Goal: Complete application form: Complete application form

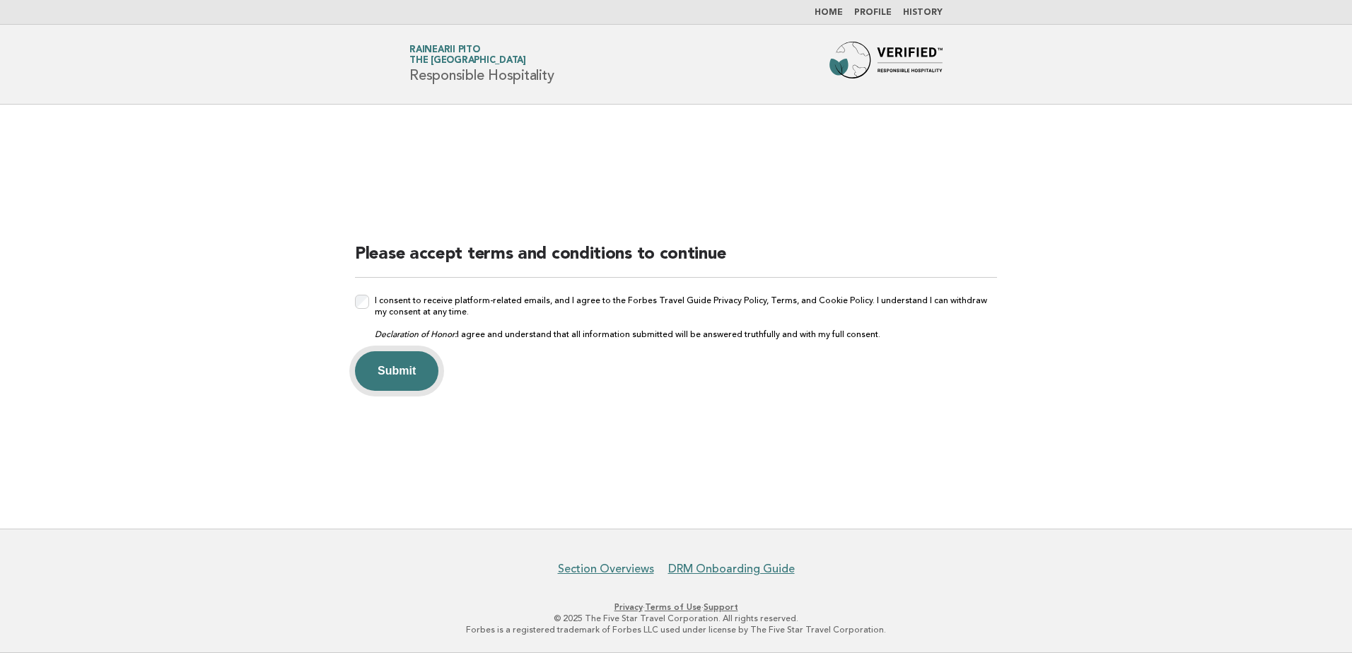
click at [380, 373] on button "Submit" at bounding box center [396, 371] width 83 height 40
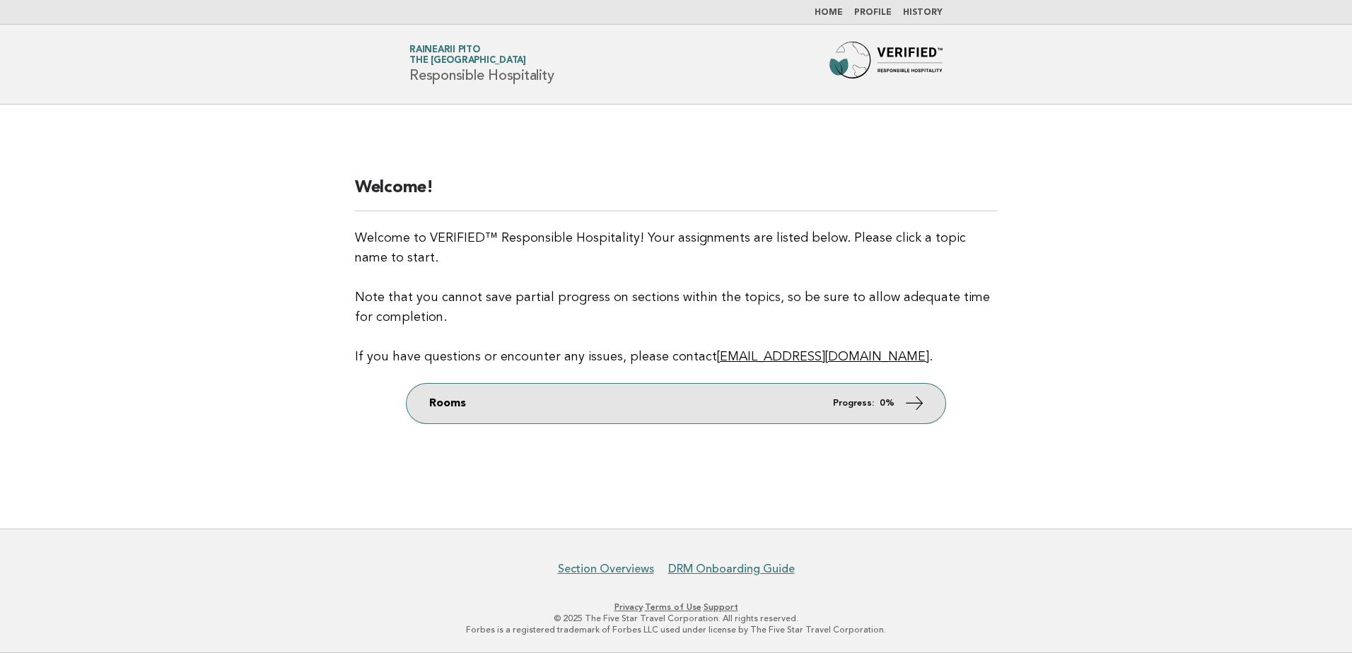
click at [853, 407] on em "Progress:" at bounding box center [853, 403] width 41 height 9
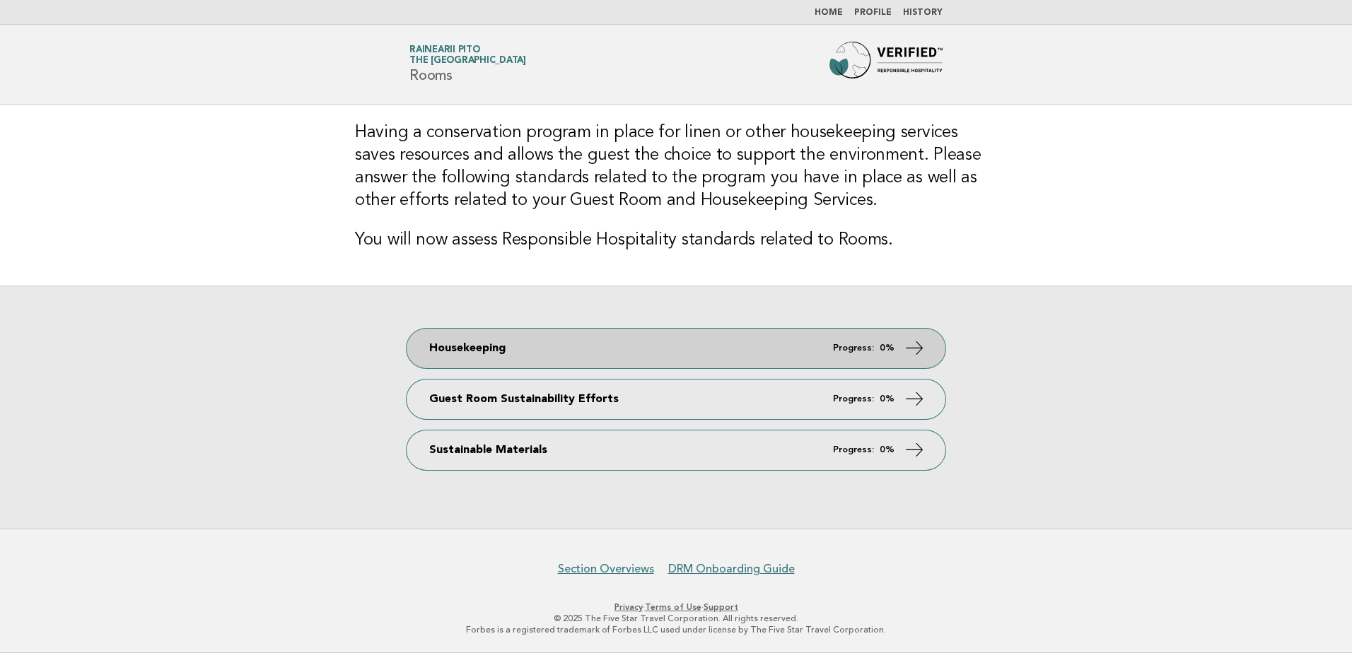
click at [924, 347] on icon at bounding box center [914, 347] width 21 height 21
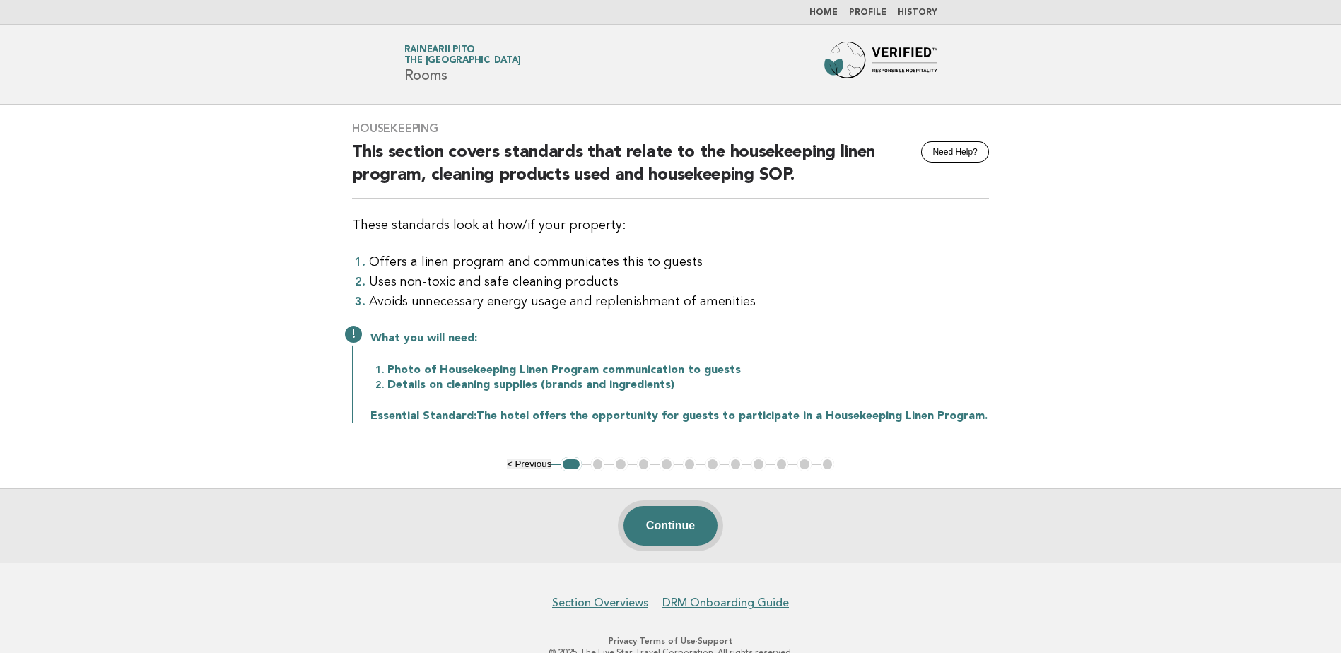
click at [680, 518] on button "Continue" at bounding box center [671, 526] width 94 height 40
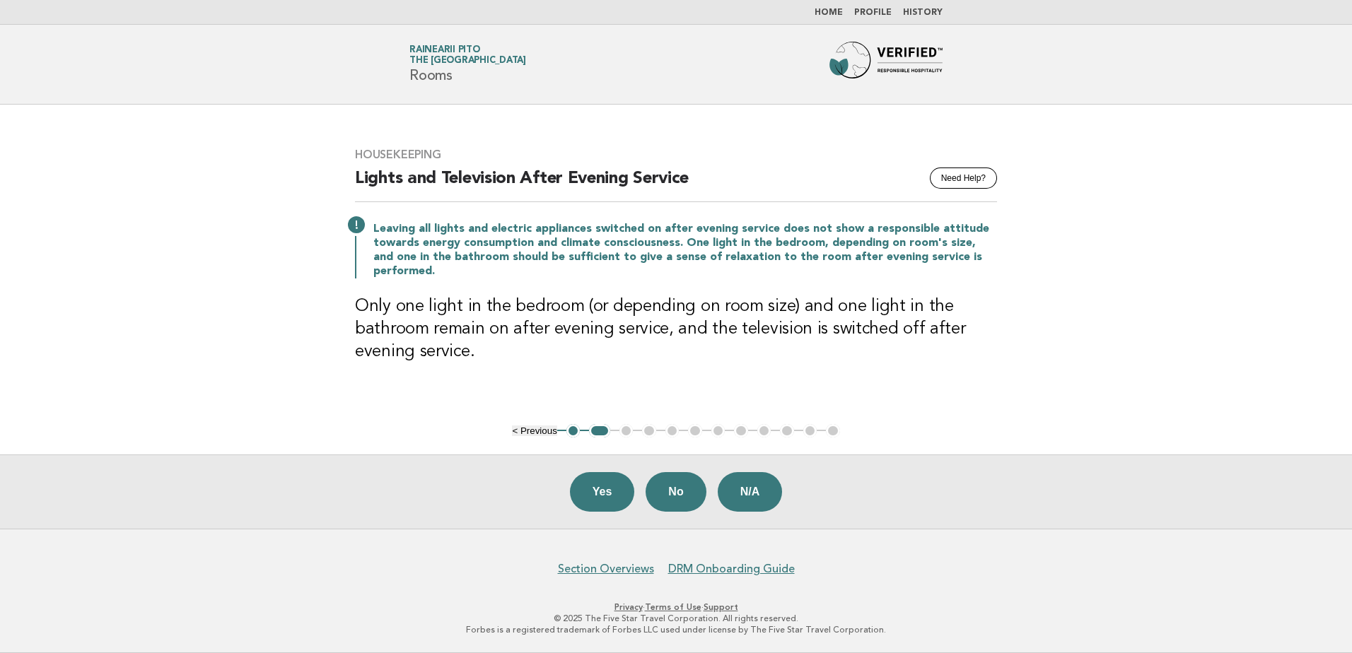
click at [533, 431] on button "< Previous" at bounding box center [534, 431] width 45 height 11
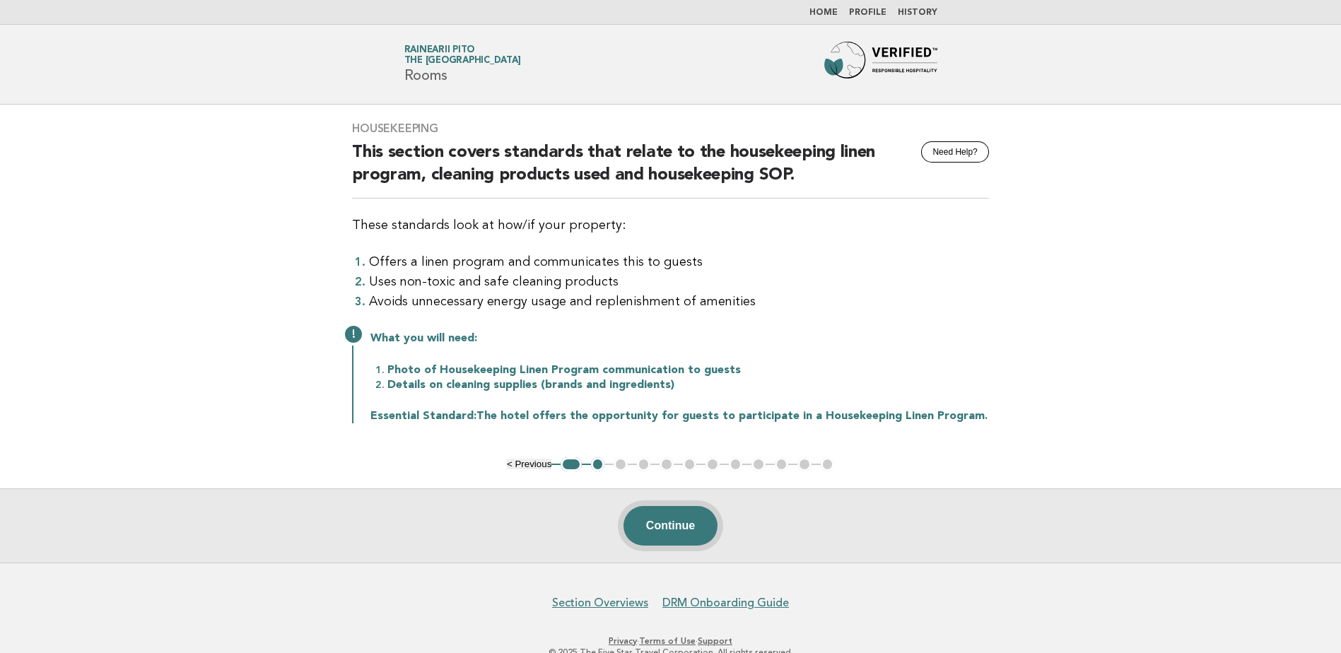
click at [653, 527] on button "Continue" at bounding box center [671, 526] width 94 height 40
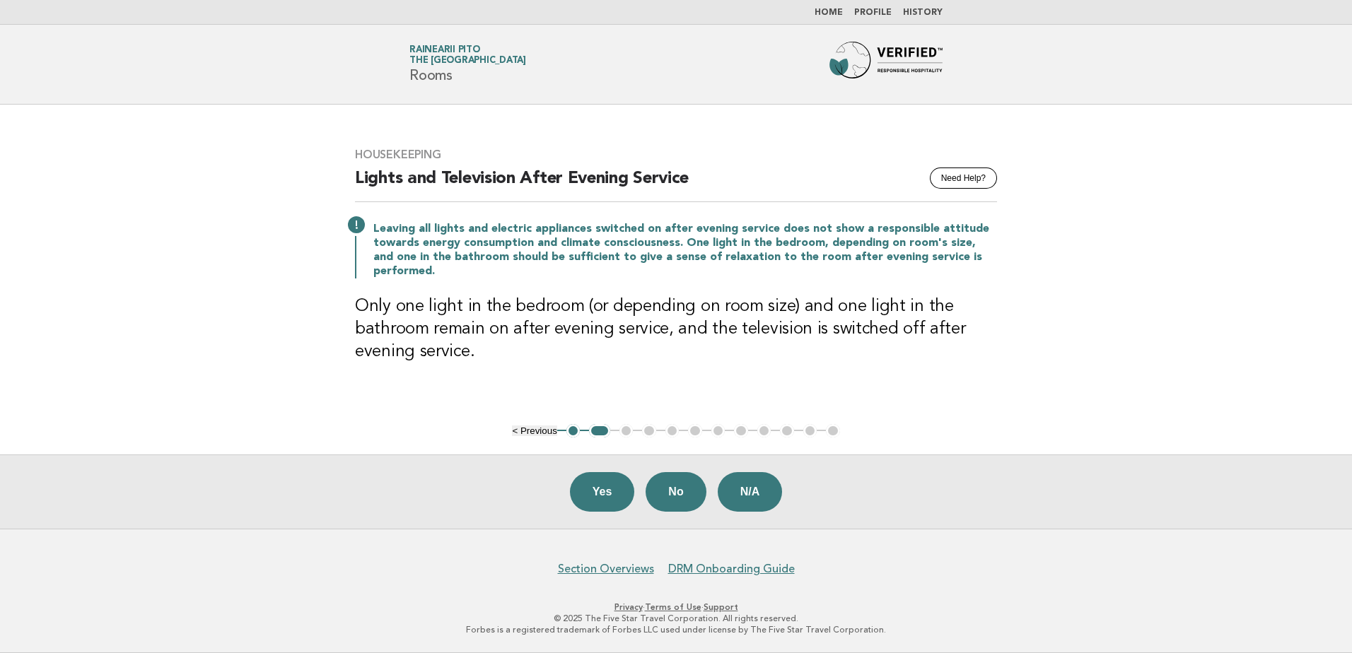
click at [621, 365] on div "Housekeeping Need Help? Lights and Television After Evening Service Leaving all…" at bounding box center [676, 264] width 676 height 267
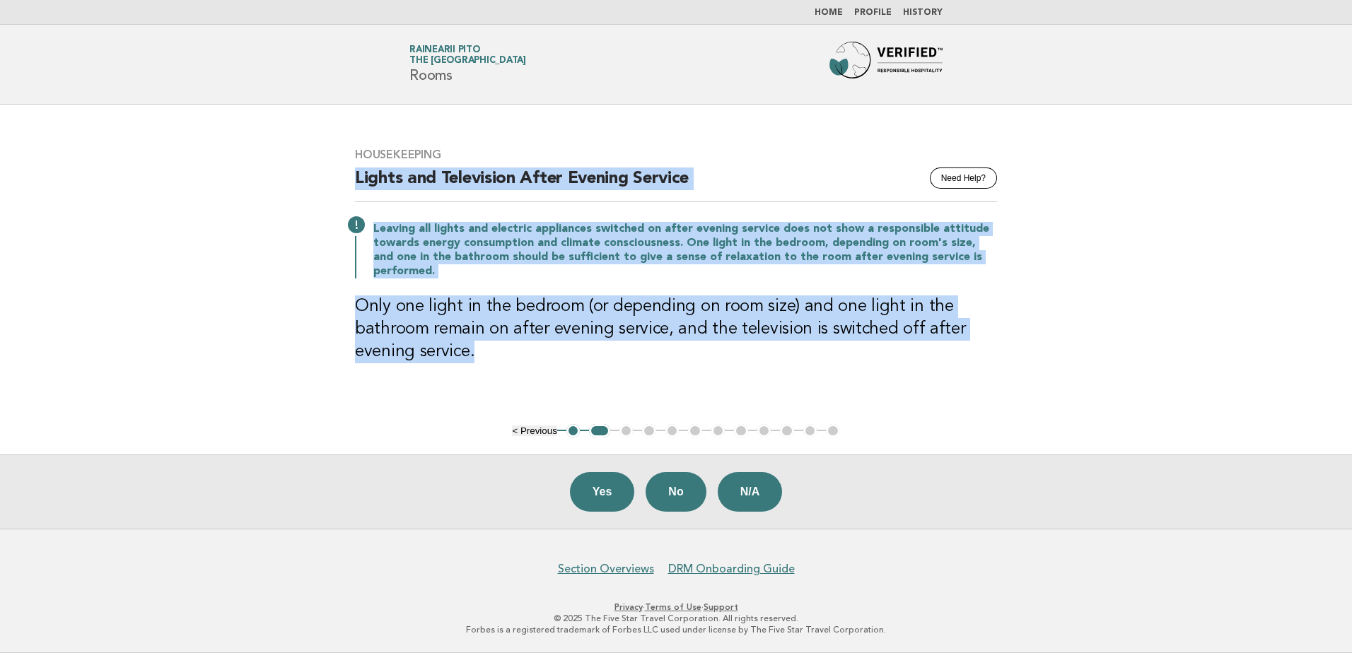
drag, startPoint x: 355, startPoint y: 181, endPoint x: 965, endPoint y: 344, distance: 631.5
click at [965, 344] on div "Housekeeping Need Help? Lights and Television After Evening Service Leaving all…" at bounding box center [676, 264] width 676 height 267
copy div "Lights and Television After Evening Service Leaving all lights and electric app…"
click at [624, 493] on button "Yes" at bounding box center [602, 492] width 65 height 40
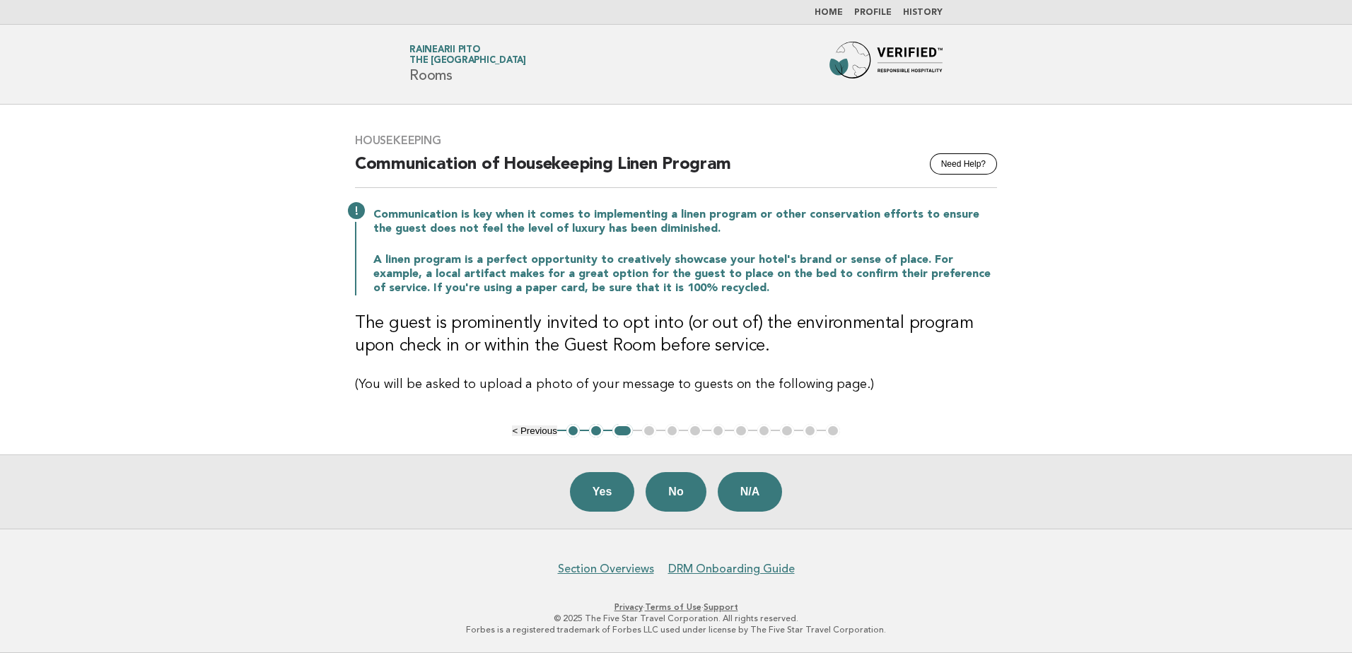
click at [537, 259] on p "A linen program is a perfect opportunity to creatively showcase your hotel's br…" at bounding box center [685, 274] width 624 height 42
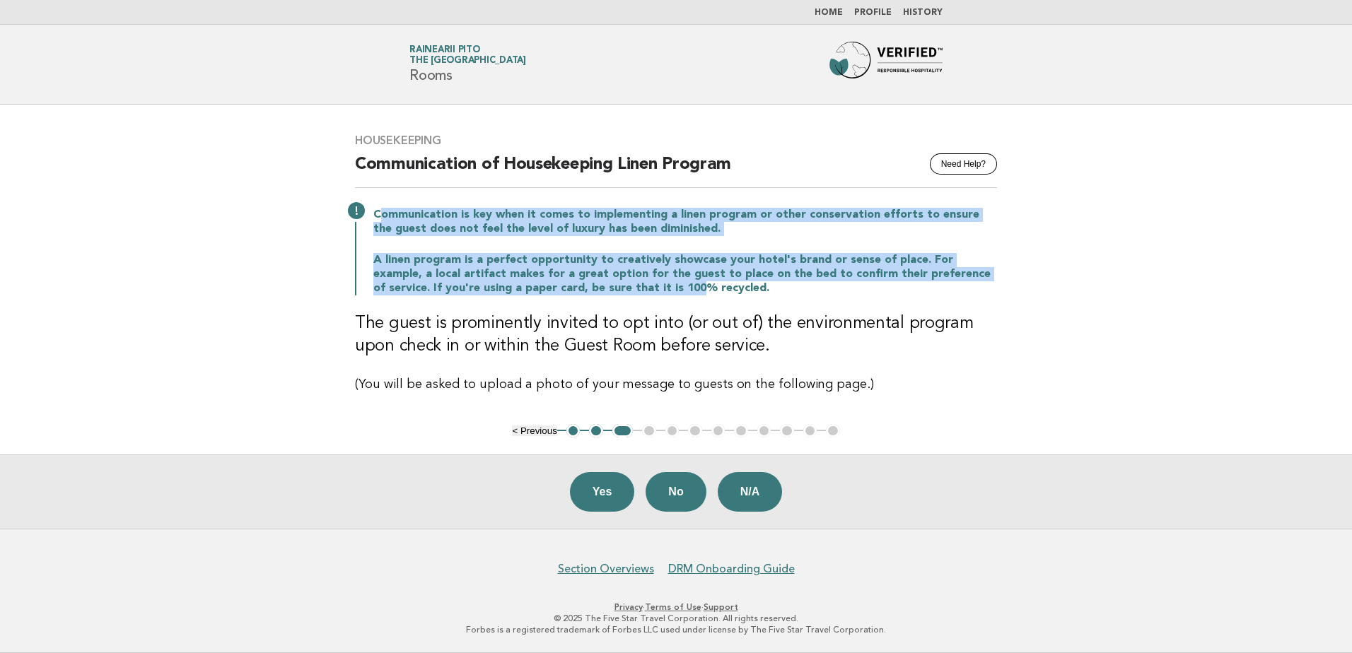
drag, startPoint x: 378, startPoint y: 216, endPoint x: 625, endPoint y: 296, distance: 260.0
click at [625, 296] on div "Communication is key when it comes to implementing a linen program or other con…" at bounding box center [676, 250] width 642 height 91
click at [409, 224] on p "Communication is key when it comes to implementing a linen program or other con…" at bounding box center [685, 222] width 624 height 28
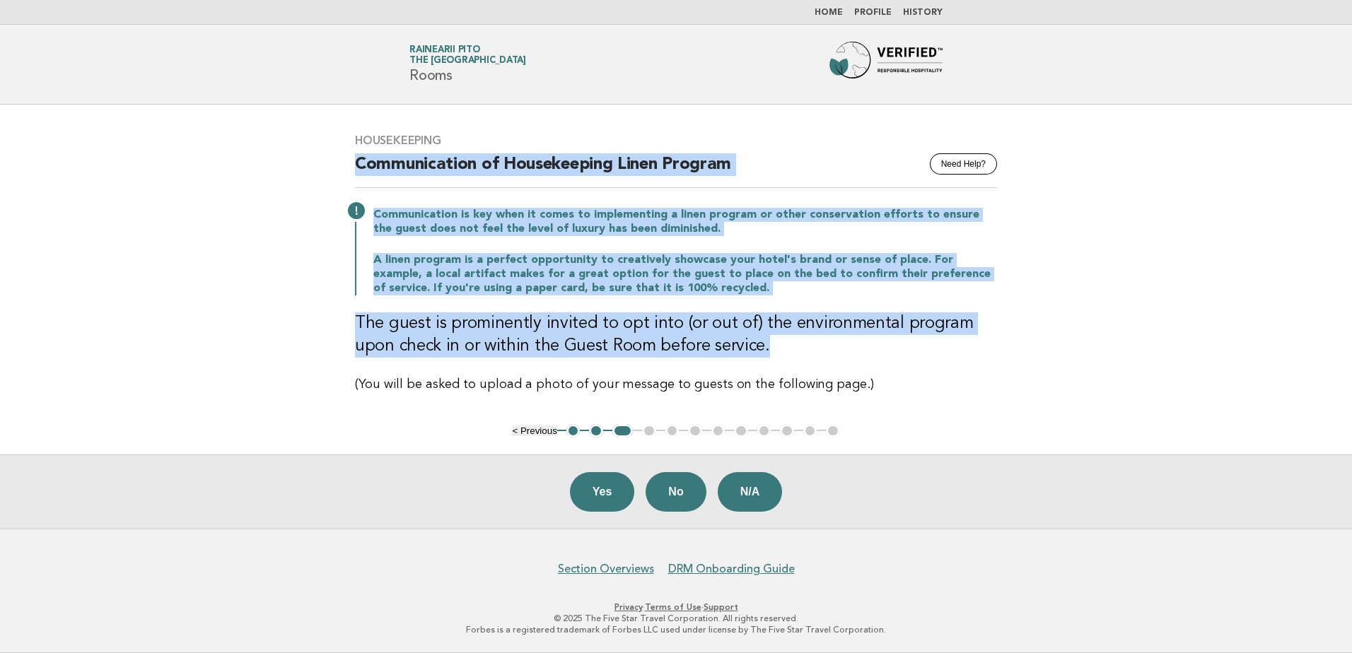
drag, startPoint x: 358, startPoint y: 163, endPoint x: 854, endPoint y: 354, distance: 531.1
click at [854, 354] on div "Housekeeping Need Help? Communication of Housekeeping Linen Program Communicati…" at bounding box center [676, 264] width 676 height 295
copy div "Communication of Housekeeping Linen Program Communication is key when it comes …"
click at [677, 494] on button "No" at bounding box center [676, 492] width 60 height 40
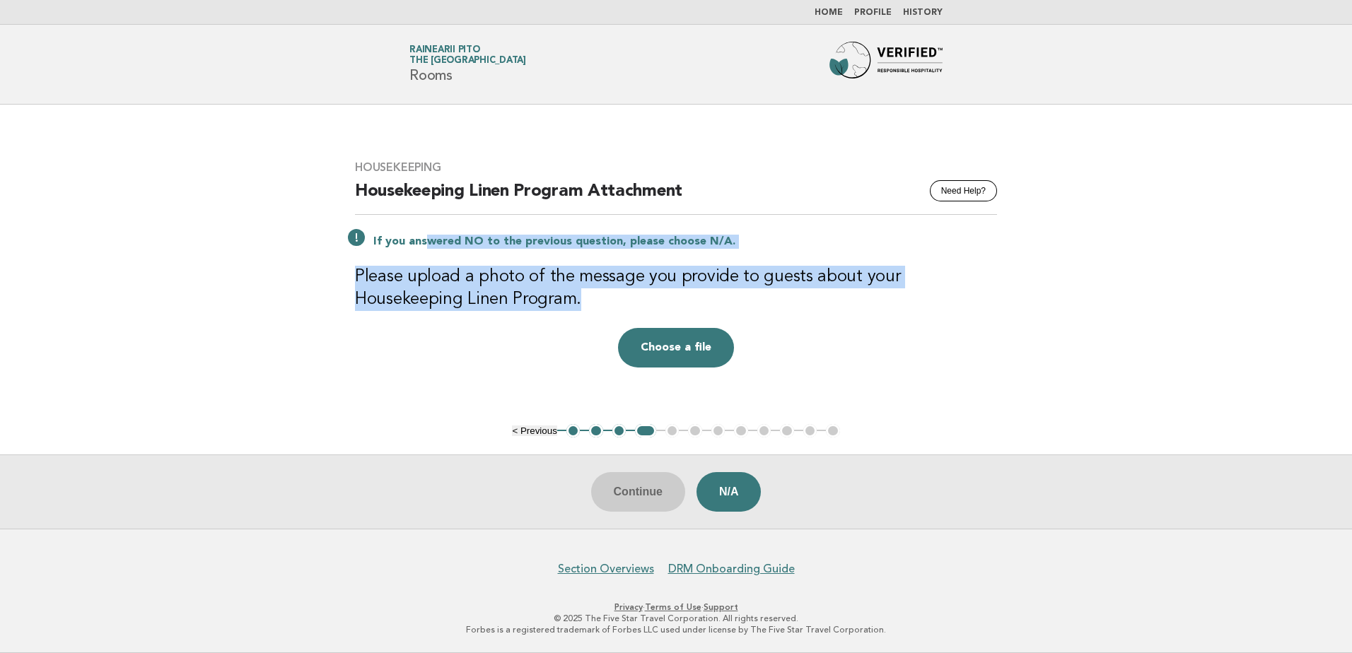
drag, startPoint x: 425, startPoint y: 241, endPoint x: 817, endPoint y: 293, distance: 395.1
click at [817, 293] on div "Housekeeping Need Help? Housekeeping Linen Program Attachment If you answered N…" at bounding box center [676, 264] width 676 height 241
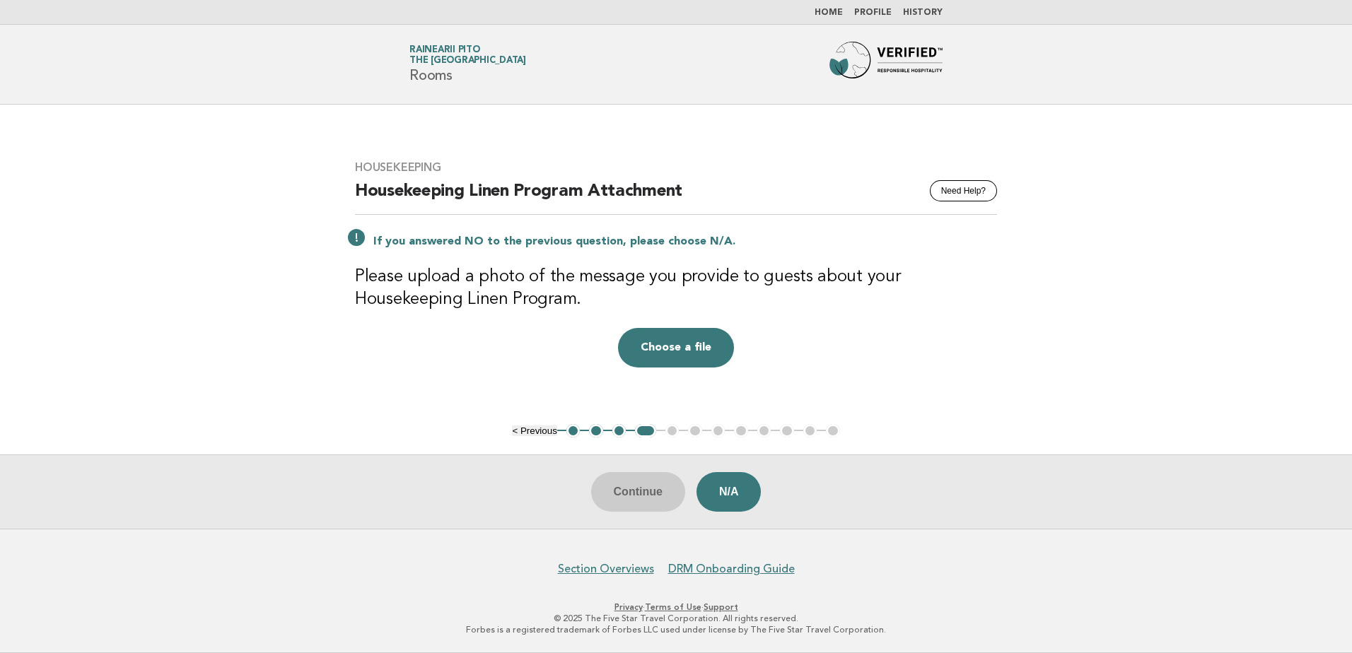
drag, startPoint x: 817, startPoint y: 293, endPoint x: 810, endPoint y: 334, distance: 41.5
click at [821, 325] on div "Housekeeping Need Help? Housekeeping Linen Program Attachment If you answered N…" at bounding box center [676, 264] width 676 height 241
click at [704, 351] on button "Choose a file" at bounding box center [676, 348] width 116 height 40
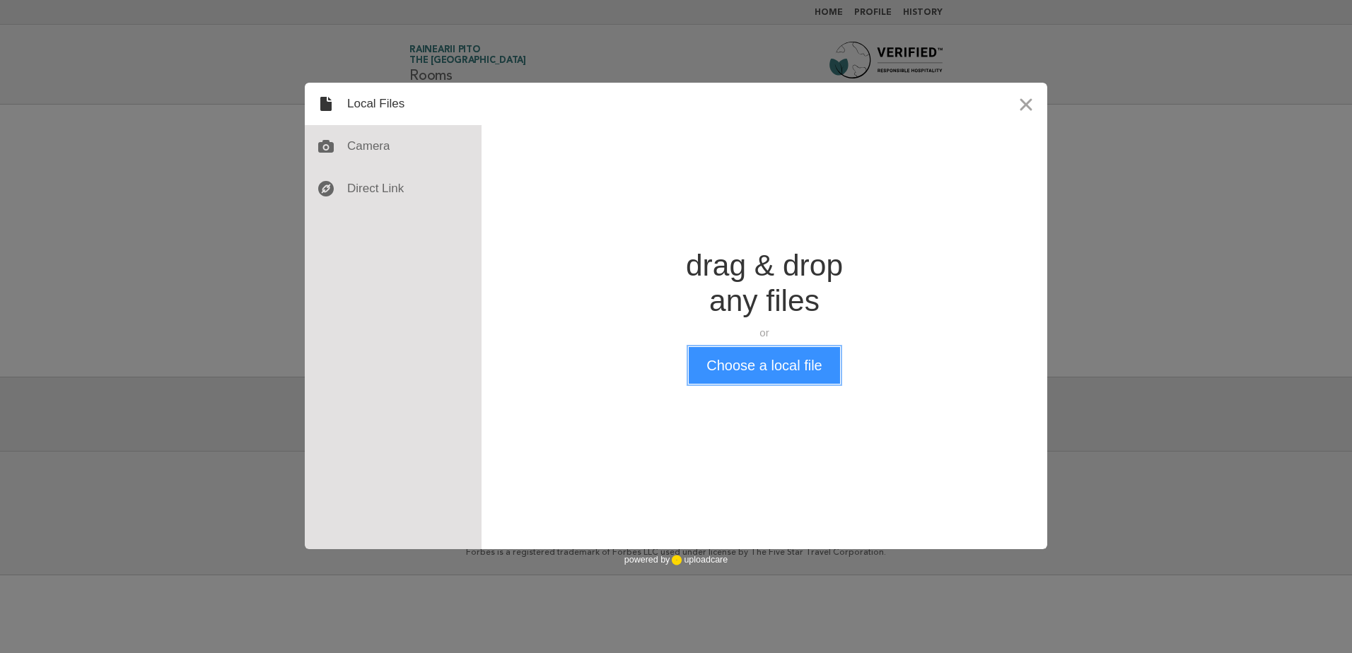
click at [746, 358] on button "Choose a local file" at bounding box center [764, 365] width 151 height 37
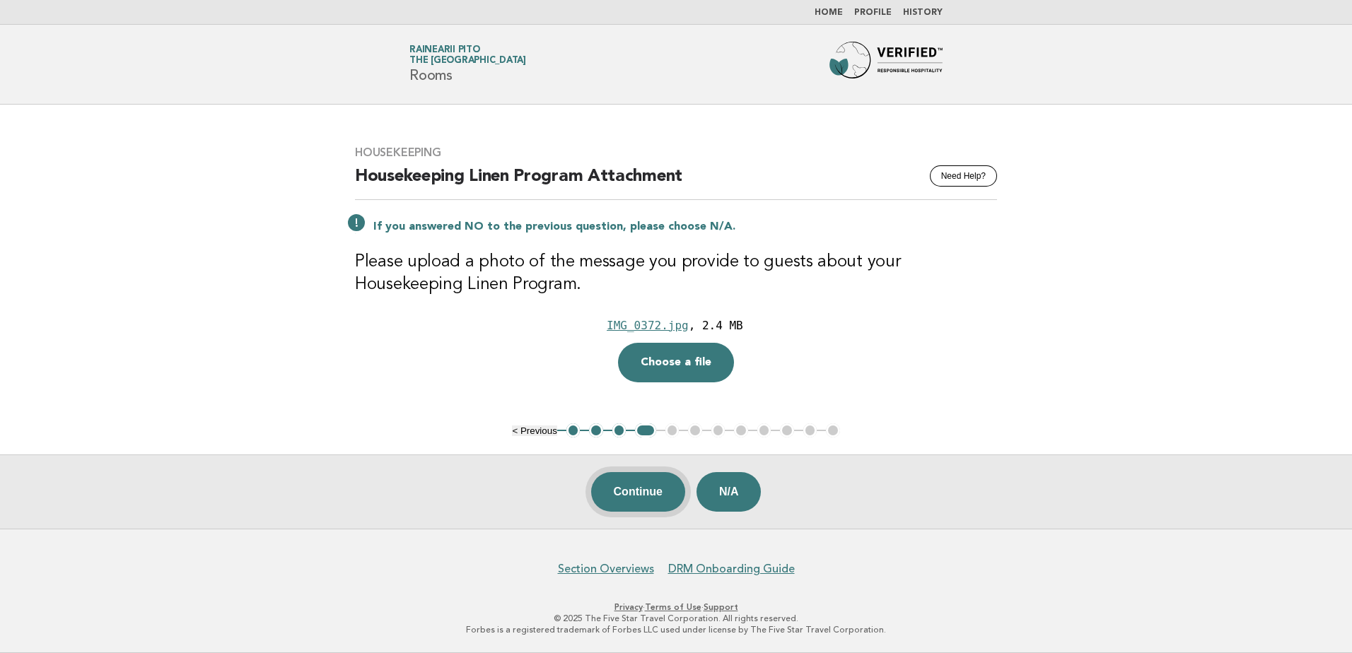
click at [655, 489] on button "Continue" at bounding box center [638, 492] width 94 height 40
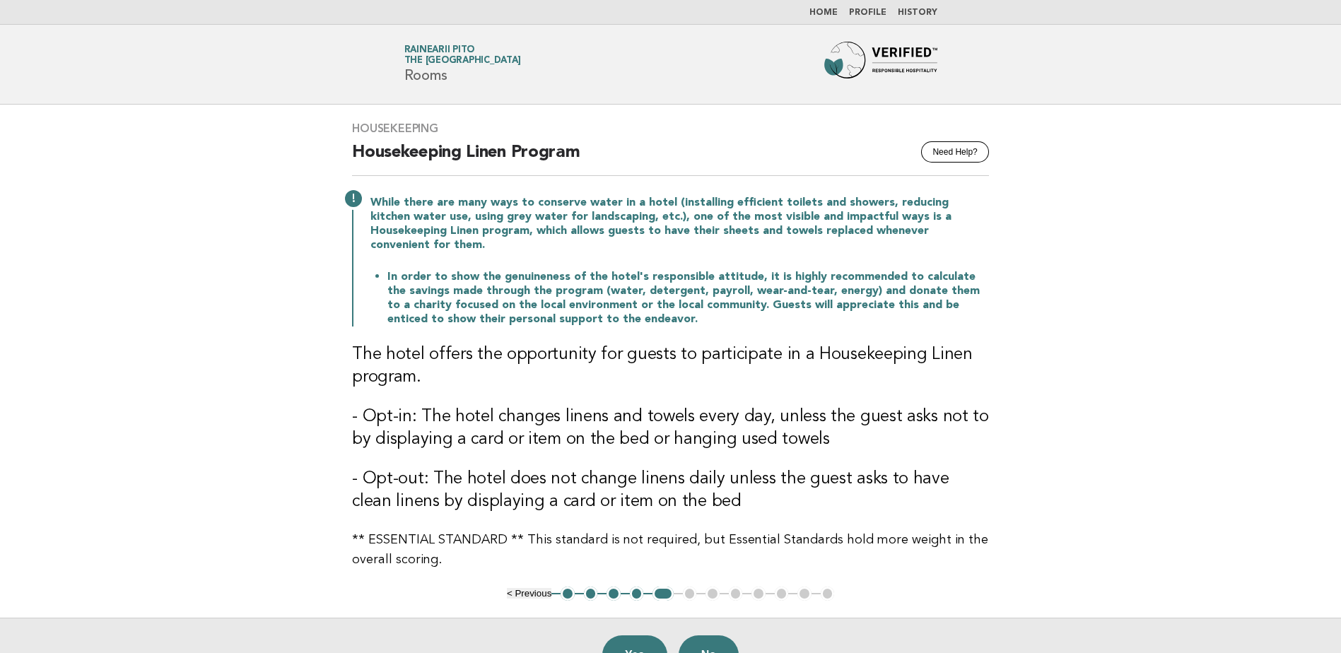
click at [516, 588] on button "< Previous" at bounding box center [529, 593] width 45 height 11
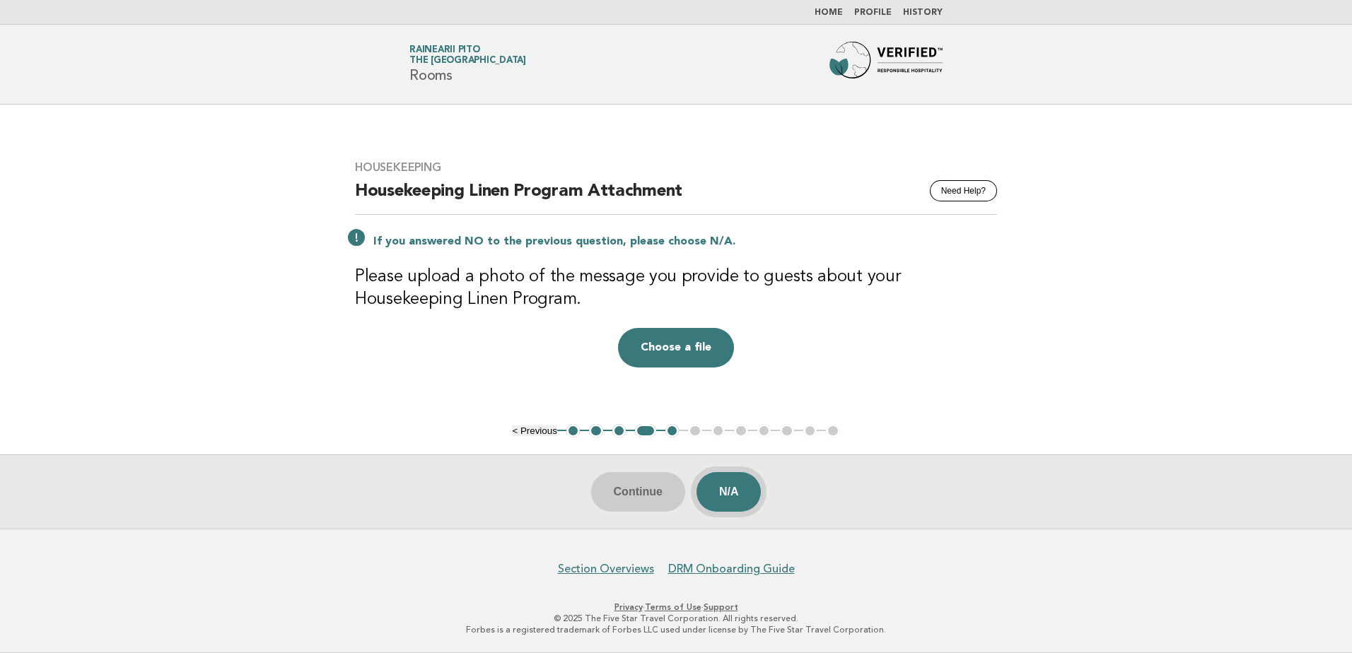
click at [730, 494] on button "N/A" at bounding box center [728, 492] width 65 height 40
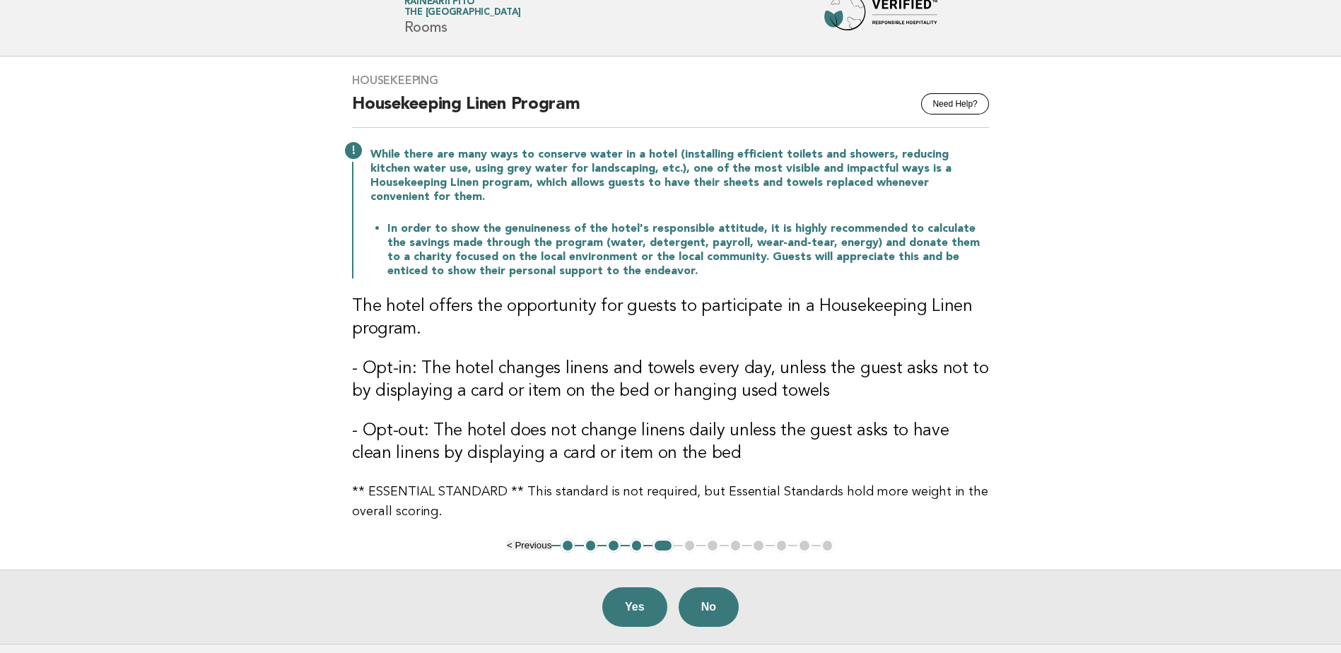
scroll to position [71, 0]
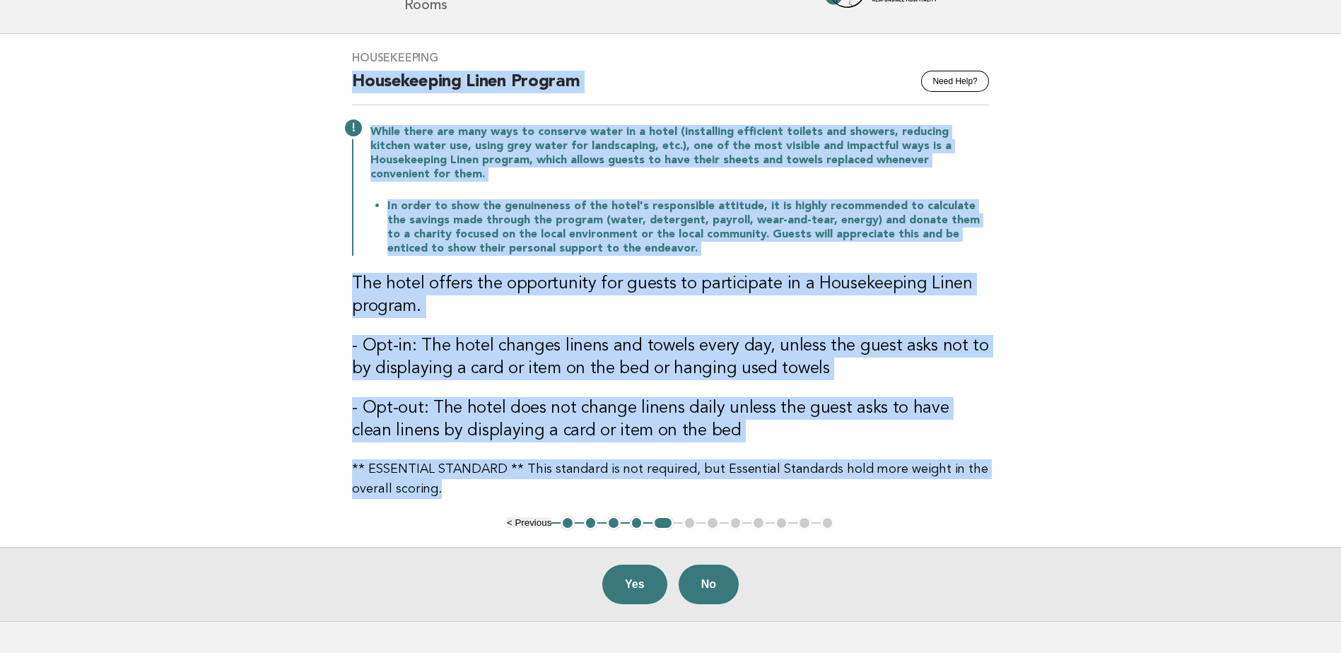
drag, startPoint x: 348, startPoint y: 83, endPoint x: 1000, endPoint y: 477, distance: 761.6
click at [1000, 477] on div "Housekeeping Need Help? Housekeeping Linen Program While there are many ways to…" at bounding box center [670, 275] width 671 height 482
copy div "Housekeeping Linen Program While there are many ways to conserve water in a hot…"
click at [730, 483] on p "** ESSENTIAL STANDARD ** This standard is not required, but Essential Standards…" at bounding box center [670, 480] width 637 height 40
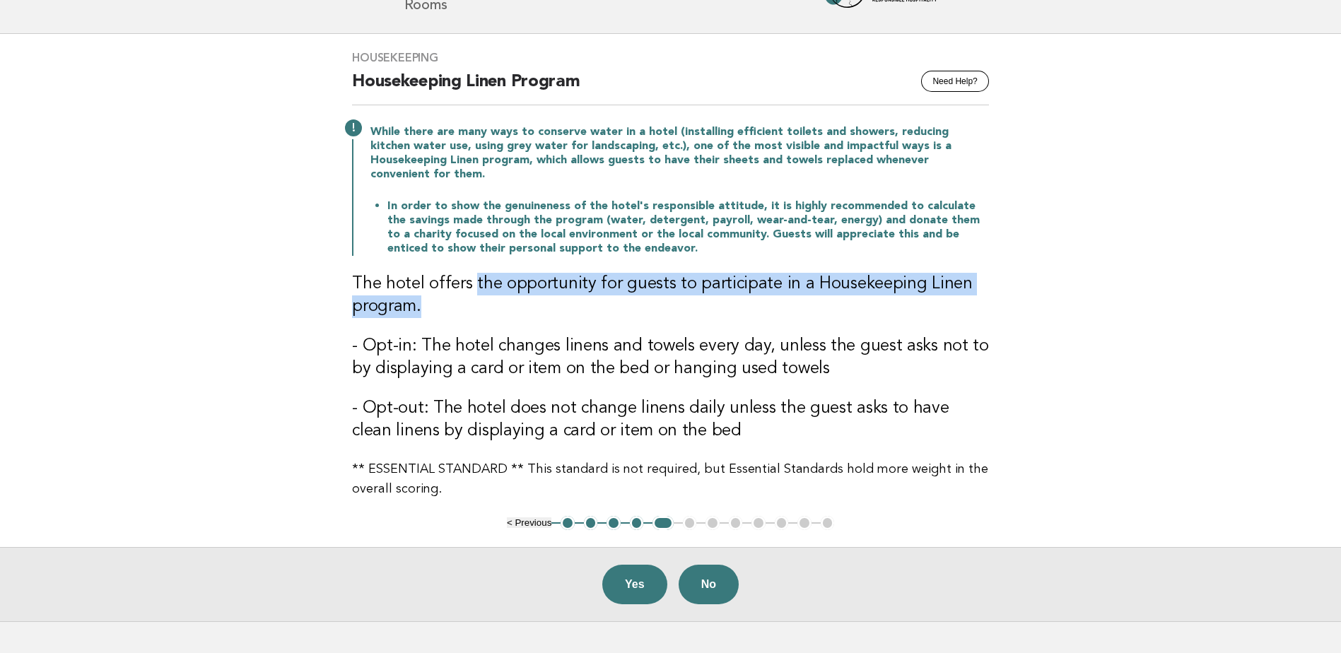
drag, startPoint x: 469, startPoint y: 269, endPoint x: 996, endPoint y: 298, distance: 528.3
click at [996, 298] on div "Housekeeping Need Help? Housekeeping Linen Program While there are many ways to…" at bounding box center [670, 275] width 671 height 482
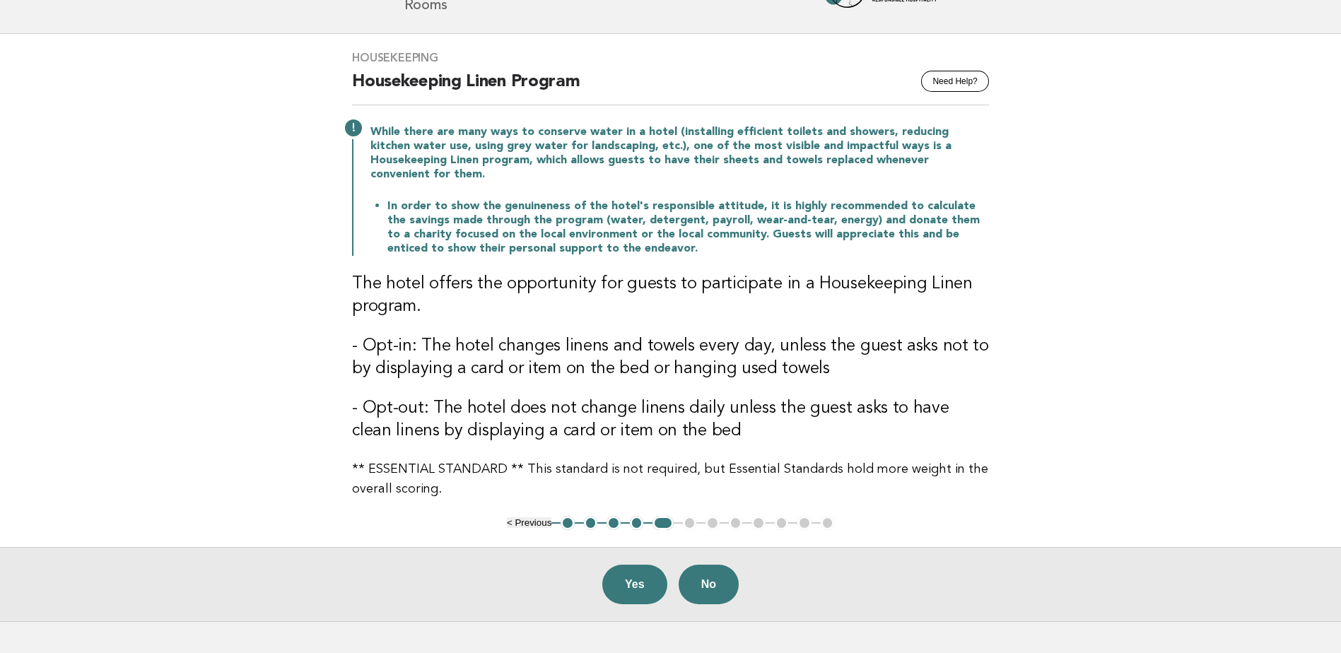
drag, startPoint x: 996, startPoint y: 298, endPoint x: 967, endPoint y: 332, distance: 44.6
click at [985, 335] on h3 "- Opt-in: The hotel changes linens and towels every day, unless the guest asks …" at bounding box center [670, 357] width 637 height 45
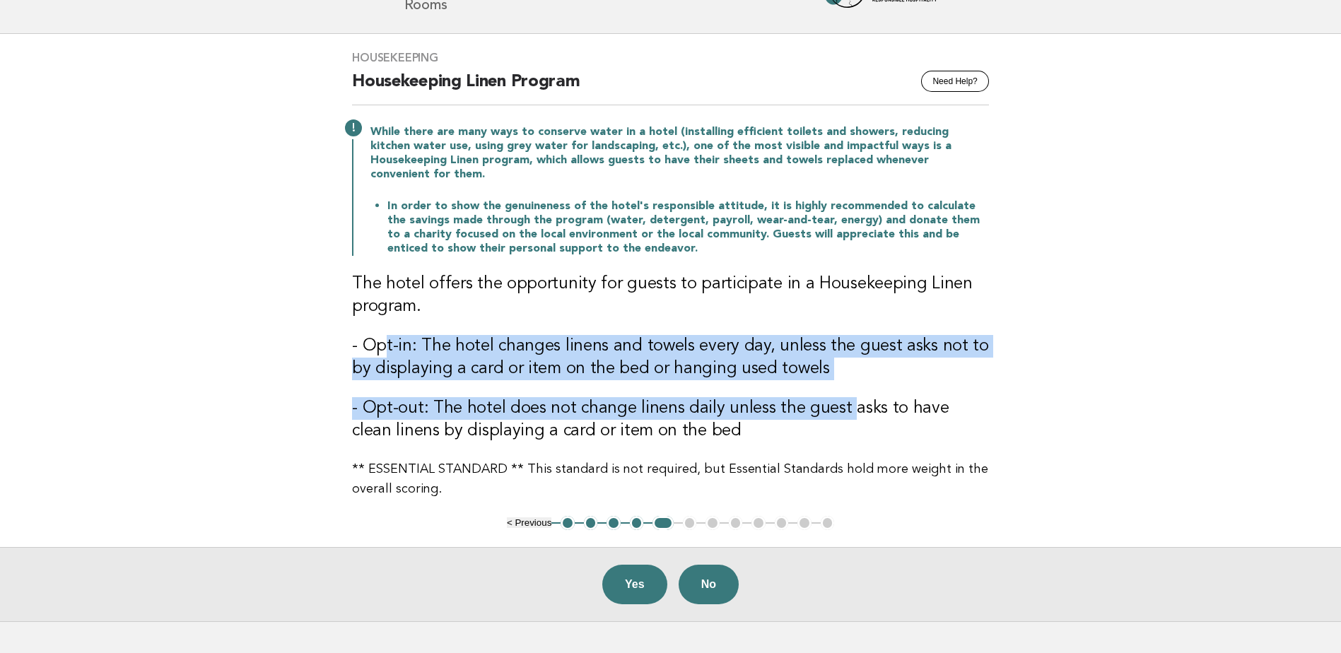
drag, startPoint x: 380, startPoint y: 331, endPoint x: 844, endPoint y: 366, distance: 465.2
click at [844, 366] on div "Housekeeping Need Help? Housekeeping Linen Program While there are many ways to…" at bounding box center [670, 275] width 671 height 482
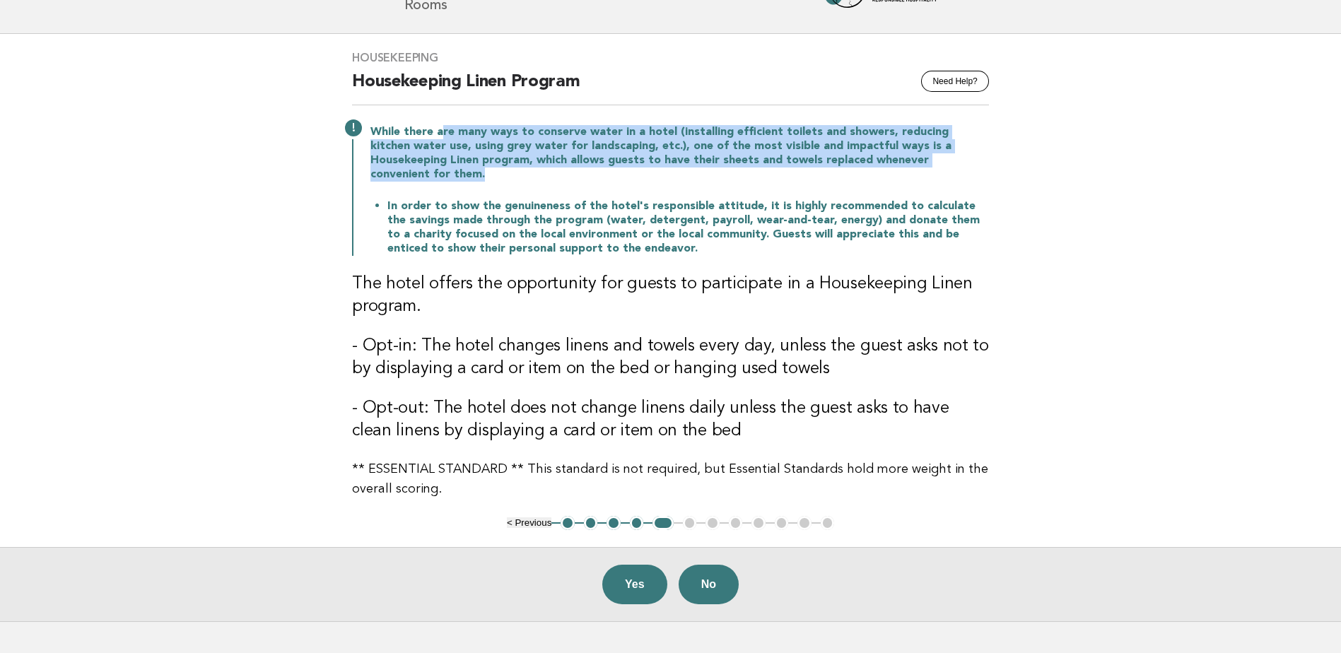
drag, startPoint x: 440, startPoint y: 134, endPoint x: 967, endPoint y: 165, distance: 527.7
click at [967, 165] on p "While there are many ways to conserve water in a hotel (installing efficient to…" at bounding box center [679, 153] width 619 height 57
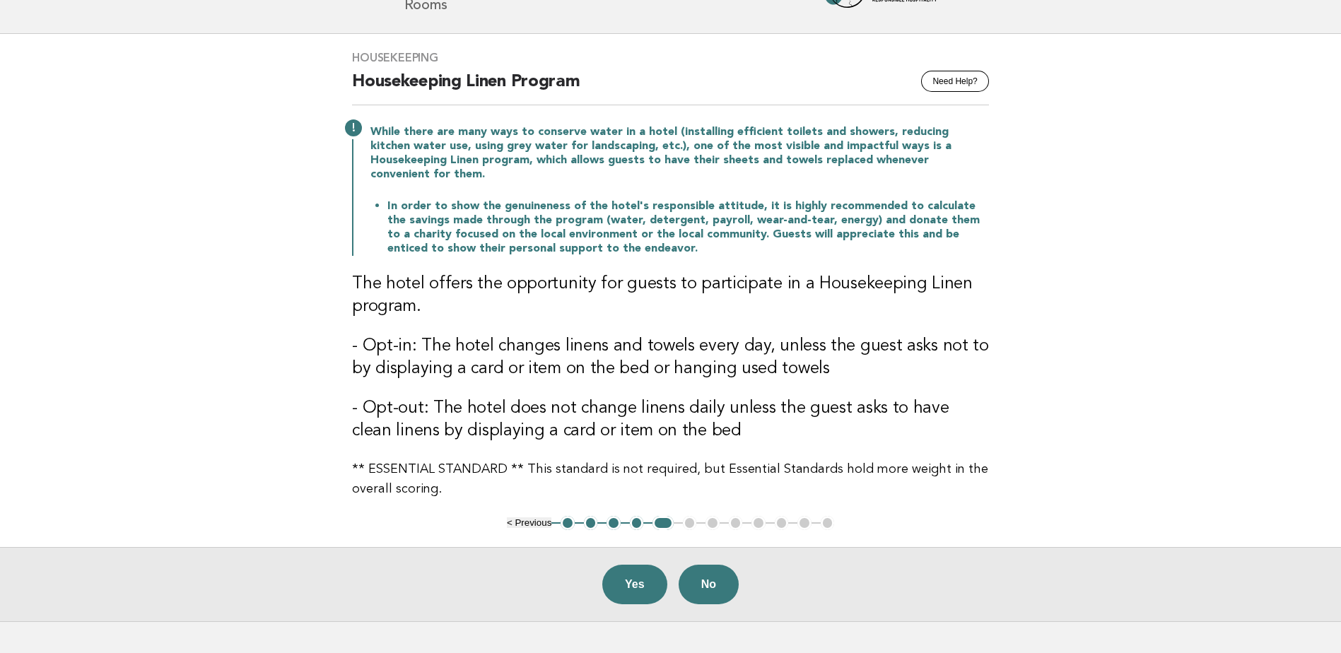
drag, startPoint x: 967, startPoint y: 165, endPoint x: 973, endPoint y: 180, distance: 16.2
click at [973, 180] on div "While there are many ways to conserve water in a hotel (installing efficient to…" at bounding box center [670, 189] width 637 height 134
click at [722, 565] on button "No" at bounding box center [709, 585] width 60 height 40
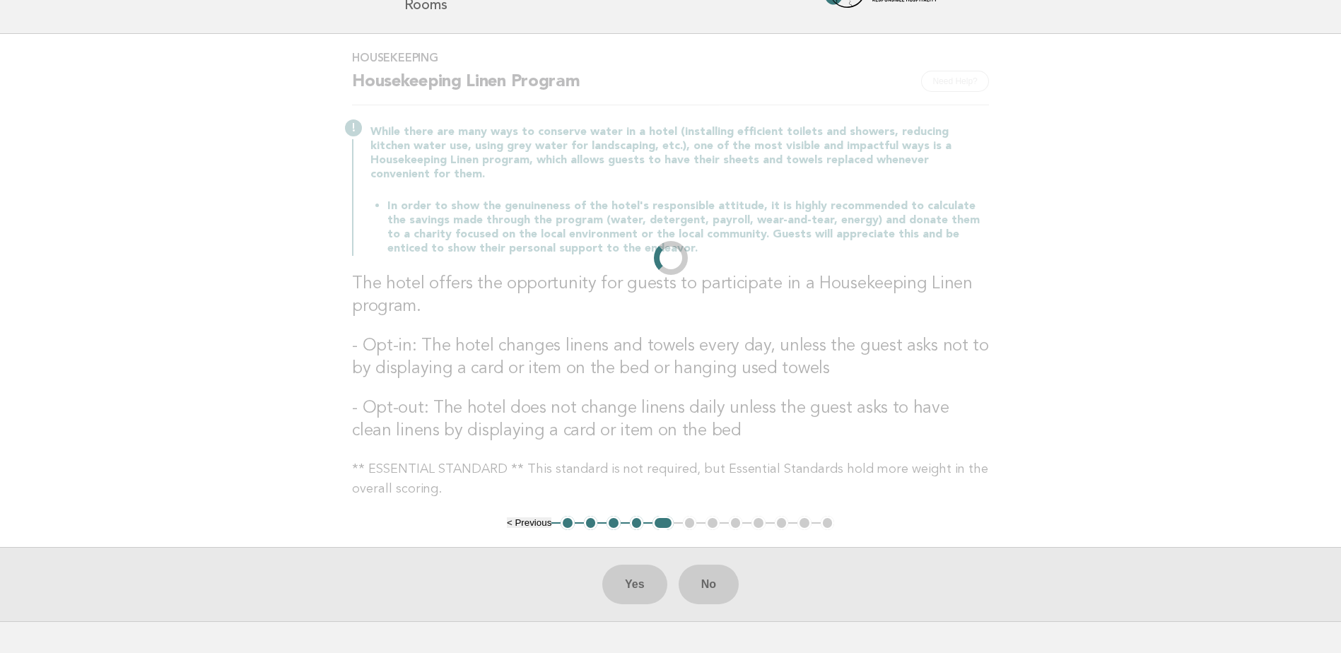
scroll to position [0, 0]
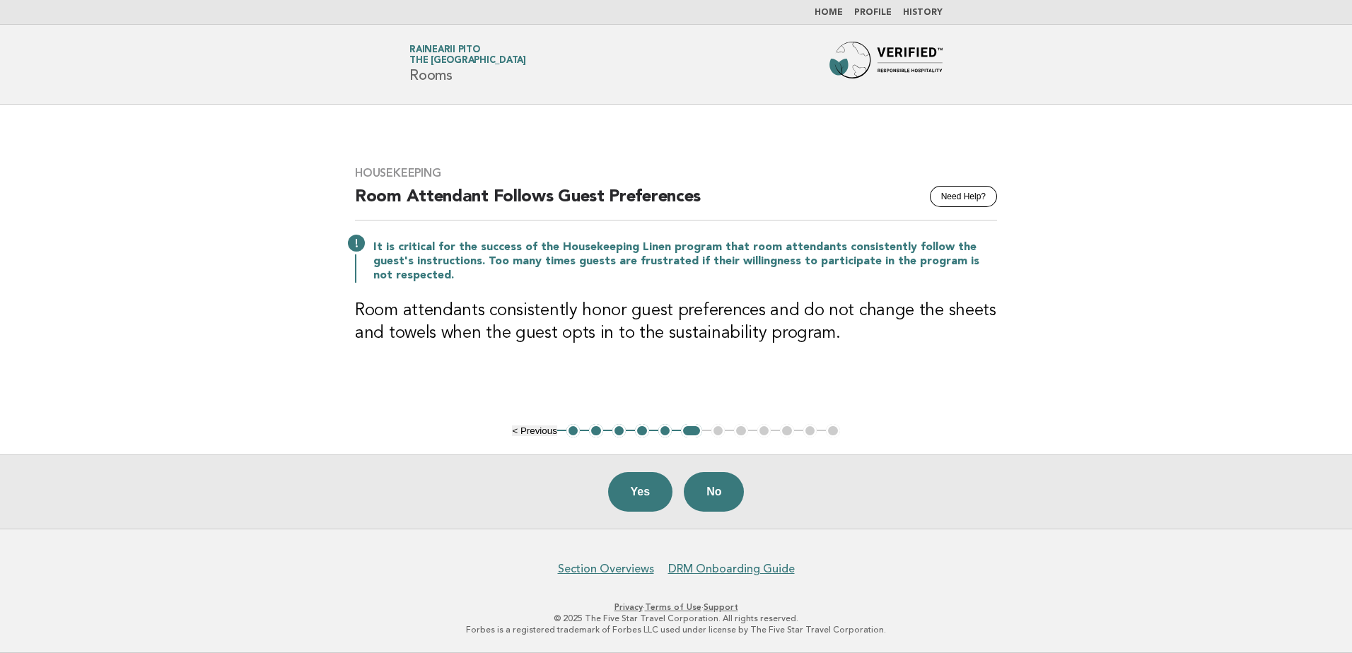
click at [909, 373] on main "Housekeeping Need Help? Room Attendant Follows Guest Preferences It is critical…" at bounding box center [676, 317] width 1352 height 424
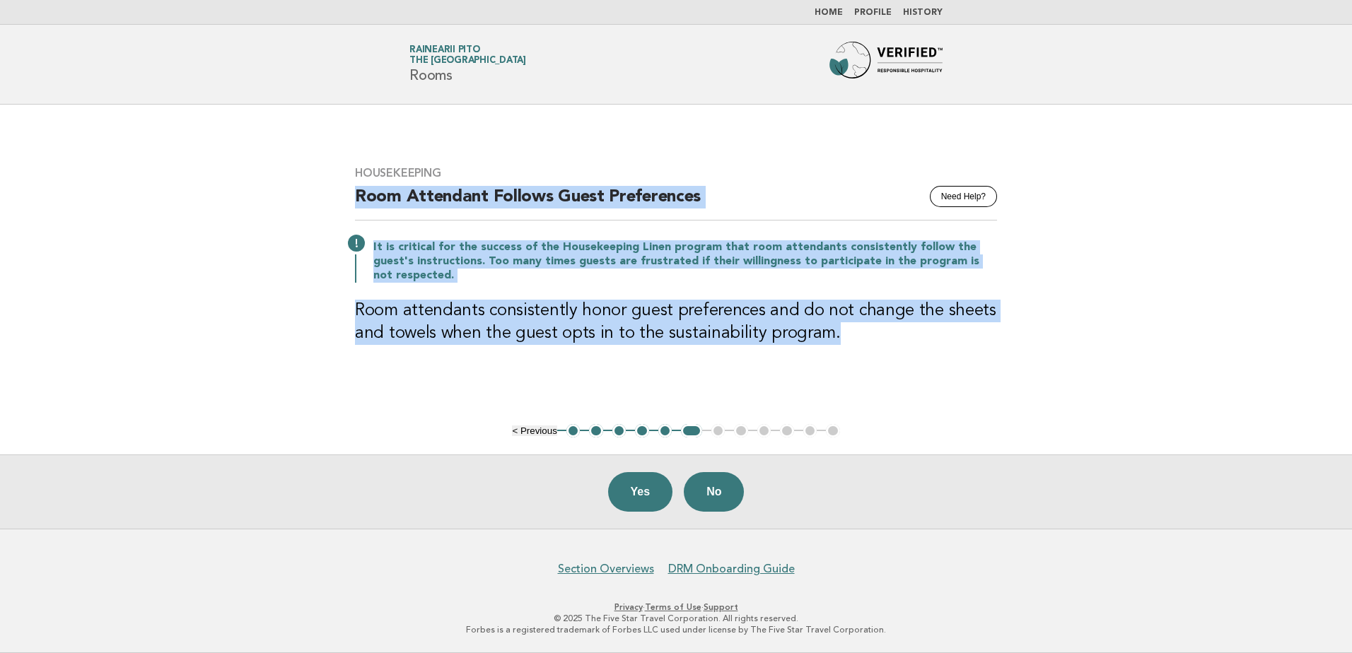
drag, startPoint x: 356, startPoint y: 205, endPoint x: 975, endPoint y: 322, distance: 630.4
click at [975, 322] on div "Housekeeping Need Help? Room Attendant Follows Guest Preferences It is critical…" at bounding box center [676, 264] width 676 height 230
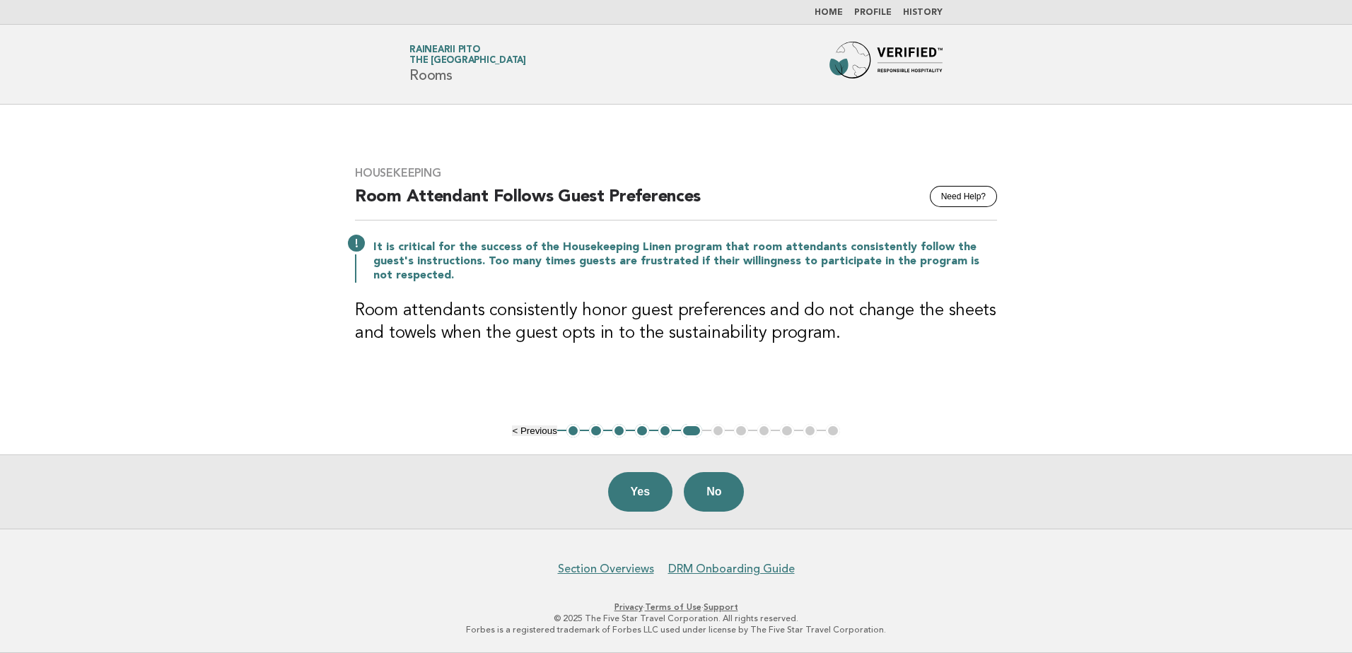
drag, startPoint x: 975, startPoint y: 322, endPoint x: 861, endPoint y: 411, distance: 144.1
click at [861, 411] on main "Housekeeping Need Help? Room Attendant Follows Guest Preferences It is critical…" at bounding box center [676, 317] width 1352 height 424
click at [630, 485] on button "Yes" at bounding box center [640, 492] width 65 height 40
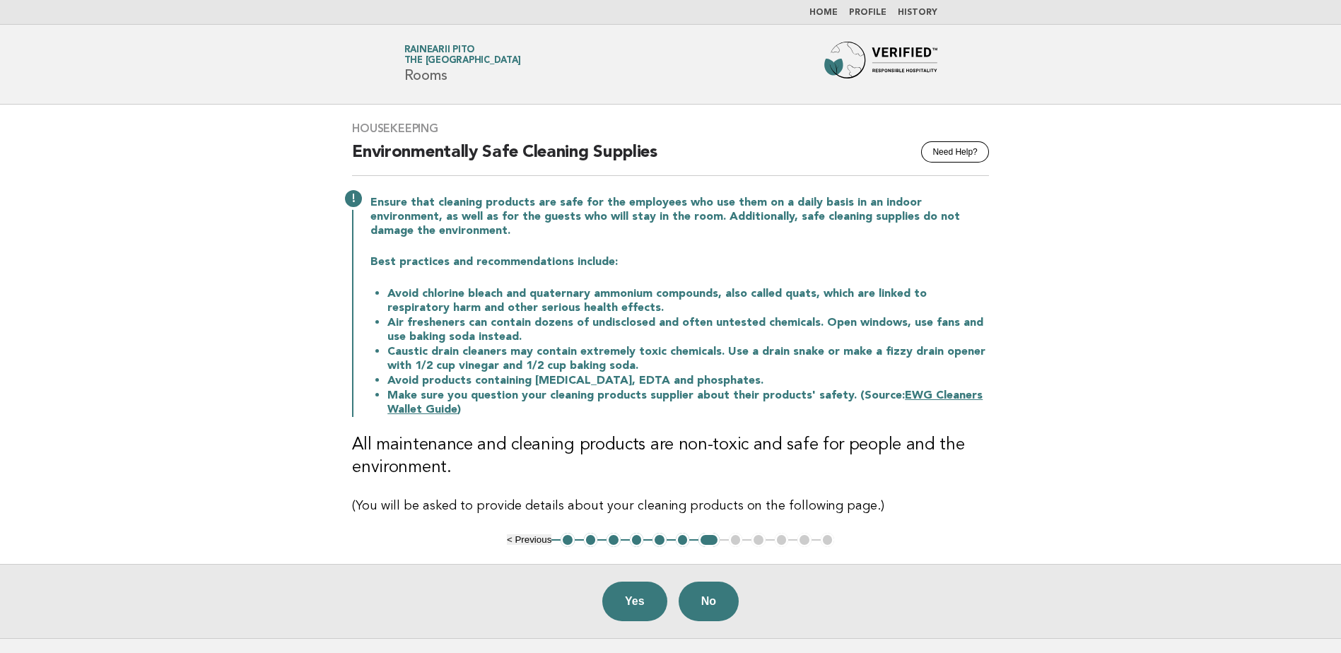
click at [588, 279] on div "Ensure that cleaning products are safe for the employees who use them on a dail…" at bounding box center [670, 305] width 637 height 224
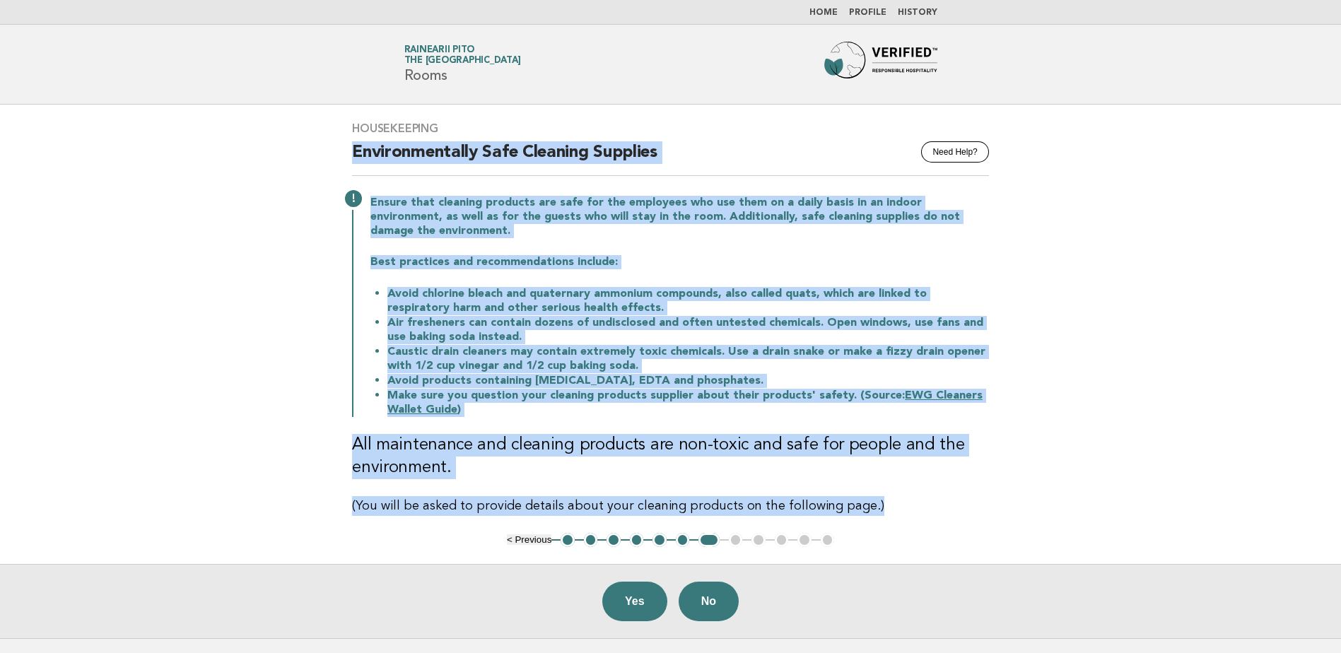
drag, startPoint x: 348, startPoint y: 147, endPoint x: 899, endPoint y: 495, distance: 652.1
click at [899, 495] on div "Housekeeping Need Help? Environmentally Safe Cleaning Supplies Ensure that clea…" at bounding box center [670, 319] width 671 height 428
copy div "Environmentally Safe Cleaning Supplies Ensure that cleaning products are safe f…"
click at [619, 593] on button "Yes" at bounding box center [634, 602] width 65 height 40
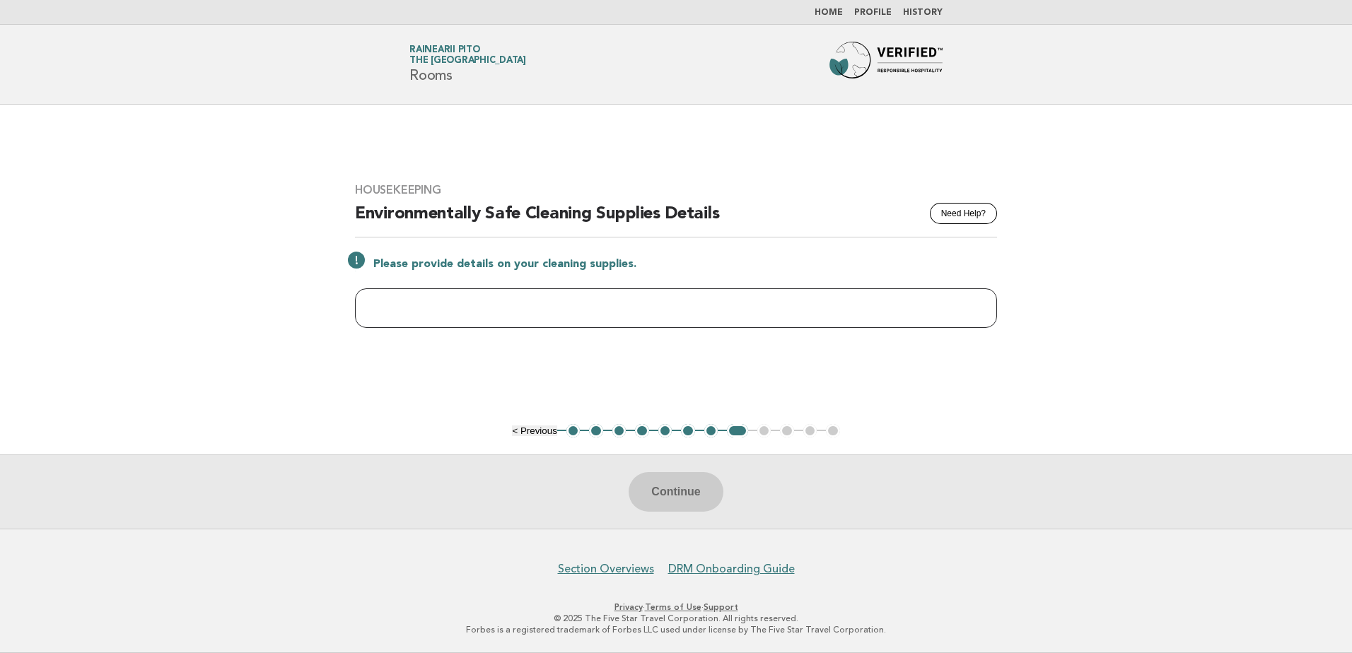
click at [479, 299] on input "text" at bounding box center [676, 308] width 642 height 40
click at [392, 308] on input "**********" at bounding box center [676, 308] width 642 height 40
drag, startPoint x: 505, startPoint y: 314, endPoint x: 416, endPoint y: 308, distance: 89.3
click at [416, 308] on input "**********" at bounding box center [676, 308] width 642 height 40
click at [355, 261] on div "Please provide details on your cleaning supplies." at bounding box center [676, 263] width 642 height 17
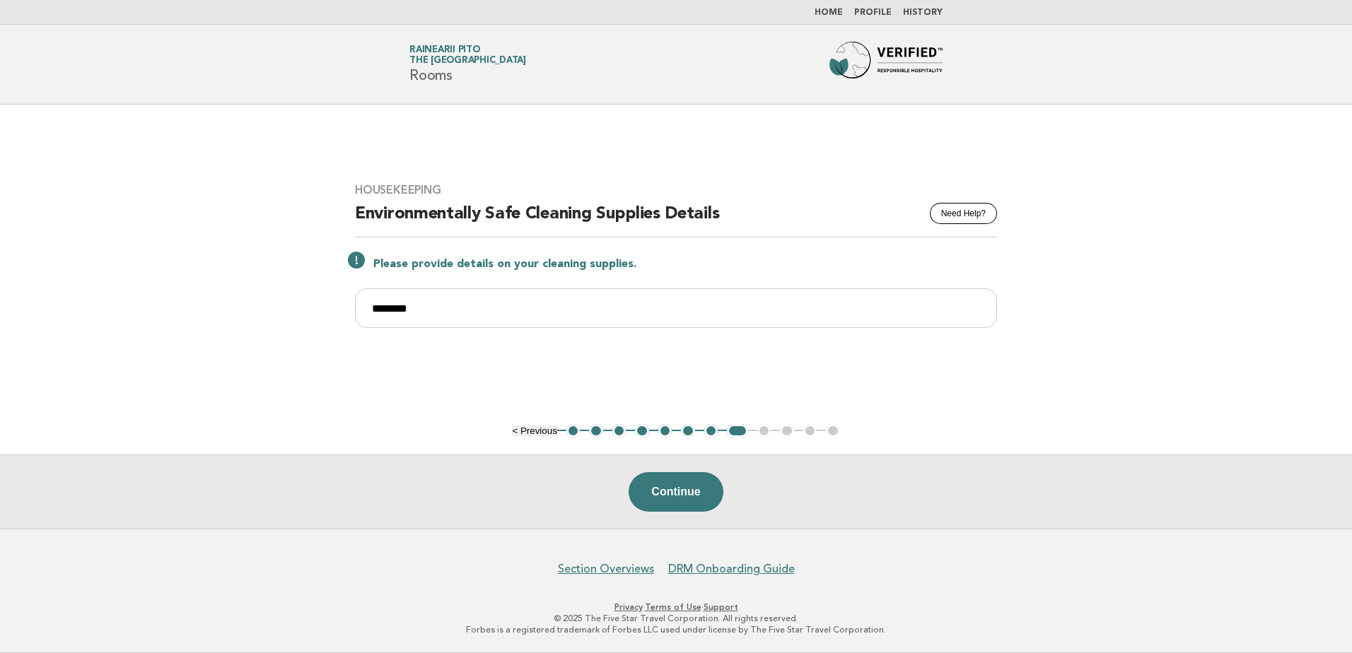
click at [356, 257] on div "Please provide details on your cleaning supplies." at bounding box center [676, 263] width 642 height 17
click at [431, 313] on input "******" at bounding box center [676, 308] width 642 height 40
drag, startPoint x: 472, startPoint y: 302, endPoint x: 419, endPoint y: 304, distance: 53.1
click at [419, 304] on input "**********" at bounding box center [676, 308] width 642 height 40
paste input "********"
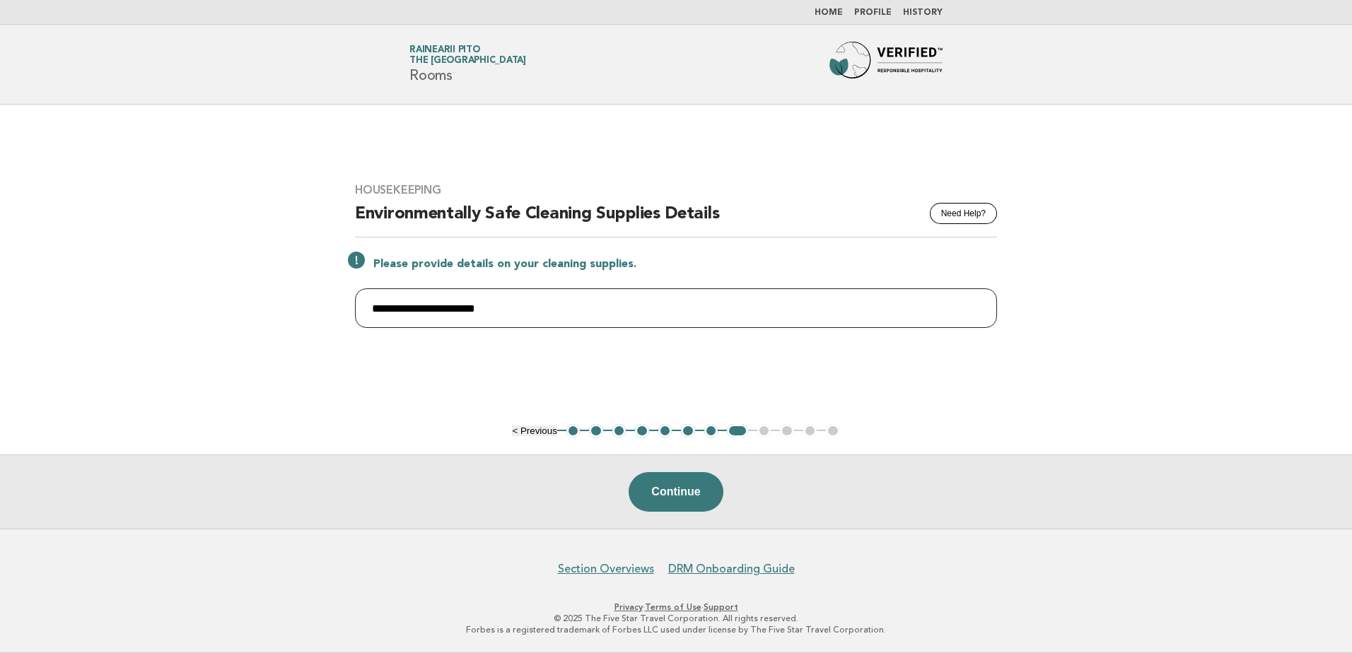
click at [571, 304] on input "**********" at bounding box center [676, 308] width 642 height 40
drag, startPoint x: 519, startPoint y: 298, endPoint x: 420, endPoint y: 303, distance: 99.1
click at [420, 303] on input "**********" at bounding box center [676, 308] width 642 height 40
type input "**********"
click at [672, 481] on button "Continue" at bounding box center [676, 492] width 94 height 40
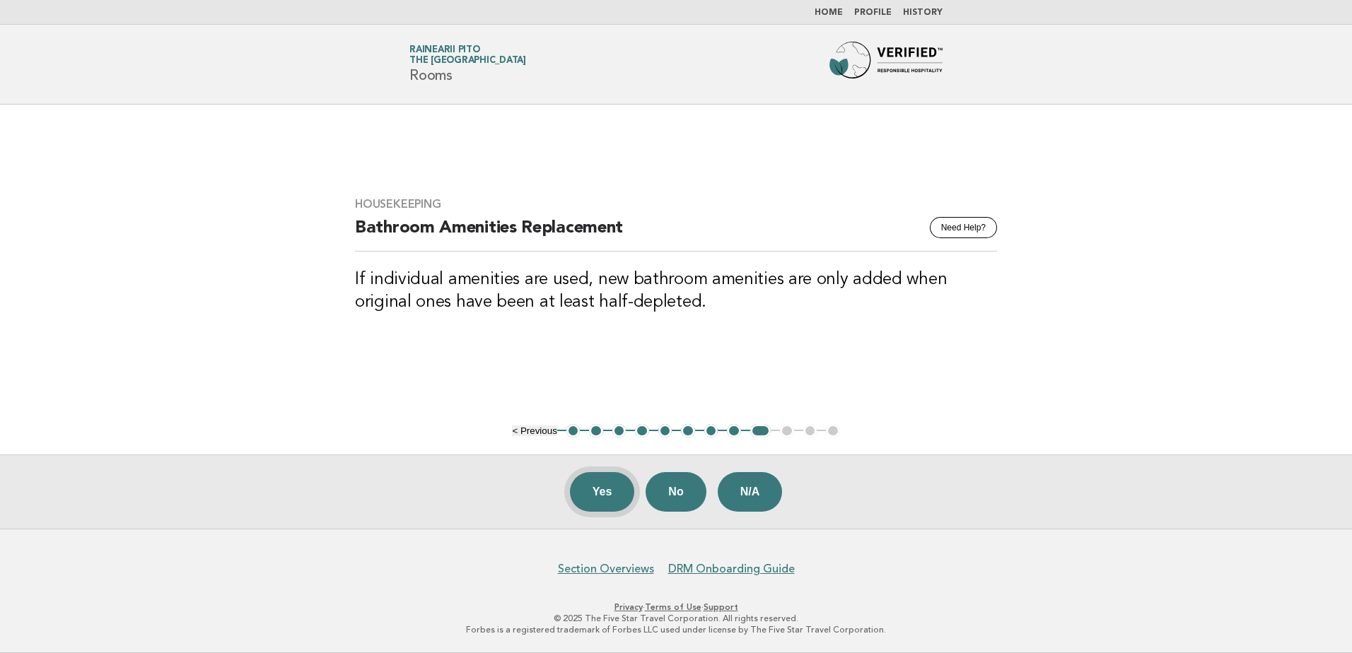
click at [609, 495] on button "Yes" at bounding box center [602, 492] width 65 height 40
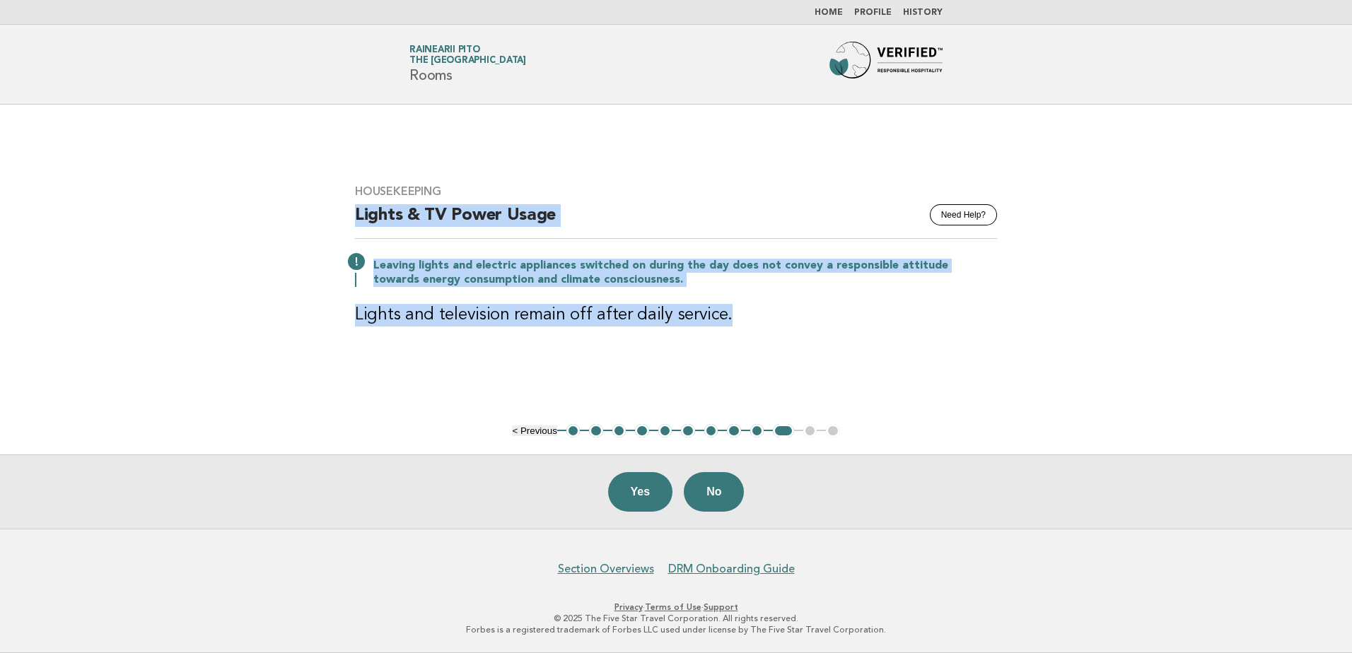
drag, startPoint x: 357, startPoint y: 219, endPoint x: 867, endPoint y: 306, distance: 517.2
click at [867, 306] on div "Housekeeping Need Help? Lights & TV Power Usage Leaving lights and electric app…" at bounding box center [676, 264] width 676 height 193
copy div "Lights & TV Power Usage Leaving lights and electric appliances switched on duri…"
click at [810, 370] on main "Housekeeping Need Help? Lights & TV Power Usage Leaving lights and electric app…" at bounding box center [676, 317] width 1352 height 424
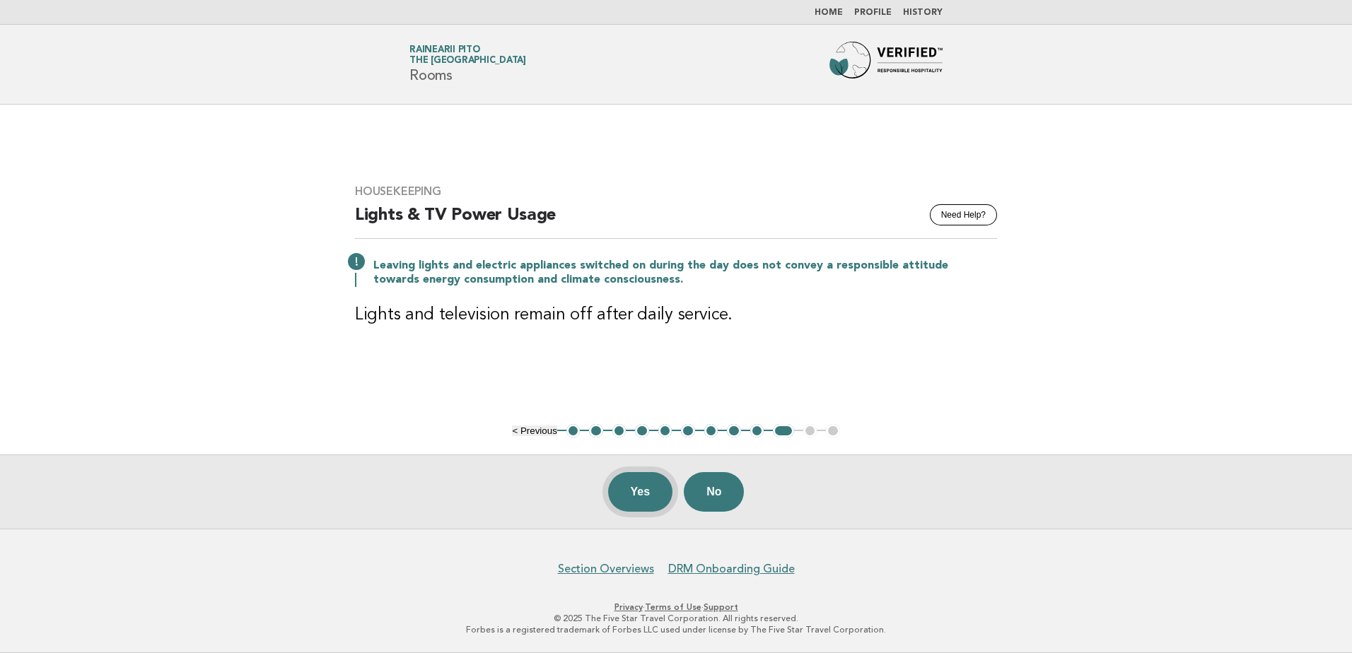
click at [636, 484] on button "Yes" at bounding box center [640, 492] width 65 height 40
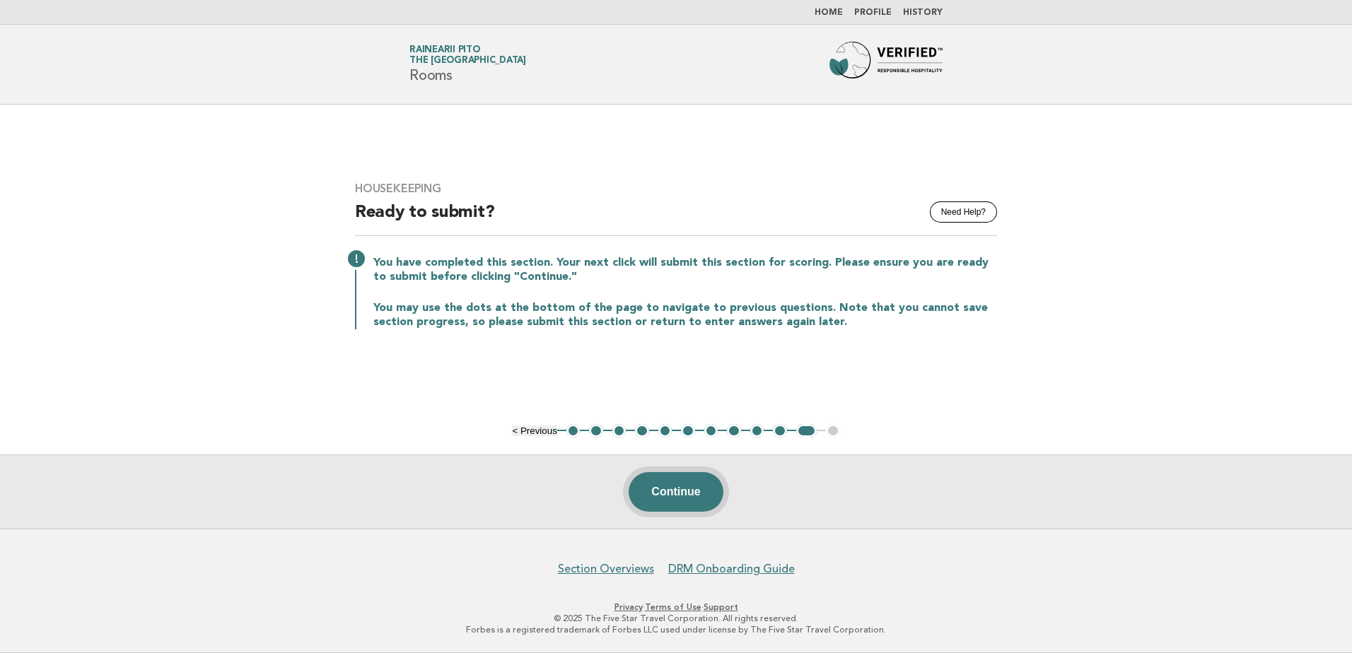
click at [688, 496] on button "Continue" at bounding box center [676, 492] width 94 height 40
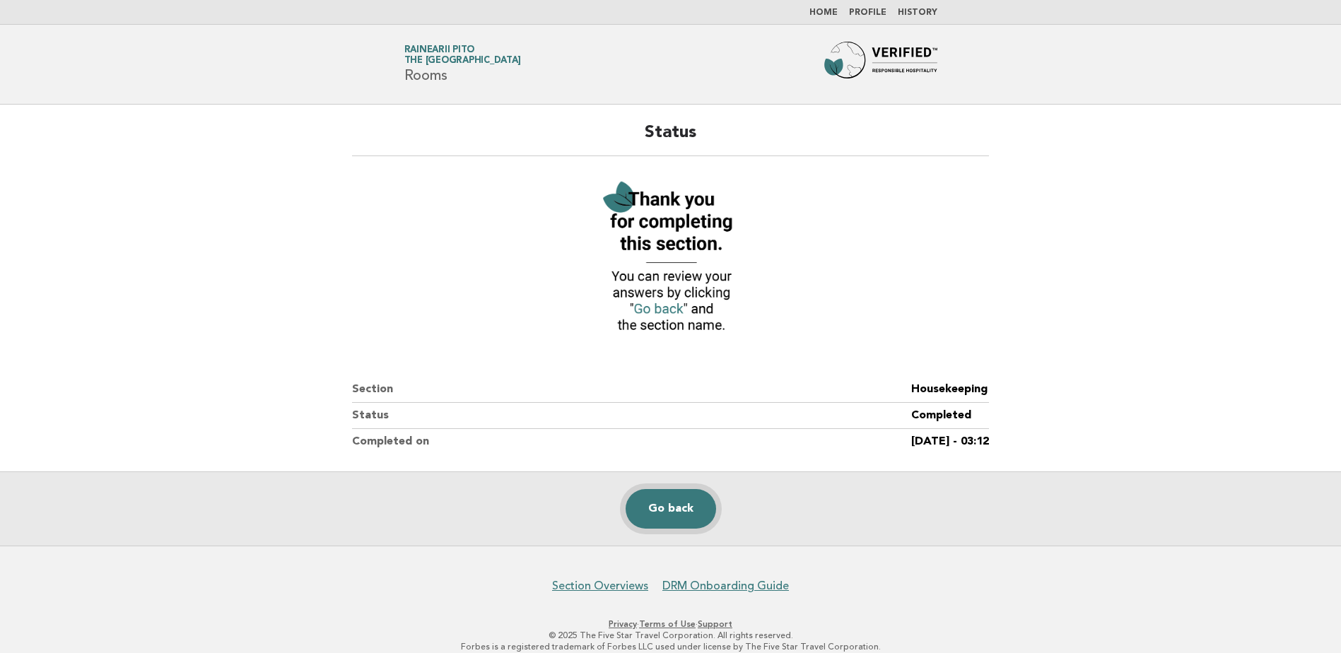
click at [693, 512] on link "Go back" at bounding box center [671, 509] width 91 height 40
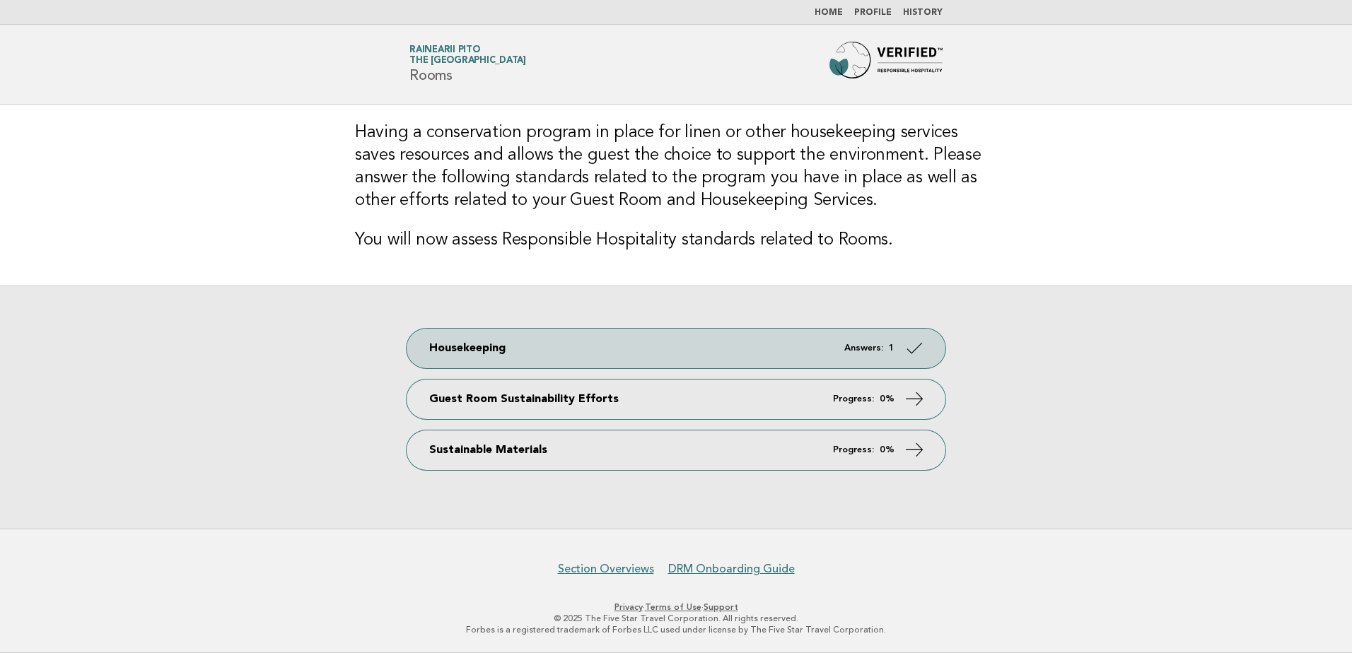
click at [915, 397] on icon at bounding box center [914, 398] width 21 height 21
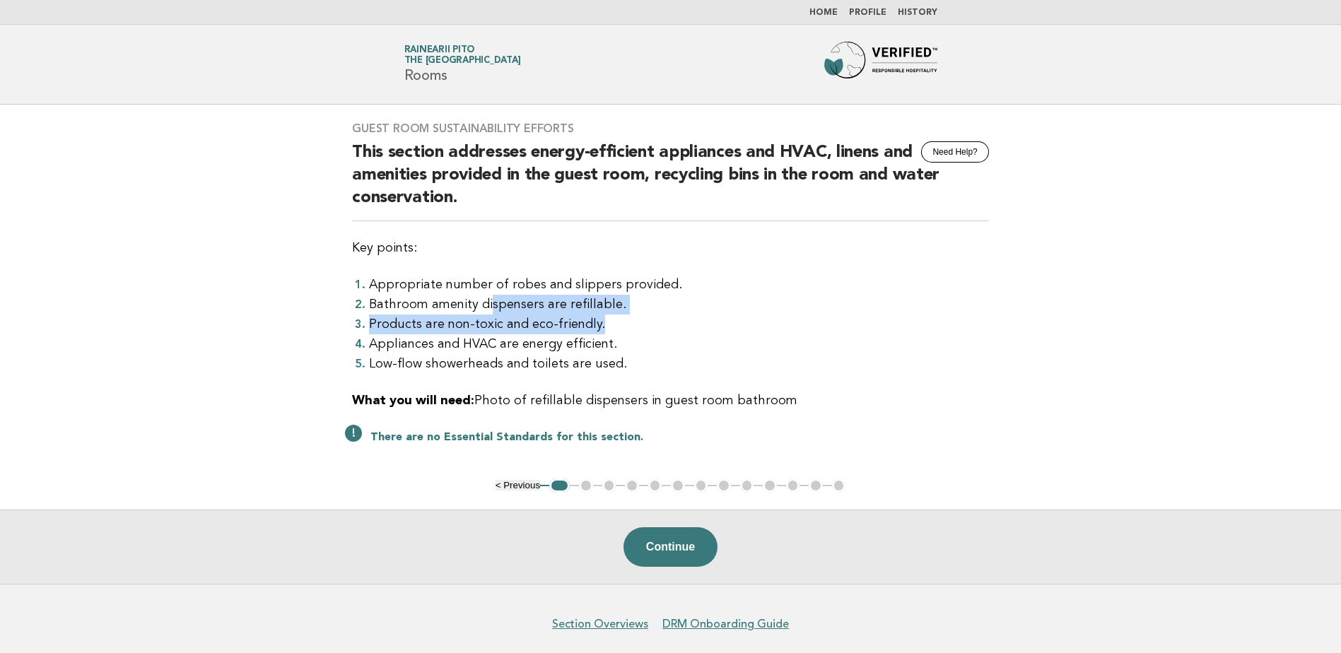
drag, startPoint x: 484, startPoint y: 307, endPoint x: 646, endPoint y: 322, distance: 162.6
click at [646, 322] on ol "Appropriate number of robes and slippers provided. Bathroom amenity dispensers …" at bounding box center [670, 324] width 637 height 99
drag, startPoint x: 646, startPoint y: 322, endPoint x: 634, endPoint y: 355, distance: 35.3
click at [646, 354] on li "Low-flow showerheads and toilets are used." at bounding box center [679, 364] width 620 height 20
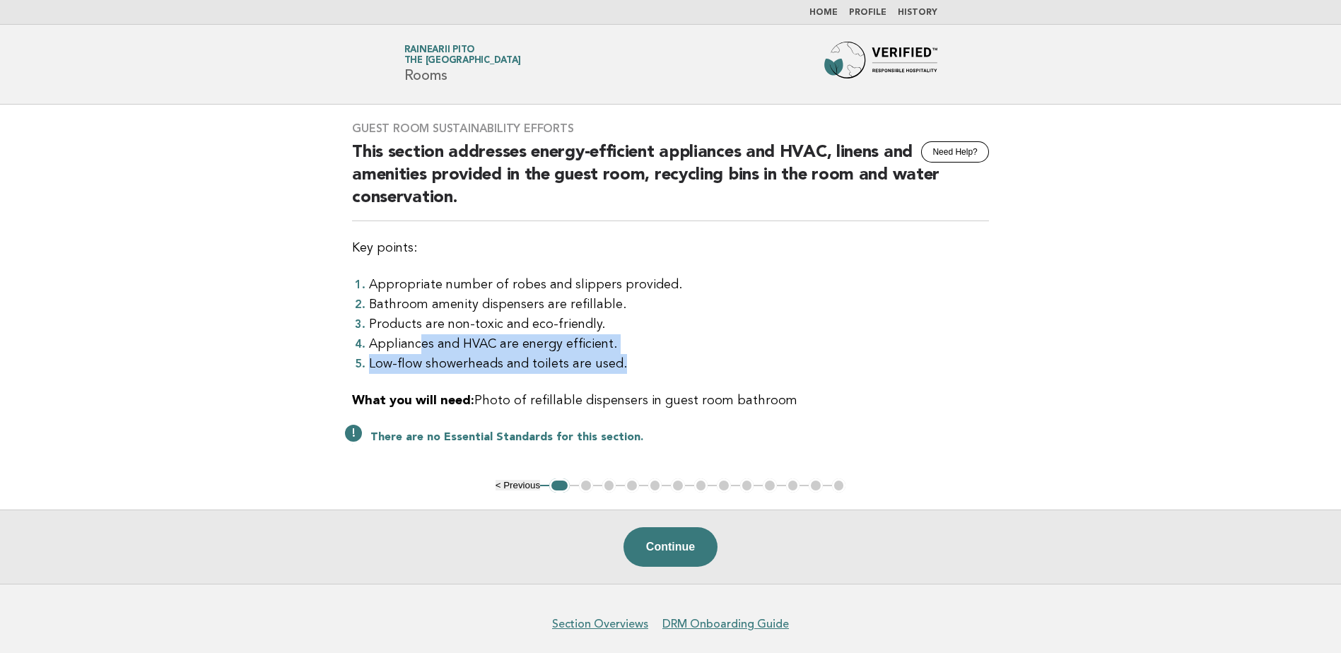
drag, startPoint x: 416, startPoint y: 339, endPoint x: 662, endPoint y: 357, distance: 246.7
click at [662, 357] on ol "Appropriate number of robes and slippers provided. Bathroom amenity dispensers …" at bounding box center [670, 324] width 637 height 99
drag, startPoint x: 662, startPoint y: 357, endPoint x: 653, endPoint y: 371, distance: 16.9
click at [653, 371] on li "Low-flow showerheads and toilets are used." at bounding box center [679, 364] width 620 height 20
drag, startPoint x: 482, startPoint y: 395, endPoint x: 797, endPoint y: 403, distance: 314.7
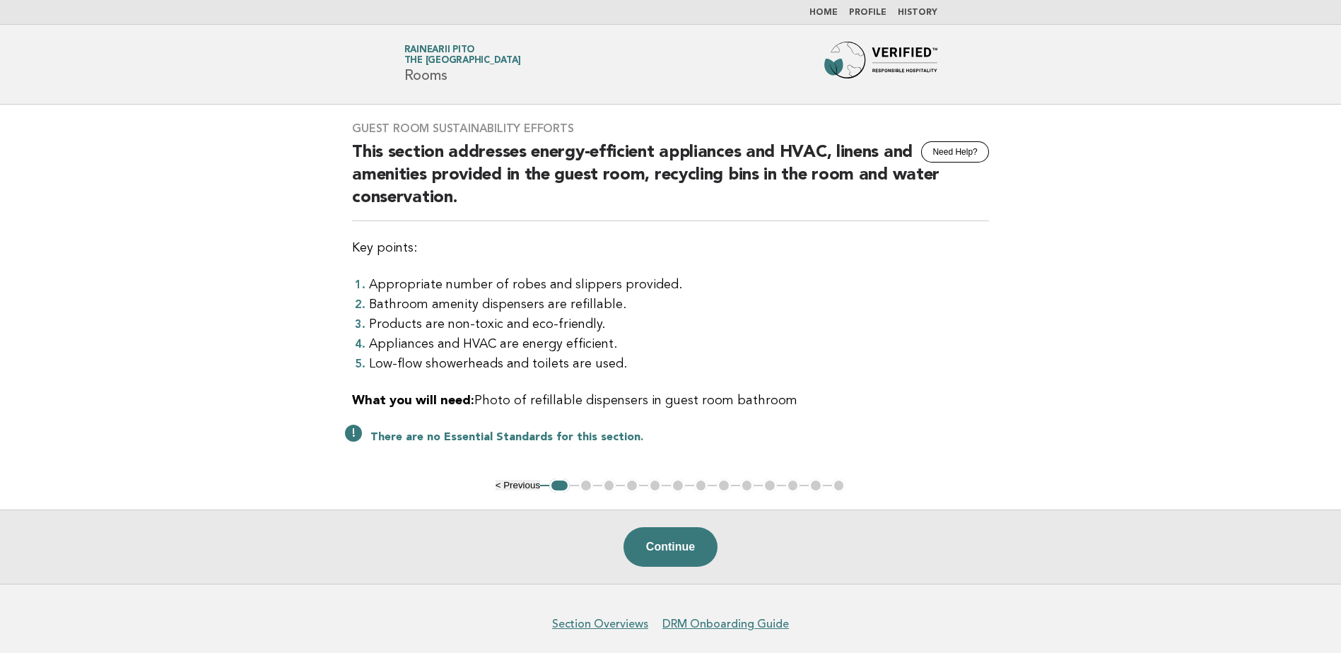
click at [797, 403] on p "What you will need: Photo of refillable dispensers in guest room bathroom" at bounding box center [670, 401] width 637 height 20
click at [472, 420] on div "Guest Room Sustainability Efforts Need Help? This section addresses energy-effi…" at bounding box center [670, 292] width 671 height 374
click at [675, 547] on button "Continue" at bounding box center [671, 547] width 94 height 40
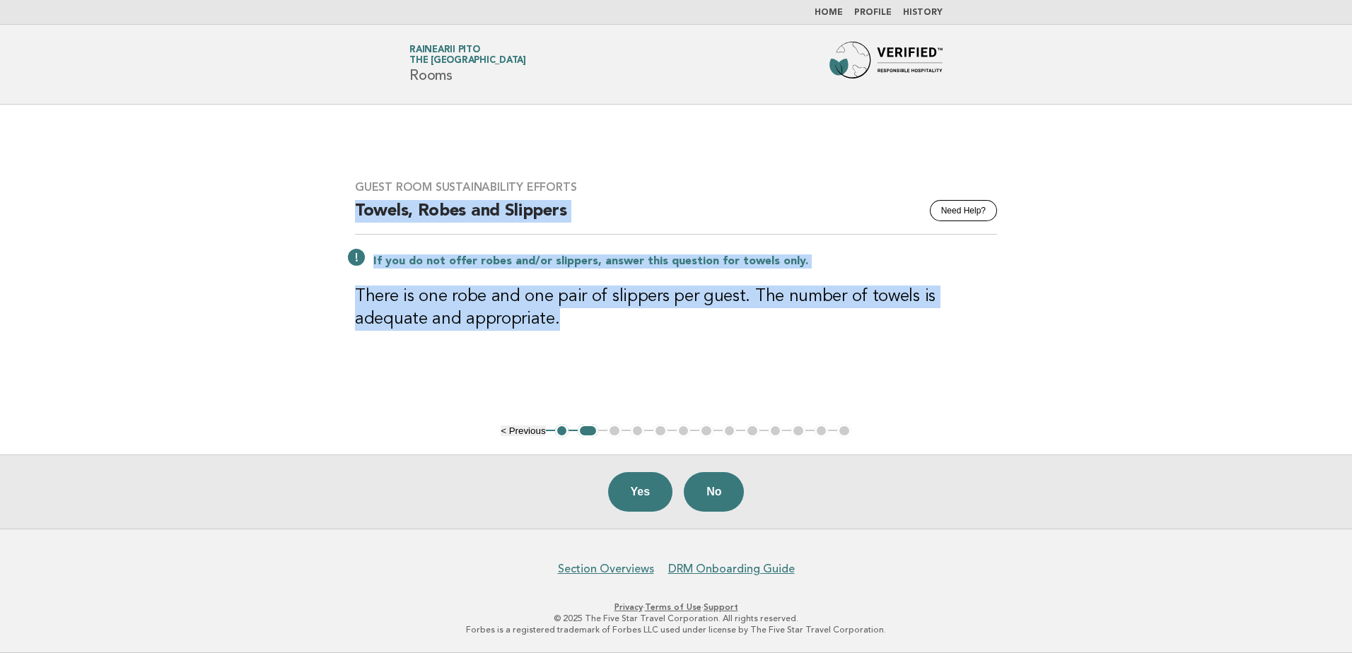
drag, startPoint x: 355, startPoint y: 211, endPoint x: 698, endPoint y: 327, distance: 362.0
click at [698, 327] on div "Guest Room Sustainability Efforts Need Help? Towels, Robes and Slippers If you …" at bounding box center [676, 264] width 676 height 202
copy div "Towels, Robes and Slippers If you do not offer robes and/or slippers, answer th…"
click at [619, 375] on main "Guest Room Sustainability Efforts Need Help? Towels, Robes and Slippers If you …" at bounding box center [676, 317] width 1352 height 424
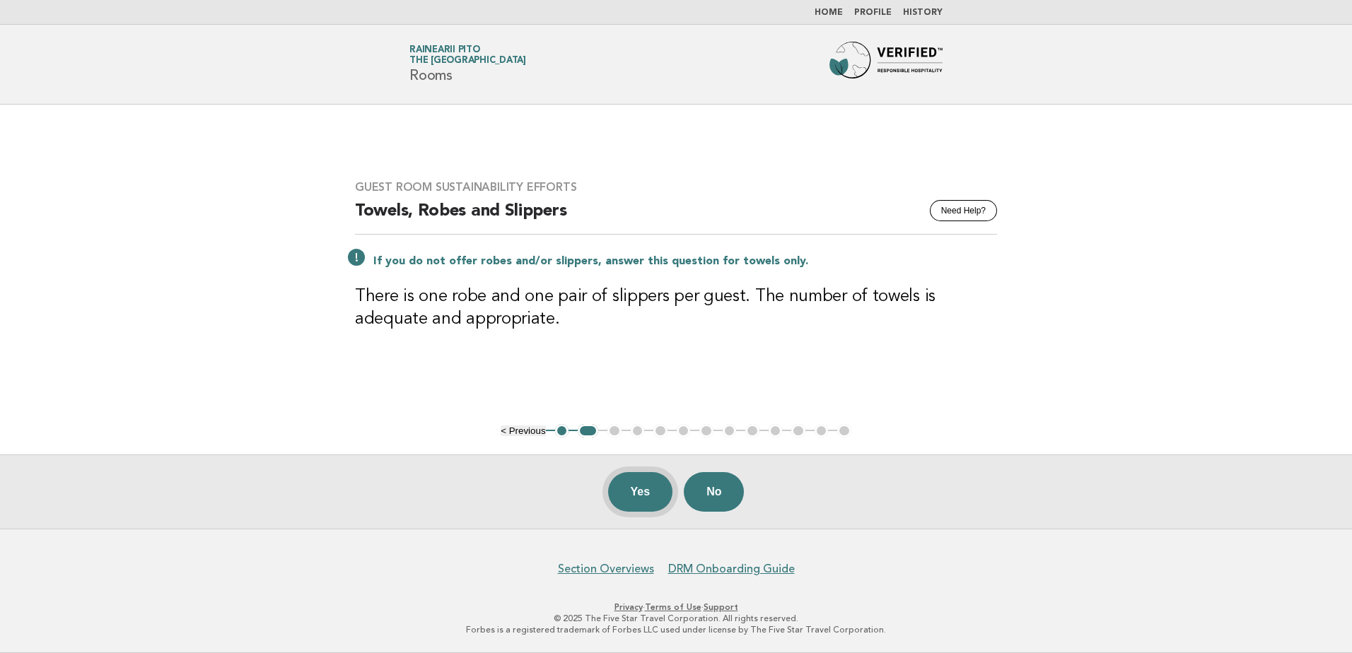
click at [654, 489] on button "Yes" at bounding box center [640, 492] width 65 height 40
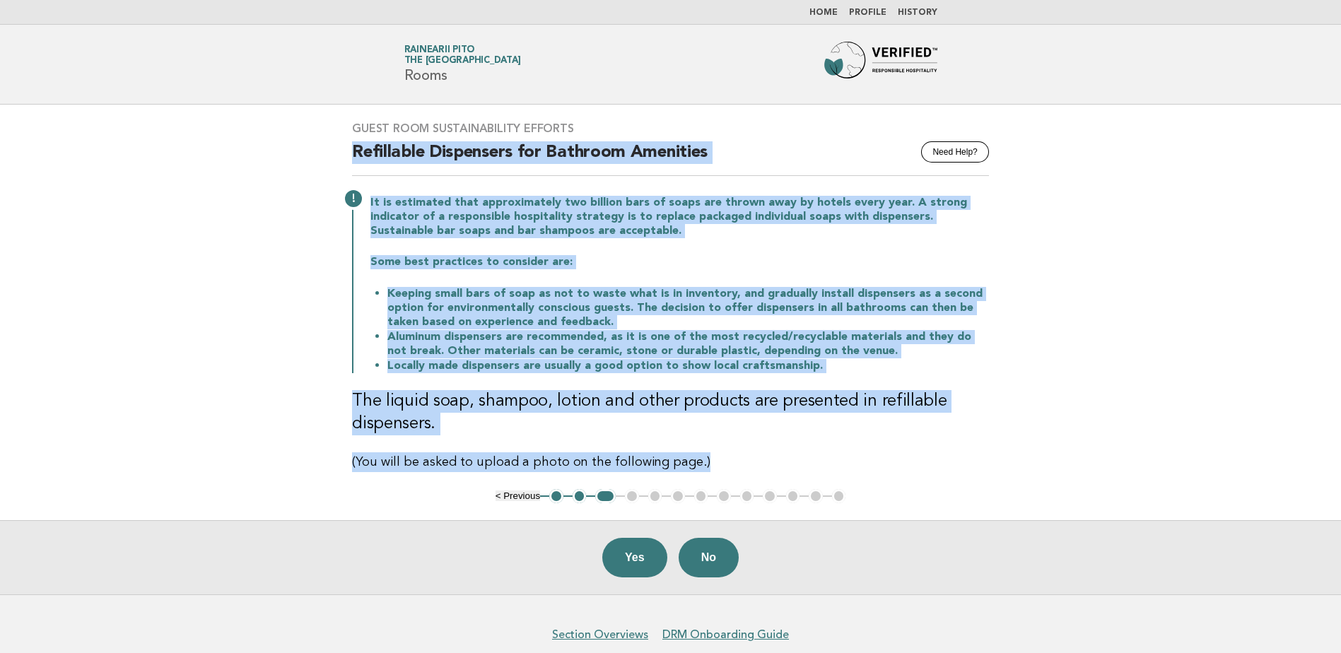
drag, startPoint x: 347, startPoint y: 153, endPoint x: 993, endPoint y: 448, distance: 710.3
click at [993, 448] on div "Guest Room Sustainability Efforts Need Help? Refillable Dispensers for Bathroom…" at bounding box center [670, 297] width 671 height 385
copy div "Refillable Dispensers for Bathroom Amenities It is estimated that approximately…"
click at [633, 561] on button "Yes" at bounding box center [634, 558] width 65 height 40
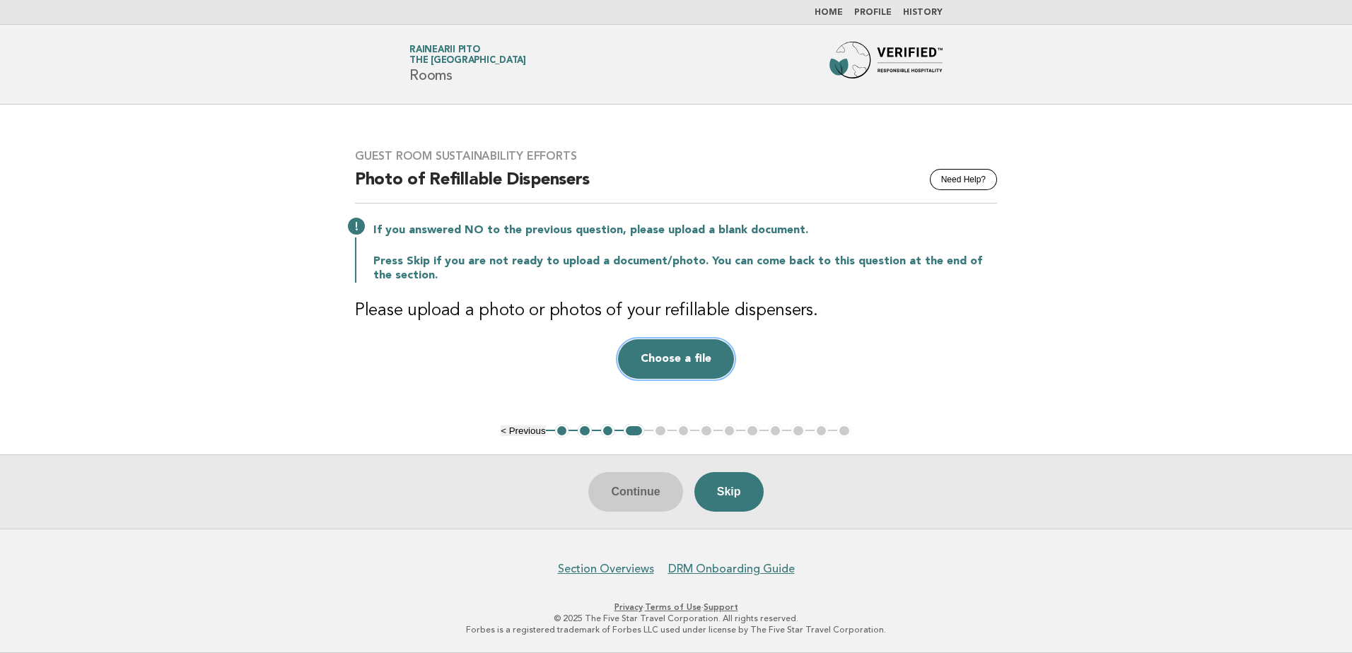
click at [707, 369] on button "Choose a file" at bounding box center [676, 359] width 116 height 40
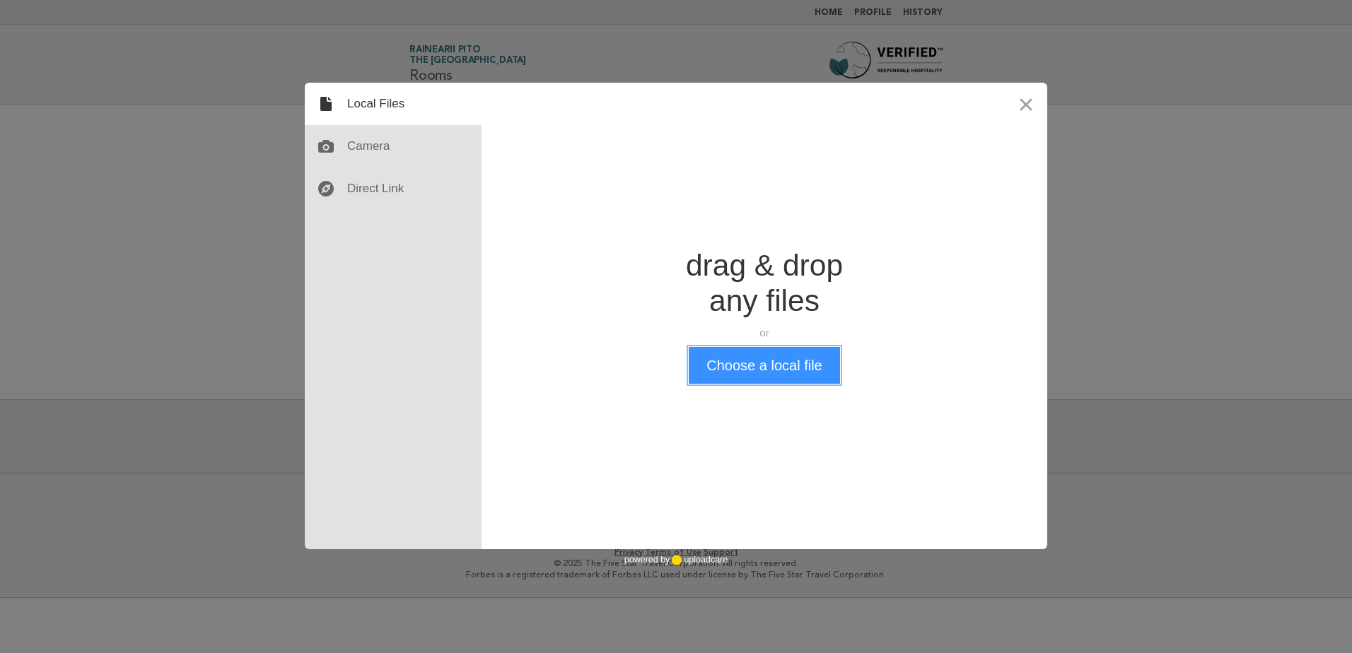
click at [740, 376] on button "Choose a local file" at bounding box center [764, 365] width 151 height 37
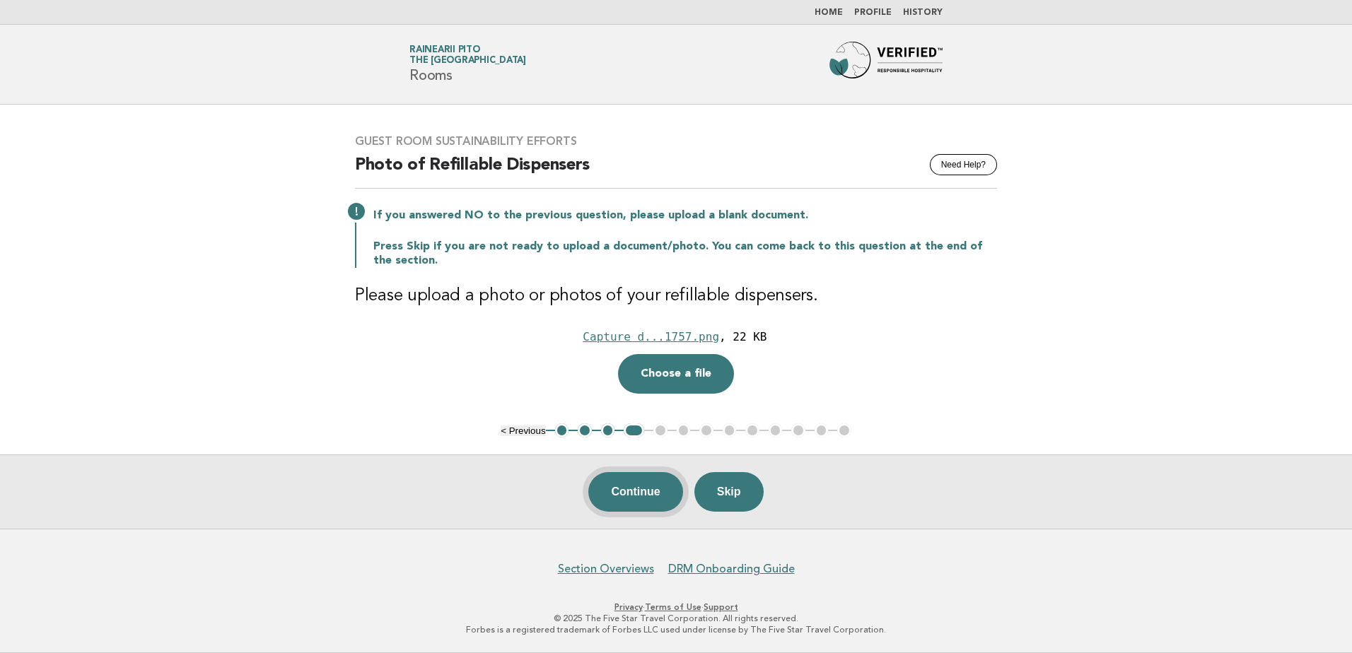
click at [652, 498] on button "Continue" at bounding box center [635, 492] width 94 height 40
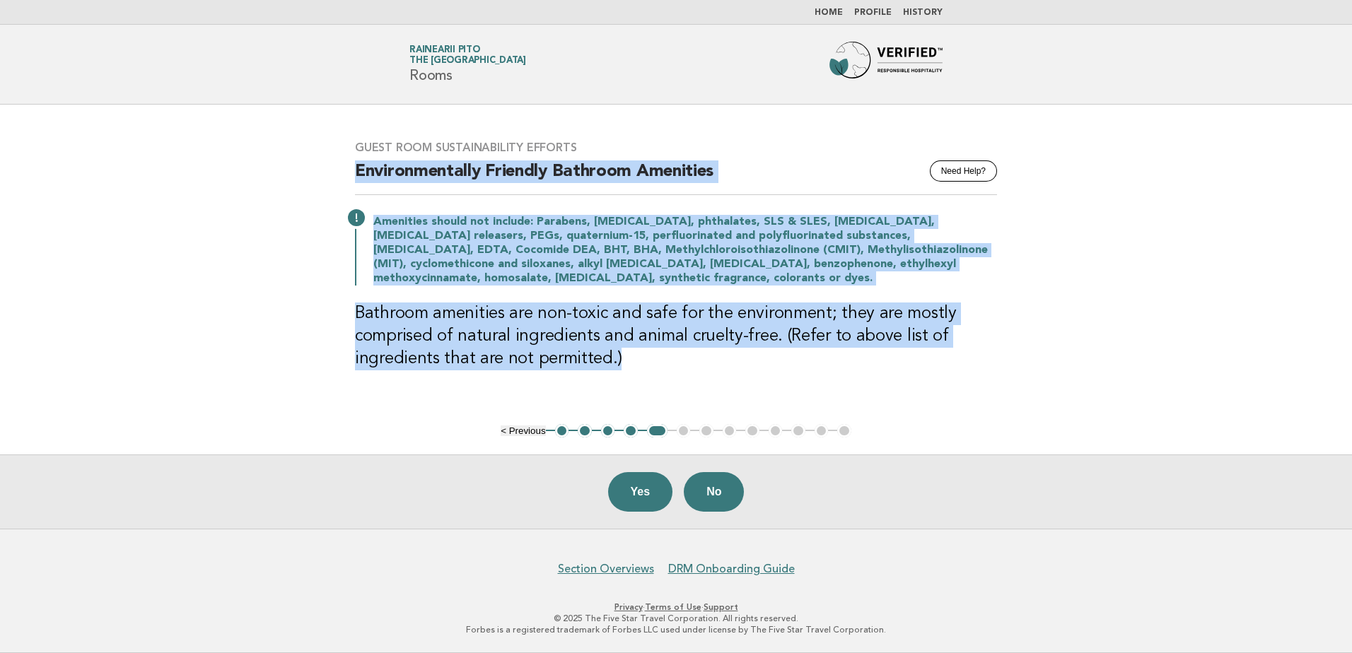
drag, startPoint x: 356, startPoint y: 163, endPoint x: 916, endPoint y: 366, distance: 595.0
click at [916, 366] on div "Guest Room Sustainability Efforts Need Help? Environmentally Friendly Bathroom …" at bounding box center [676, 264] width 676 height 281
copy div "Environmentally Friendly Bathroom Amenities Amenities should not include: Parab…"
click at [635, 501] on button "Yes" at bounding box center [640, 492] width 65 height 40
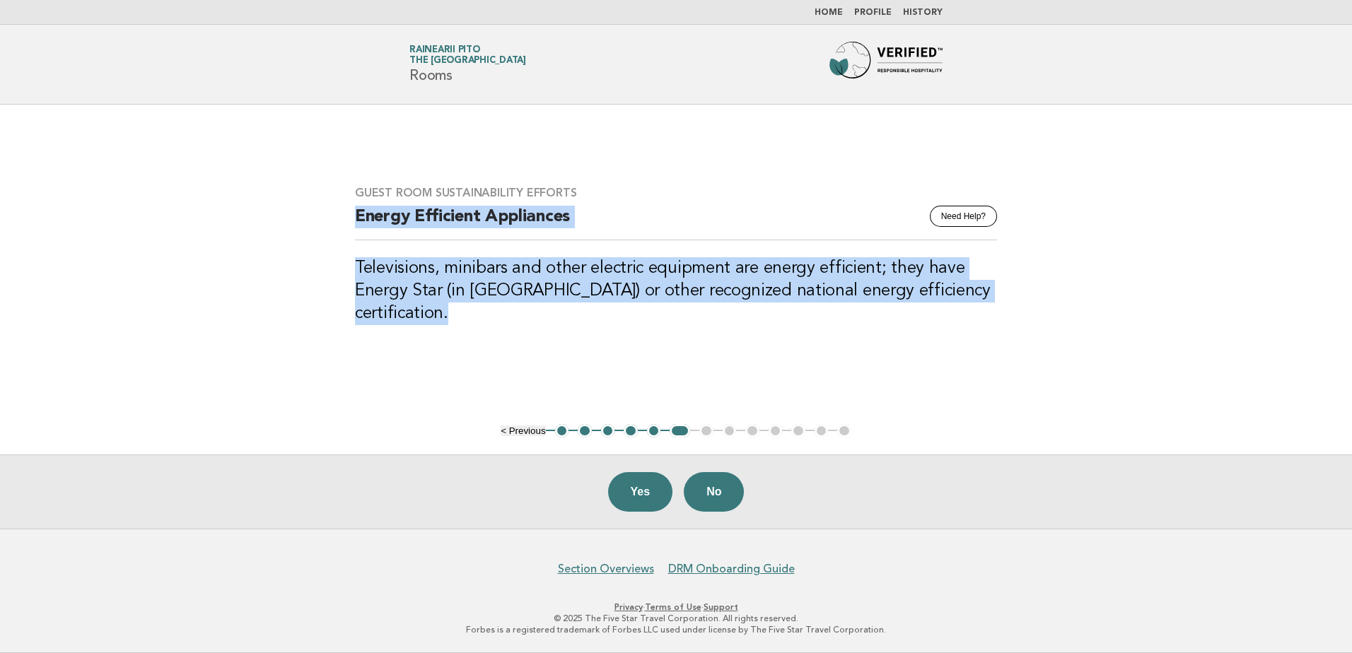
drag, startPoint x: 355, startPoint y: 213, endPoint x: 583, endPoint y: 361, distance: 272.4
click at [583, 361] on main "Guest Room Sustainability Efforts Need Help? Energy Efficient Appliances Televi…" at bounding box center [676, 317] width 1352 height 424
copy div "Energy Efficient Appliances Televisions, minibars and other electric equipment …"
click at [620, 498] on button "Yes" at bounding box center [640, 492] width 65 height 40
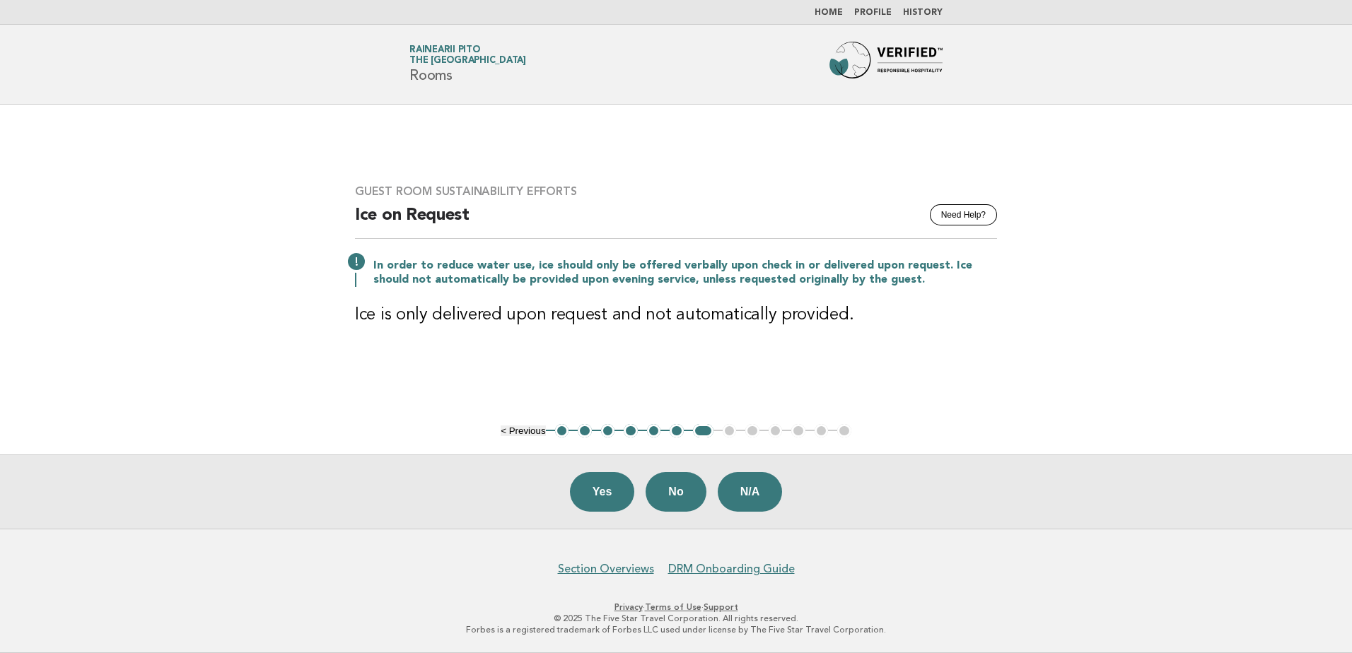
click at [462, 357] on div "Guest Room Sustainability Efforts Need Help? Ice on Request In order to reduce …" at bounding box center [676, 264] width 676 height 193
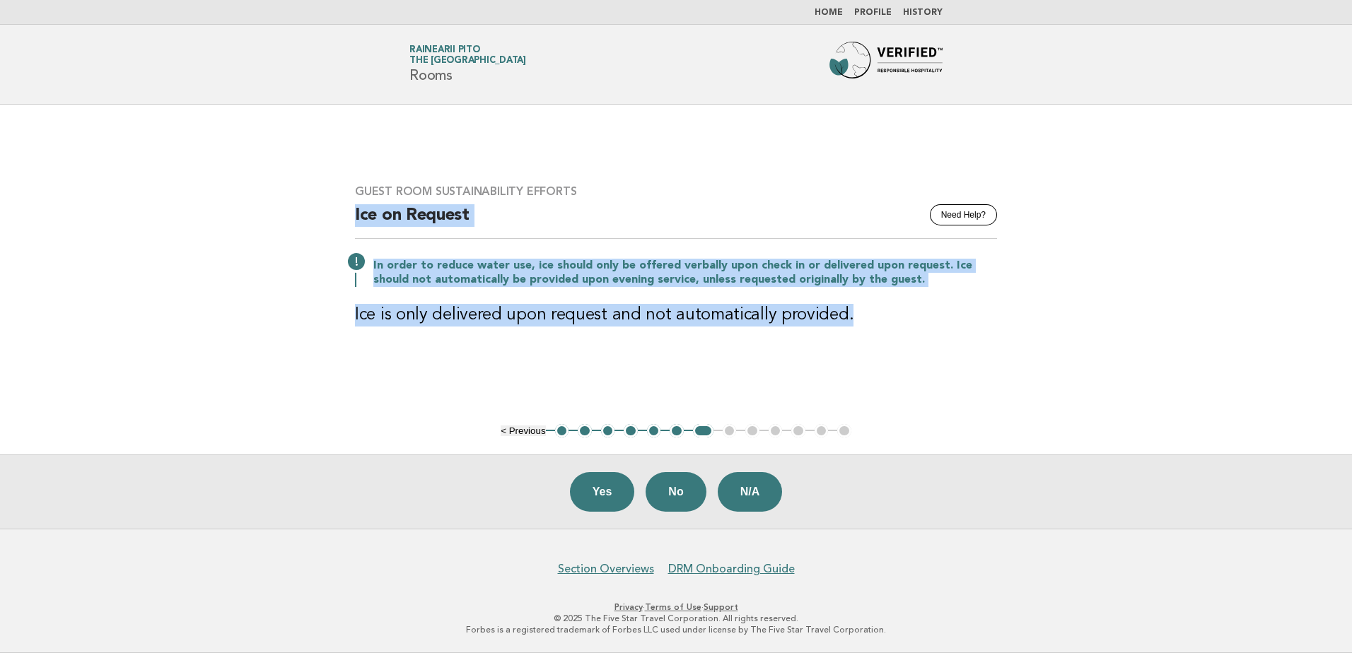
drag, startPoint x: 355, startPoint y: 214, endPoint x: 850, endPoint y: 334, distance: 509.3
click at [850, 334] on div "Guest Room Sustainability Efforts Need Help? Ice on Request In order to reduce …" at bounding box center [676, 264] width 676 height 193
copy div "Ice on Request In order to reduce water use, ice should only be offered verball…"
click at [604, 486] on button "Yes" at bounding box center [602, 492] width 65 height 40
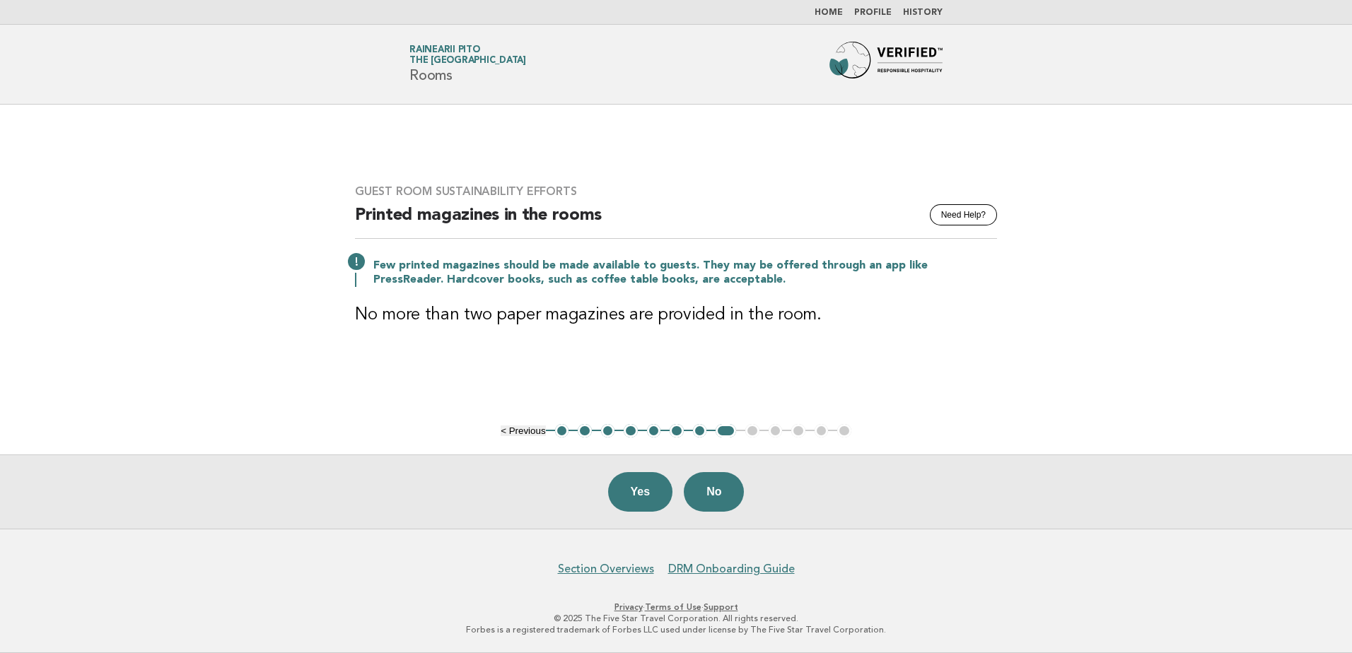
click at [673, 303] on div "Guest Room Sustainability Efforts Need Help? Printed magazines in the rooms Few…" at bounding box center [676, 264] width 676 height 193
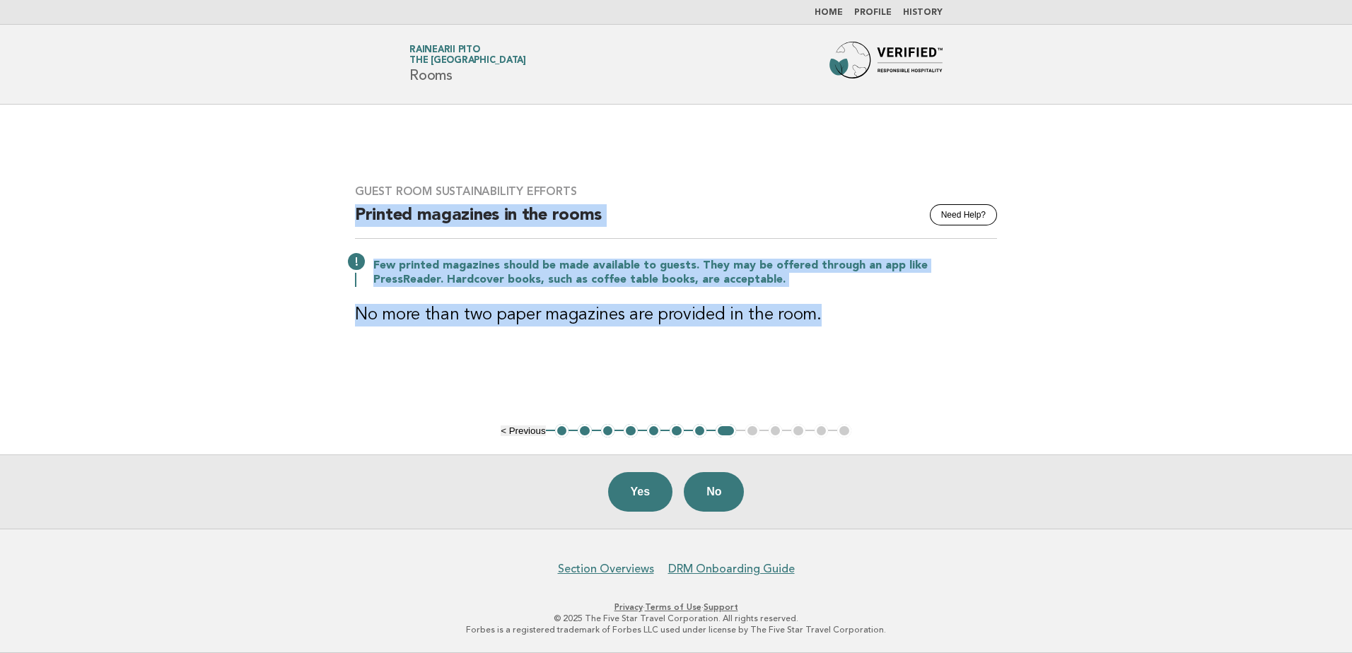
drag, startPoint x: 356, startPoint y: 212, endPoint x: 943, endPoint y: 384, distance: 610.8
click at [943, 384] on main "Guest Room Sustainability Efforts Need Help? Printed magazines in the rooms Few…" at bounding box center [676, 317] width 1352 height 424
copy div "Printed magazines in the rooms Few printed magazines should be made available t…"
click at [636, 480] on button "Yes" at bounding box center [640, 492] width 65 height 40
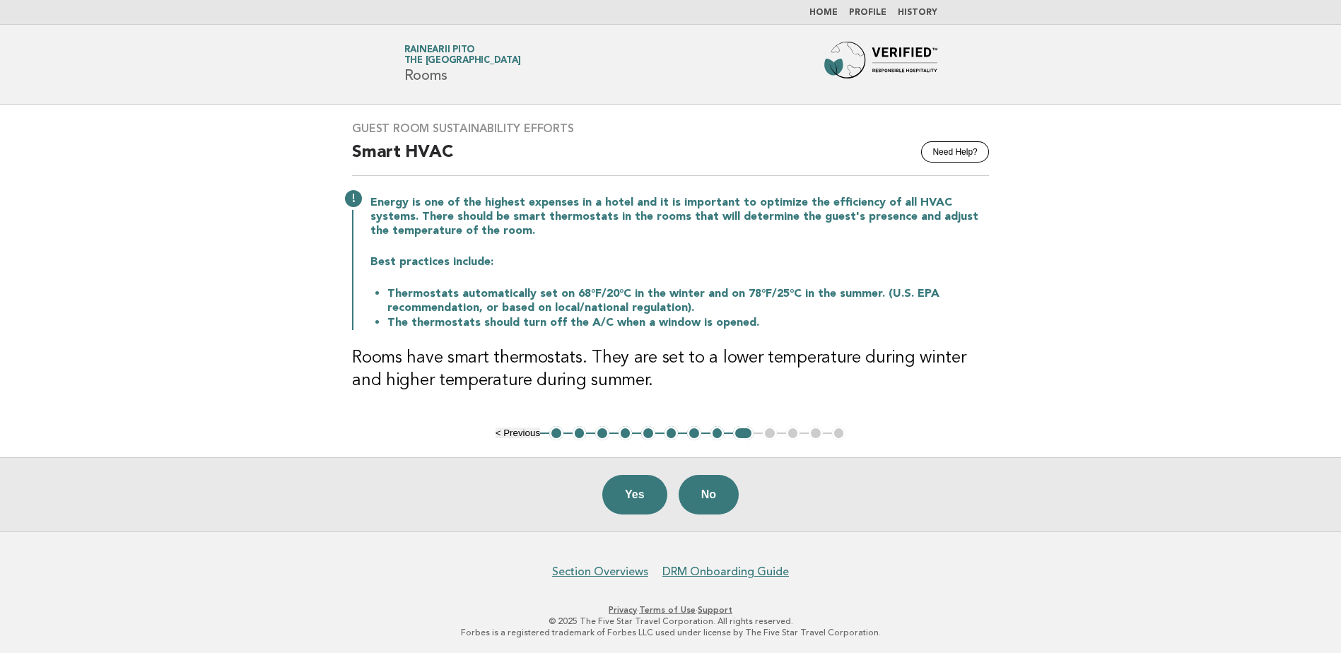
click at [538, 233] on p "Energy is one of the highest expenses in a hotel and it is important to optimiz…" at bounding box center [679, 217] width 619 height 42
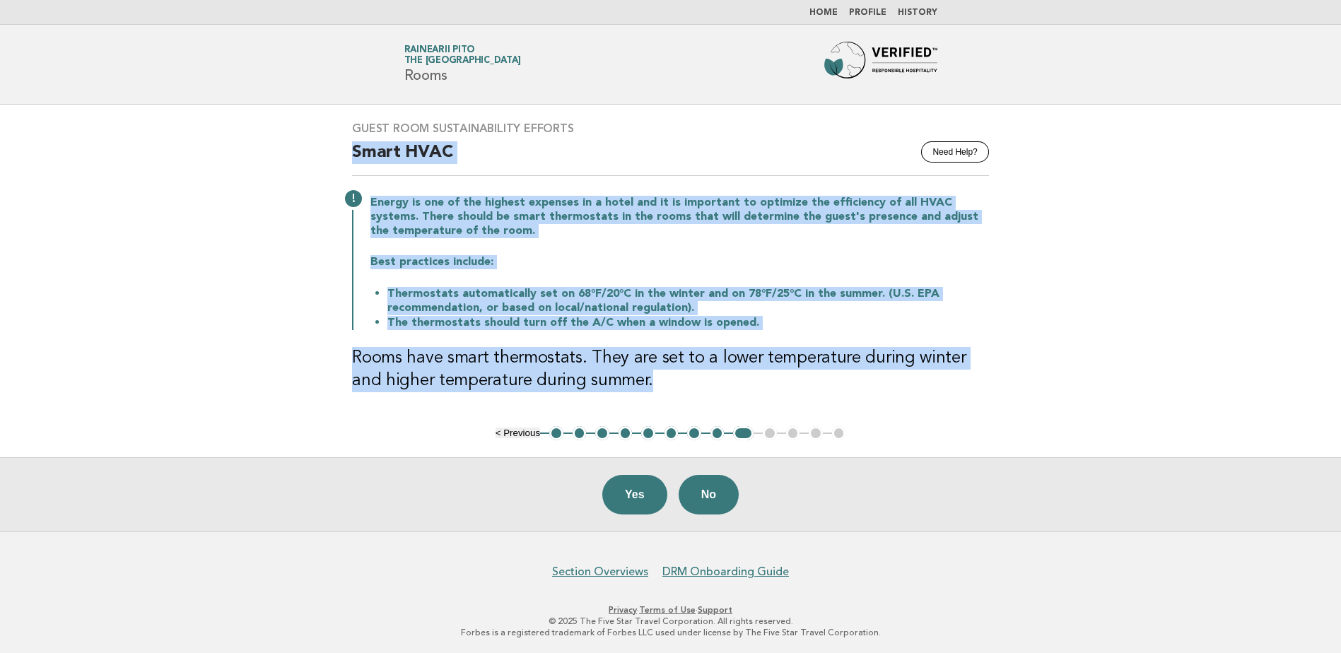
drag, startPoint x: 350, startPoint y: 151, endPoint x: 618, endPoint y: 378, distance: 350.7
click at [618, 378] on div "Guest Room Sustainability Efforts Need Help? Smart HVAC Energy is one of the hi…" at bounding box center [670, 266] width 671 height 322
click at [521, 298] on li "Thermostats automatically set on 68°F/20°C in the winter and on 78°F/25°C in th…" at bounding box center [688, 300] width 602 height 29
drag, startPoint x: 630, startPoint y: 383, endPoint x: 329, endPoint y: 200, distance: 352.1
click at [329, 200] on main "Guest Room Sustainability Efforts Need Help? Smart HVAC Energy is one of the hi…" at bounding box center [670, 318] width 1341 height 427
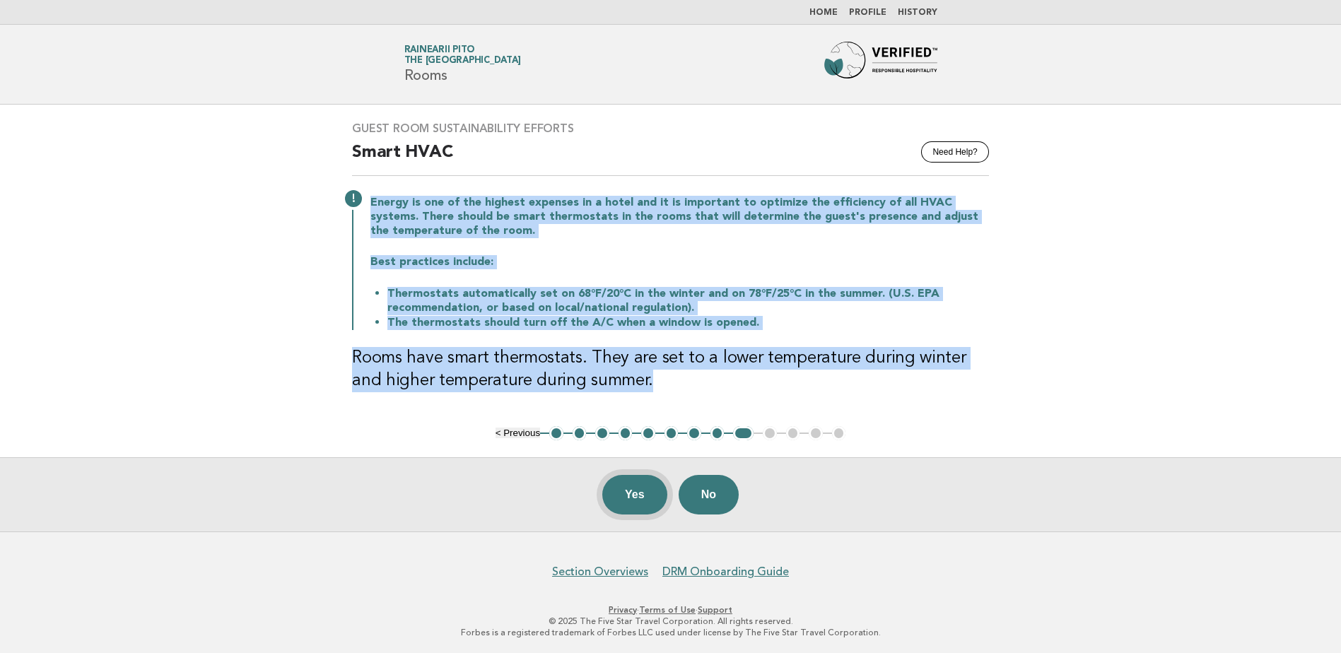
click at [650, 489] on button "Yes" at bounding box center [634, 495] width 65 height 40
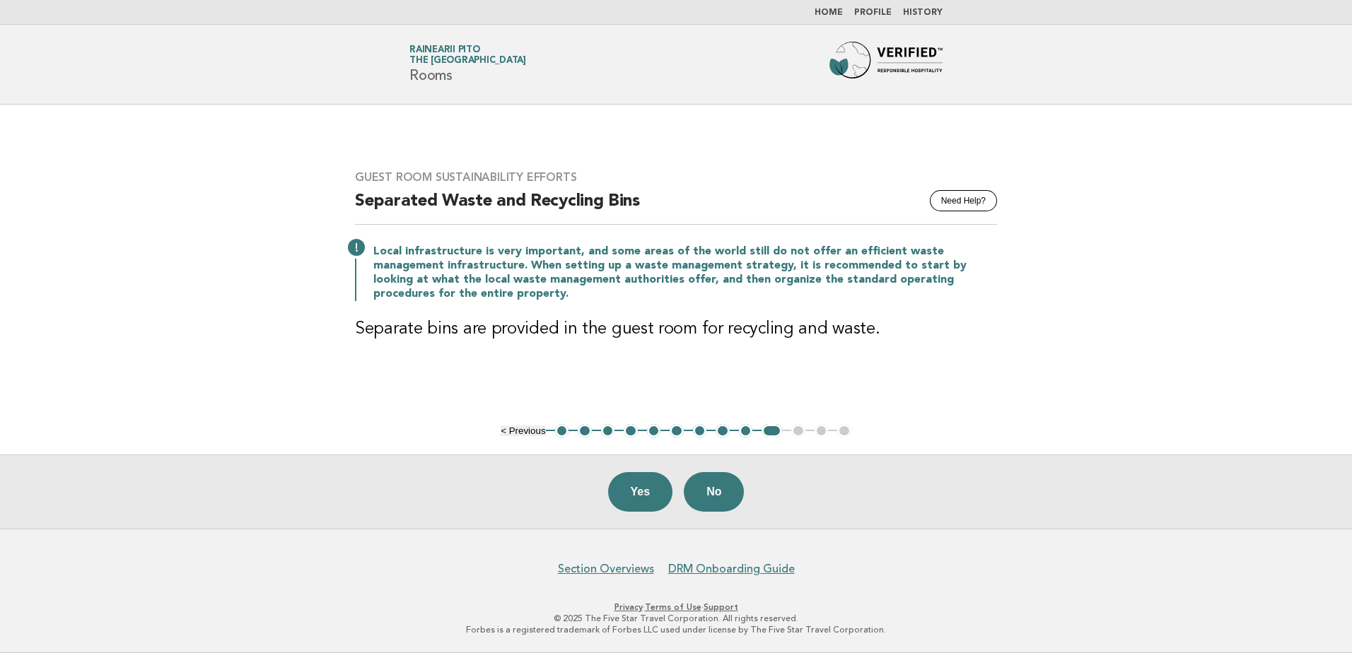
click at [578, 267] on p "Local infrastructure is very important, and some areas of the world still do no…" at bounding box center [685, 273] width 624 height 57
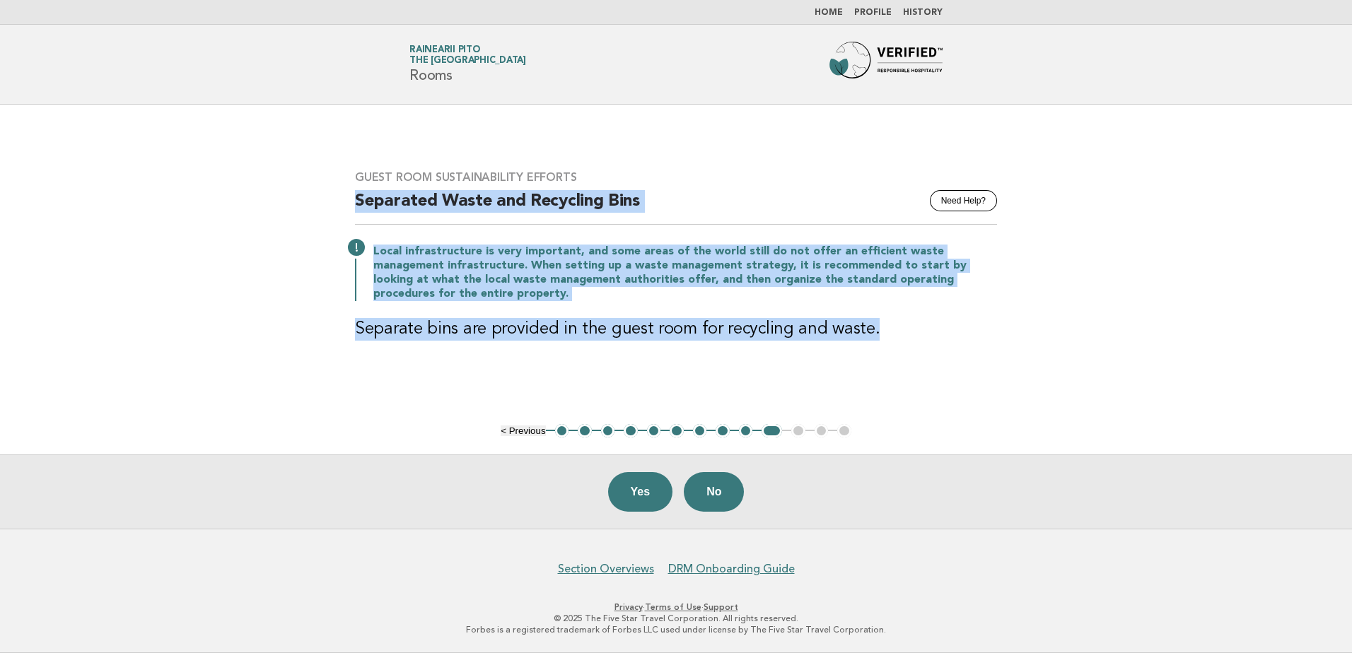
drag, startPoint x: 355, startPoint y: 204, endPoint x: 944, endPoint y: 351, distance: 607.1
click at [944, 351] on div "Guest Room Sustainability Efforts Need Help? Separated Waste and Recycling Bins…" at bounding box center [676, 263] width 676 height 221
click at [641, 498] on button "Yes" at bounding box center [640, 492] width 65 height 40
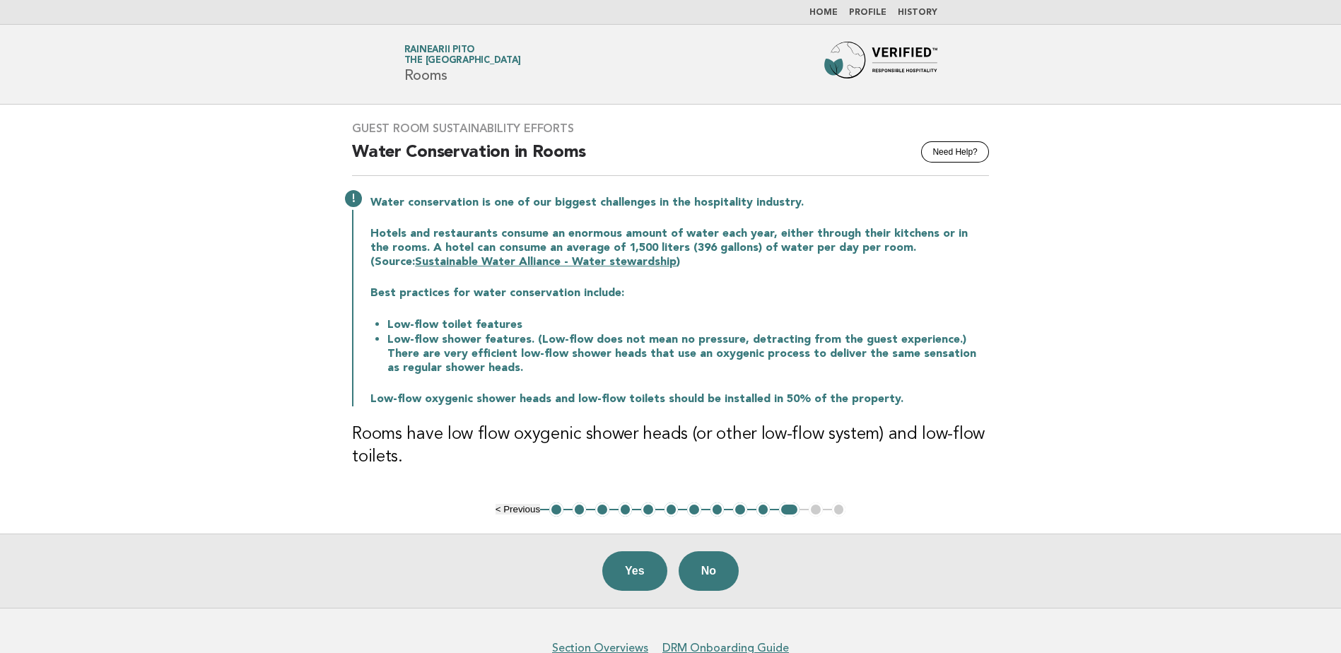
click at [394, 190] on div "Guest Room Sustainability Efforts Need Help? Water Conservation in Rooms Water …" at bounding box center [670, 304] width 671 height 398
click at [764, 514] on button "10" at bounding box center [764, 510] width 14 height 14
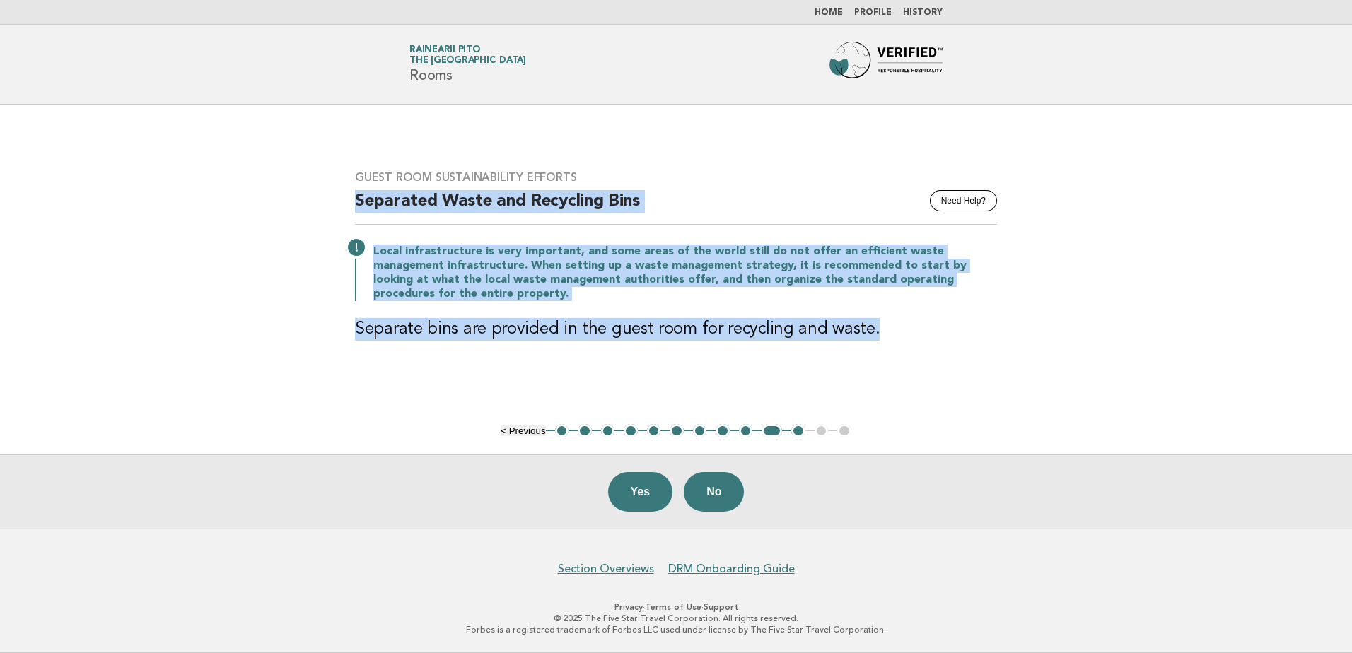
drag, startPoint x: 354, startPoint y: 202, endPoint x: 887, endPoint y: 325, distance: 547.3
click at [887, 325] on div "Guest Room Sustainability Efforts Need Help? Separated Waste and Recycling Bins…" at bounding box center [676, 263] width 676 height 221
click at [650, 498] on button "Yes" at bounding box center [640, 492] width 65 height 40
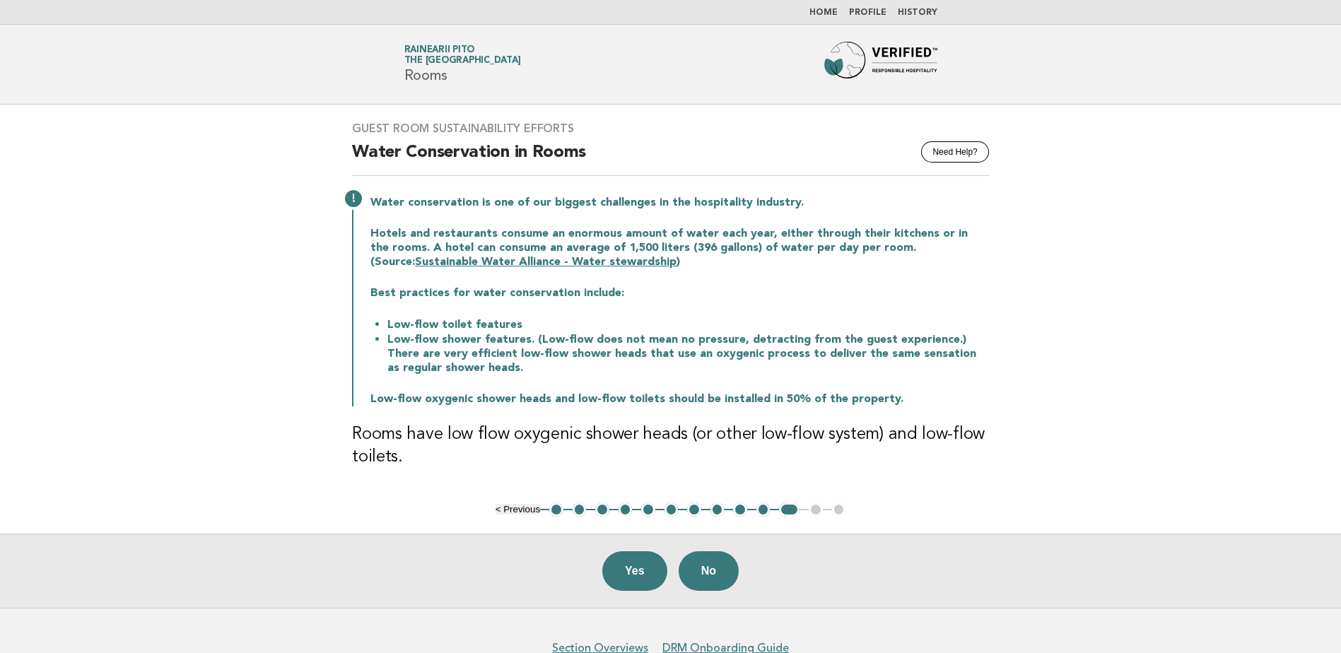
click at [684, 303] on div "Water conservation is one of our biggest challenges in the hospitality industry…" at bounding box center [670, 300] width 637 height 214
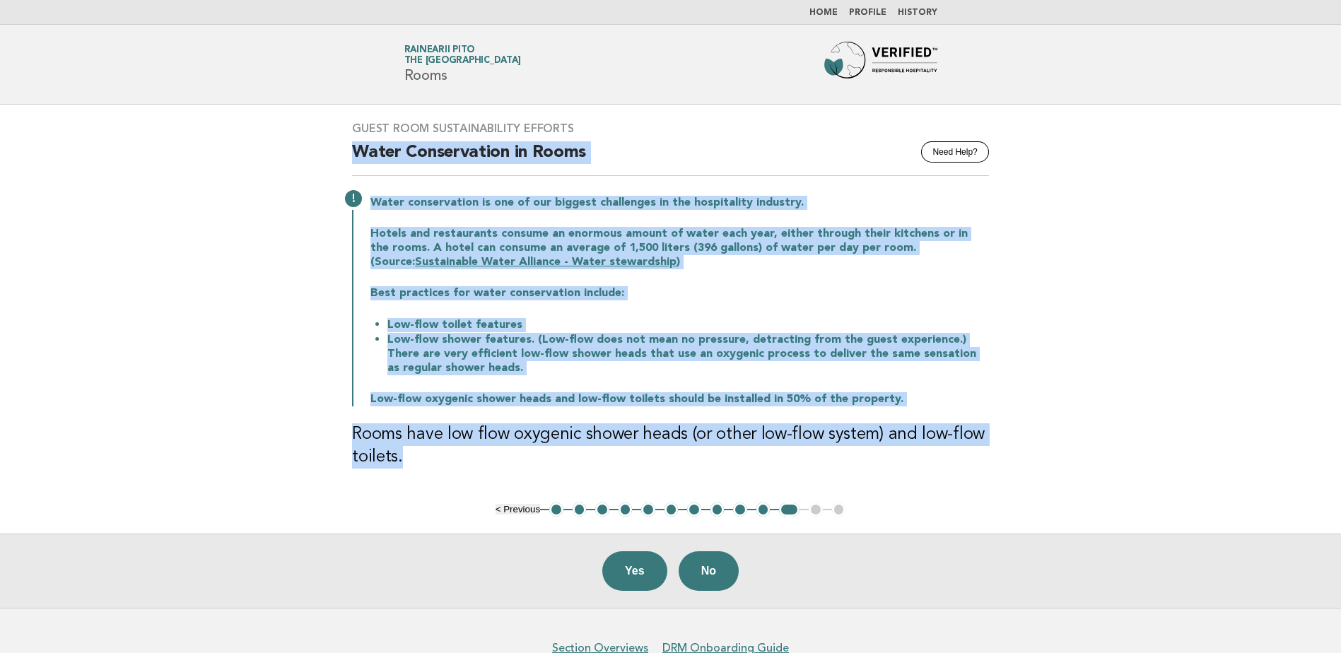
drag, startPoint x: 352, startPoint y: 147, endPoint x: 979, endPoint y: 465, distance: 702.9
click at [979, 465] on div "Guest Room Sustainability Efforts Need Help? Water Conservation in Rooms Water …" at bounding box center [670, 304] width 671 height 398
click at [683, 566] on button "No" at bounding box center [709, 572] width 60 height 40
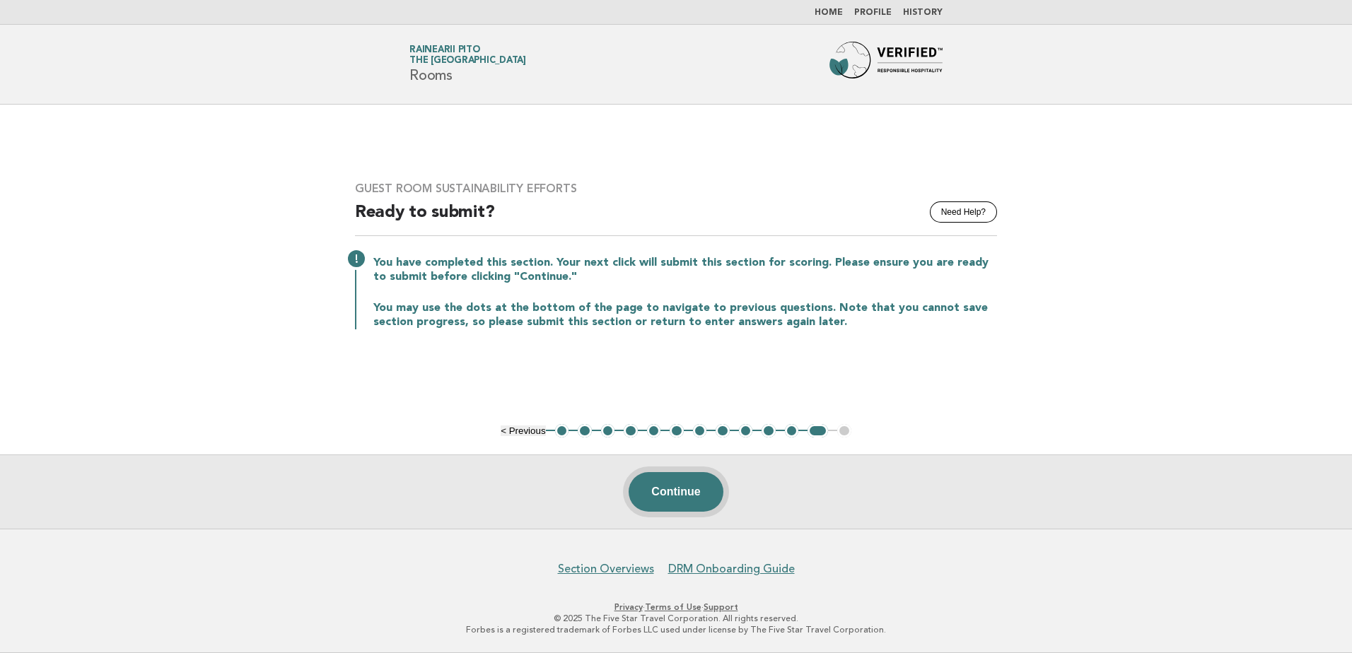
click at [690, 493] on button "Continue" at bounding box center [676, 492] width 94 height 40
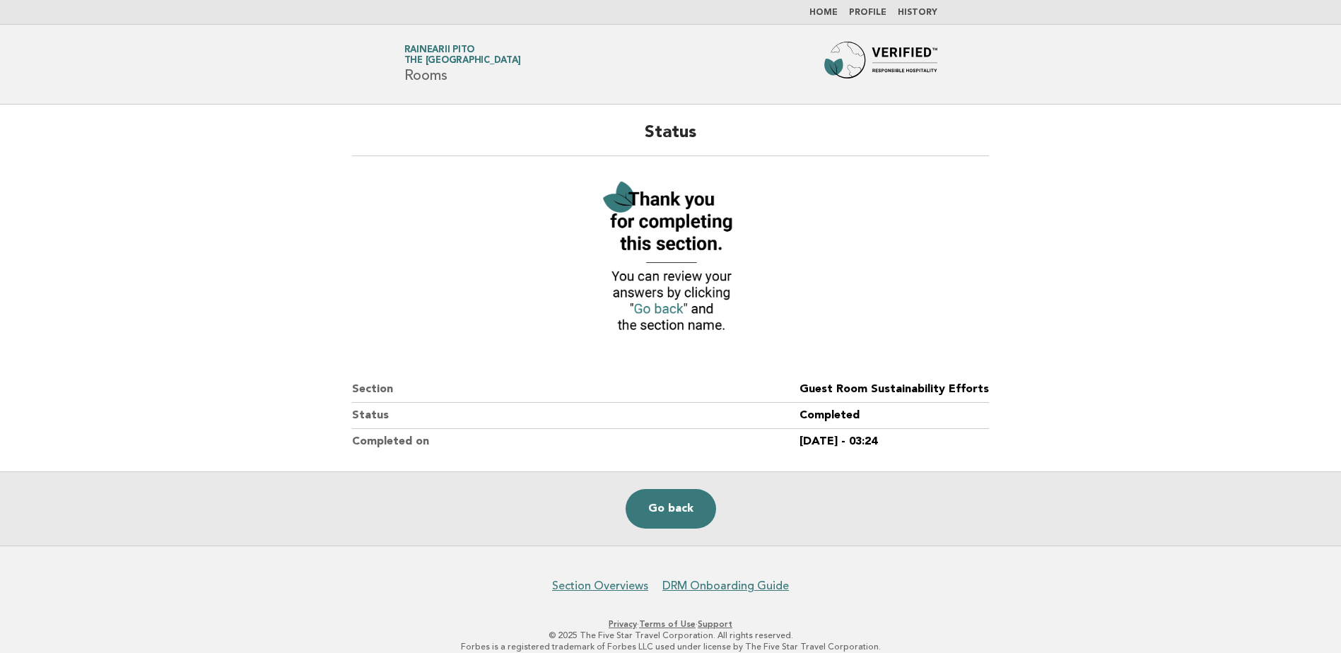
click at [1032, 395] on main "Status Section Guest Room Sustainability Efforts Status Completed Completed on …" at bounding box center [670, 325] width 1341 height 441
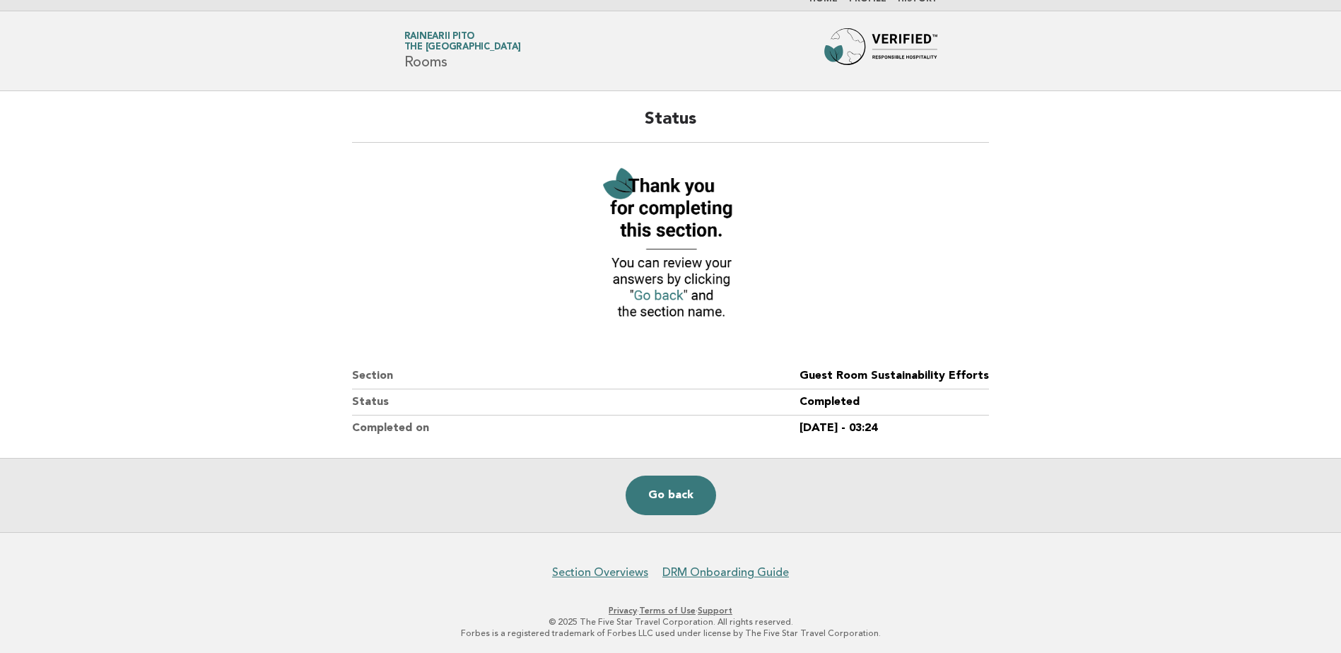
scroll to position [16, 0]
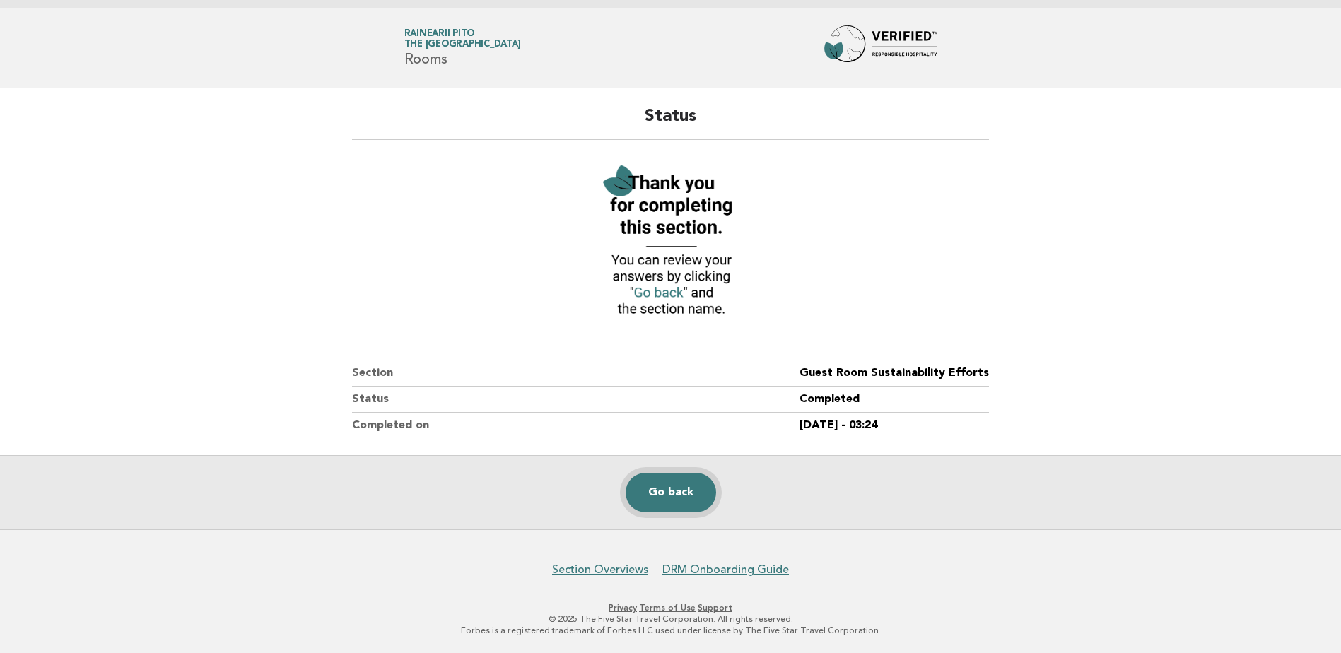
click at [690, 489] on link "Go back" at bounding box center [671, 493] width 91 height 40
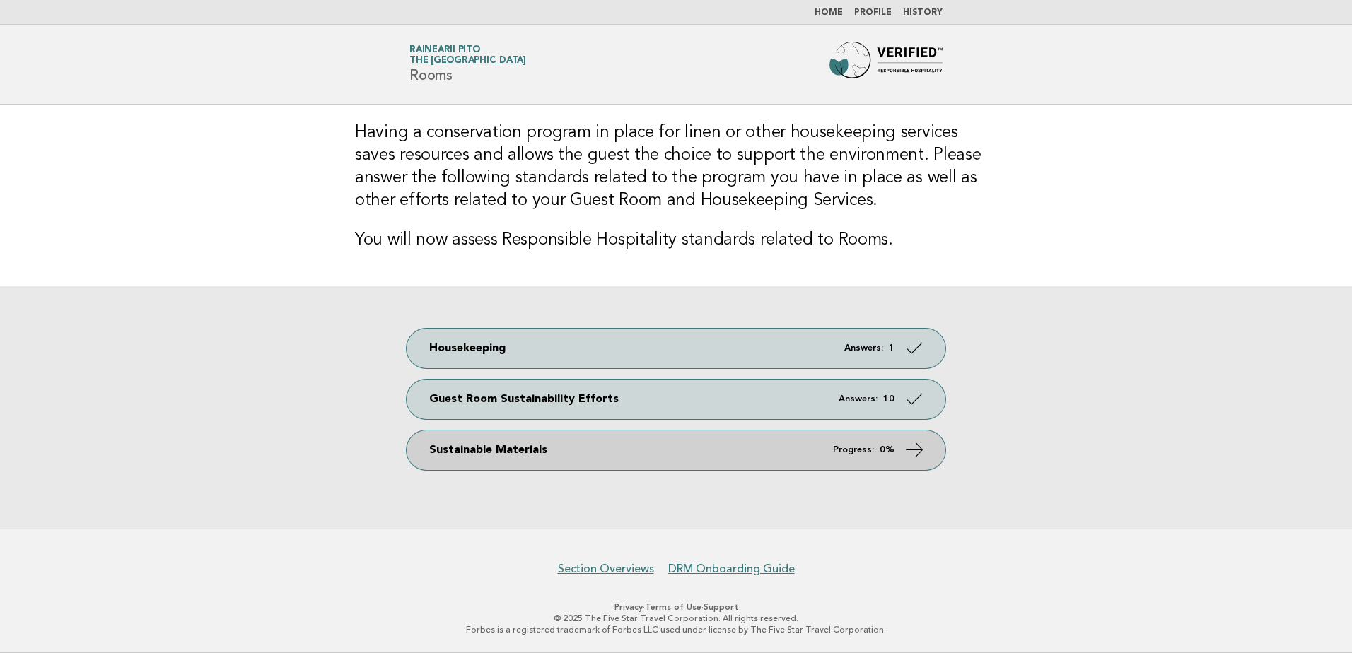
click at [655, 452] on link "Sustainable Materials Progress: 0%" at bounding box center [676, 451] width 539 height 40
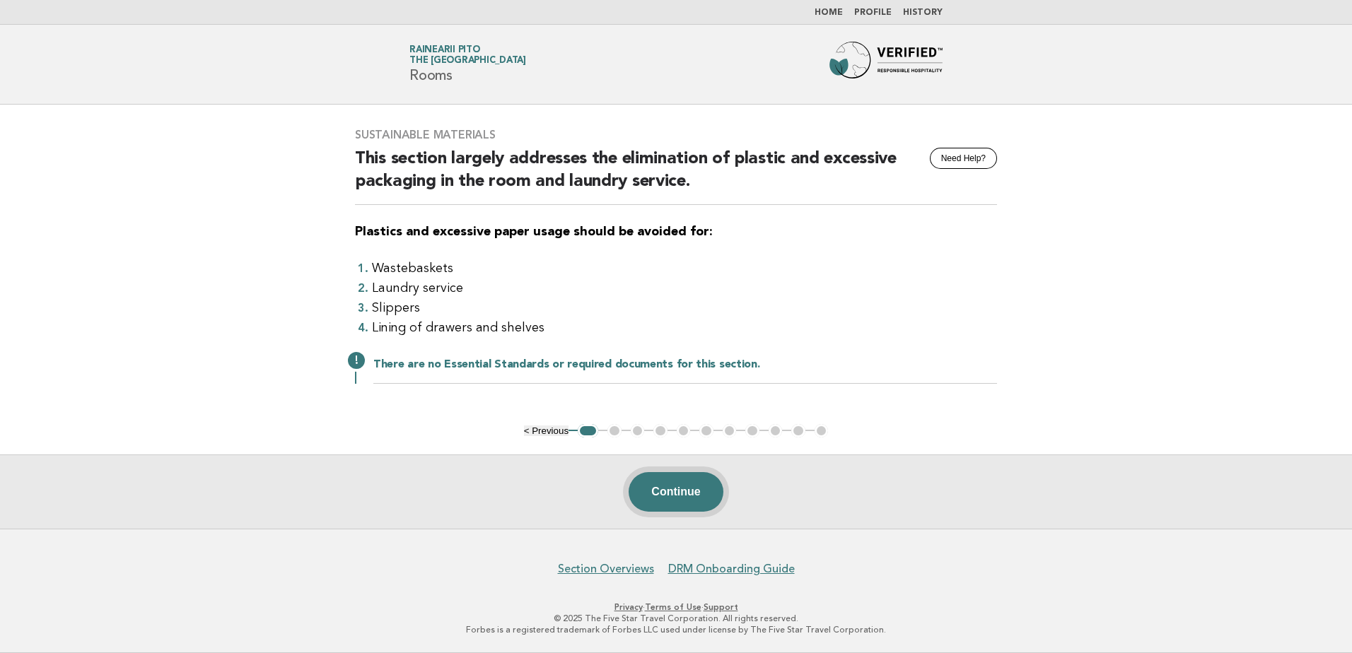
click at [662, 498] on button "Continue" at bounding box center [676, 492] width 94 height 40
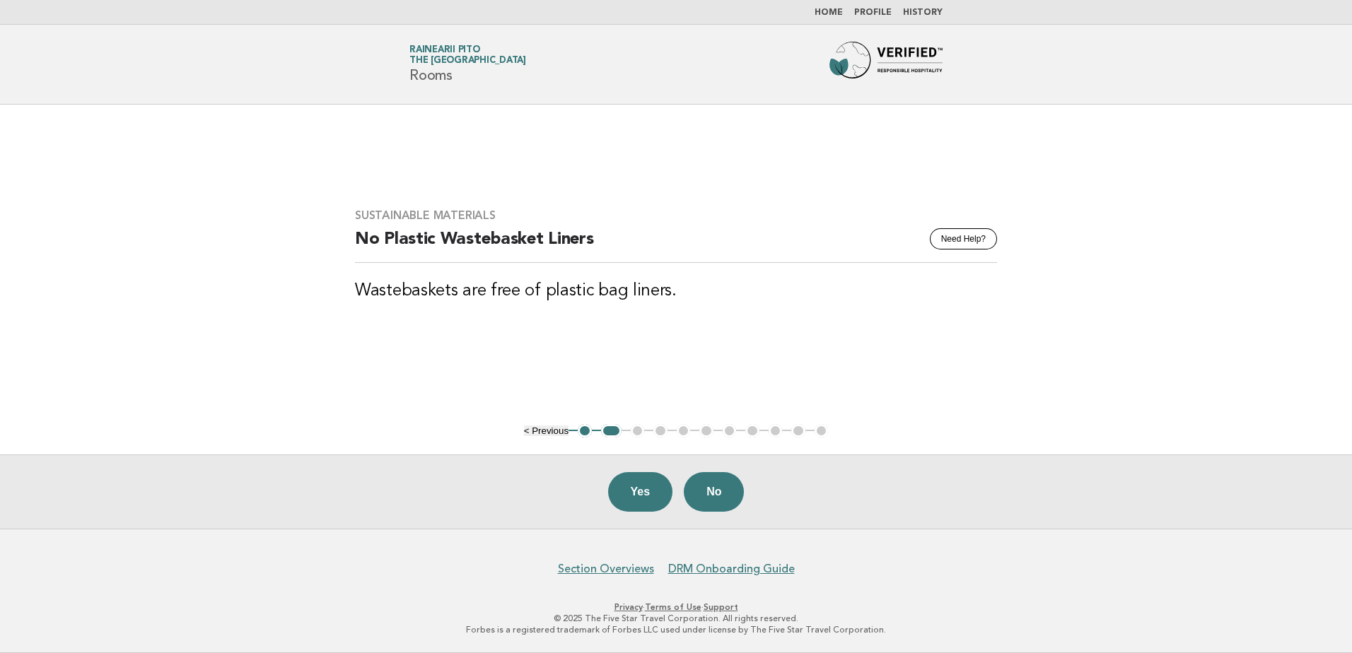
click at [501, 316] on div "Sustainable Materials Need Help? No Plastic Wastebasket Liners Wastebaskets are…" at bounding box center [676, 264] width 676 height 145
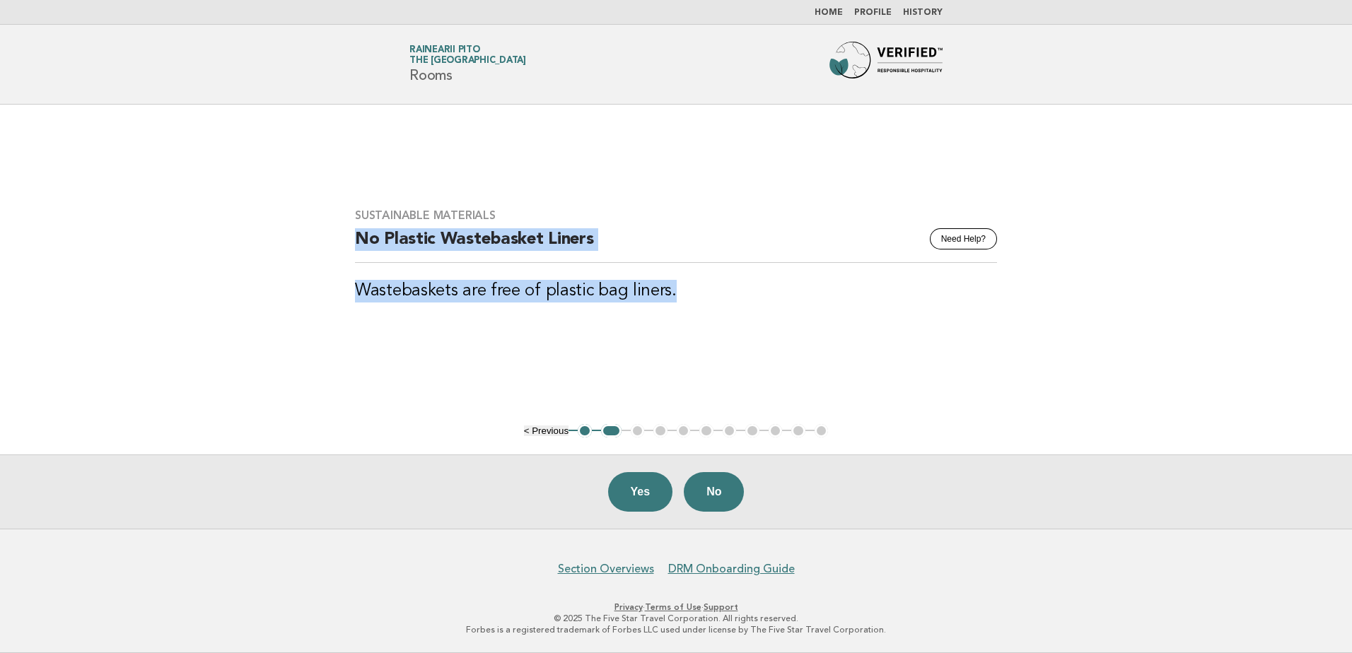
drag, startPoint x: 358, startPoint y: 238, endPoint x: 687, endPoint y: 308, distance: 335.5
click at [687, 308] on div "Sustainable Materials Need Help? No Plastic Wastebasket Liners Wastebaskets are…" at bounding box center [676, 264] width 676 height 145
copy div "No Plastic Wastebasket Liners Wastebaskets are free of plastic bag liners."
click at [716, 507] on button "No" at bounding box center [714, 492] width 60 height 40
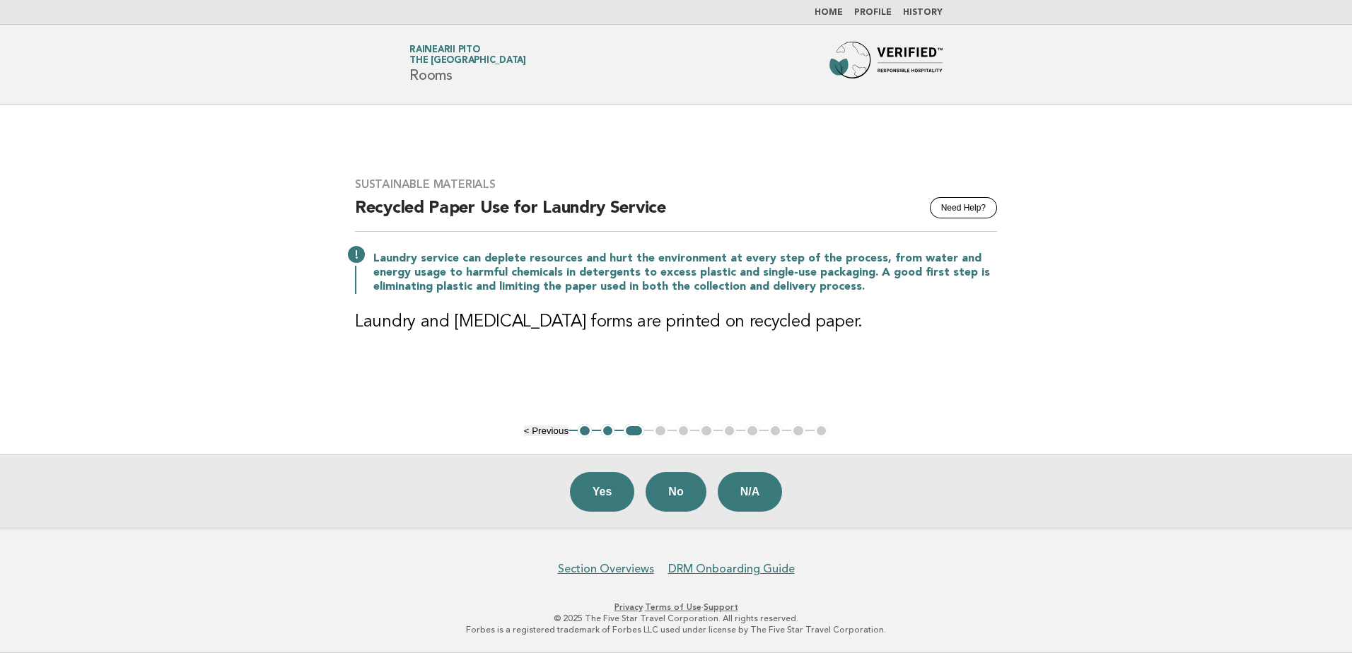
click at [453, 204] on h2 "Recycled Paper Use for Laundry Service" at bounding box center [676, 214] width 642 height 35
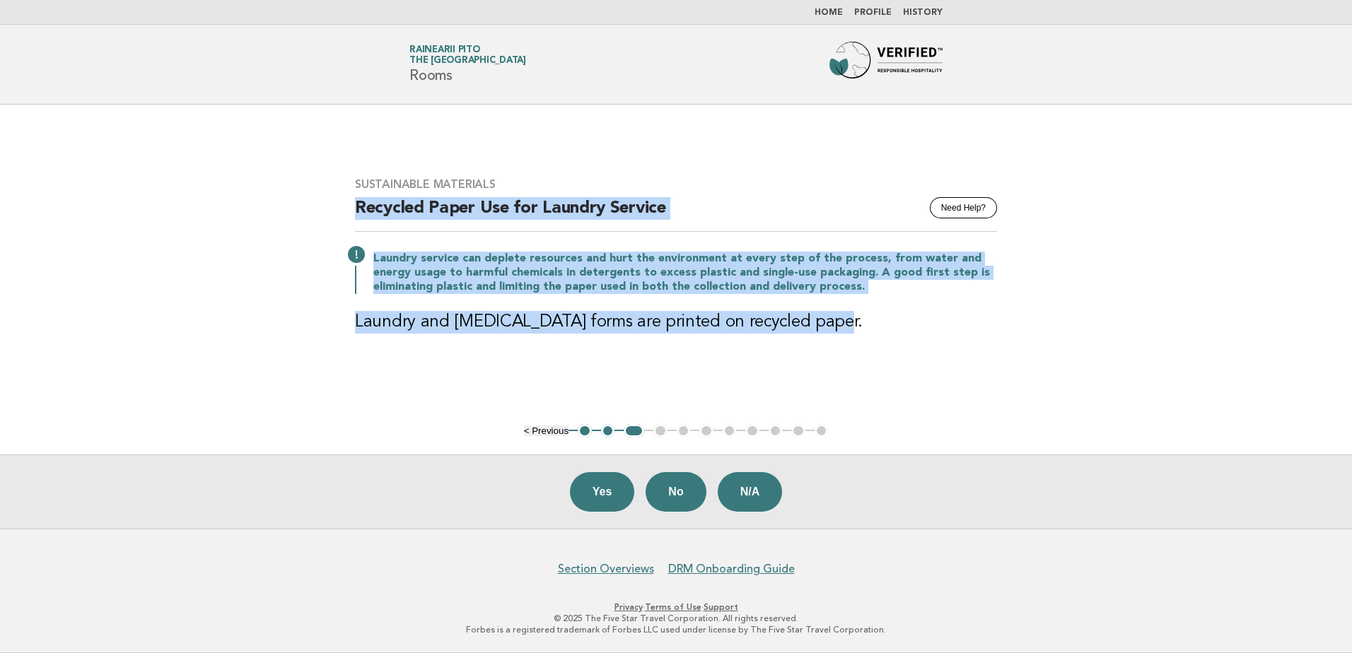
drag, startPoint x: 354, startPoint y: 212, endPoint x: 840, endPoint y: 324, distance: 499.1
click at [840, 324] on div "Sustainable Materials Need Help? Recycled Paper Use for Laundry Service Laundry…" at bounding box center [676, 264] width 676 height 207
copy div "Recycled Paper Use for Laundry Service Laundry service can deplete resources an…"
click at [605, 498] on button "Yes" at bounding box center [602, 492] width 65 height 40
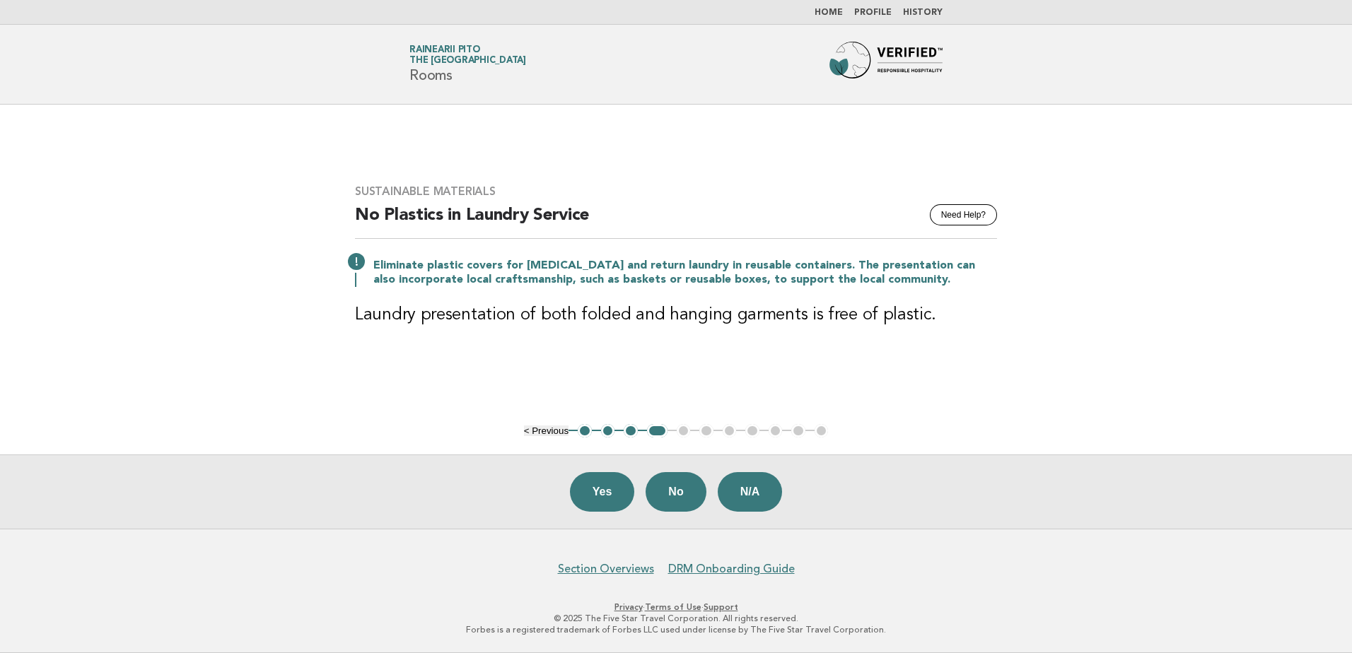
click at [626, 432] on button "3" at bounding box center [631, 431] width 14 height 14
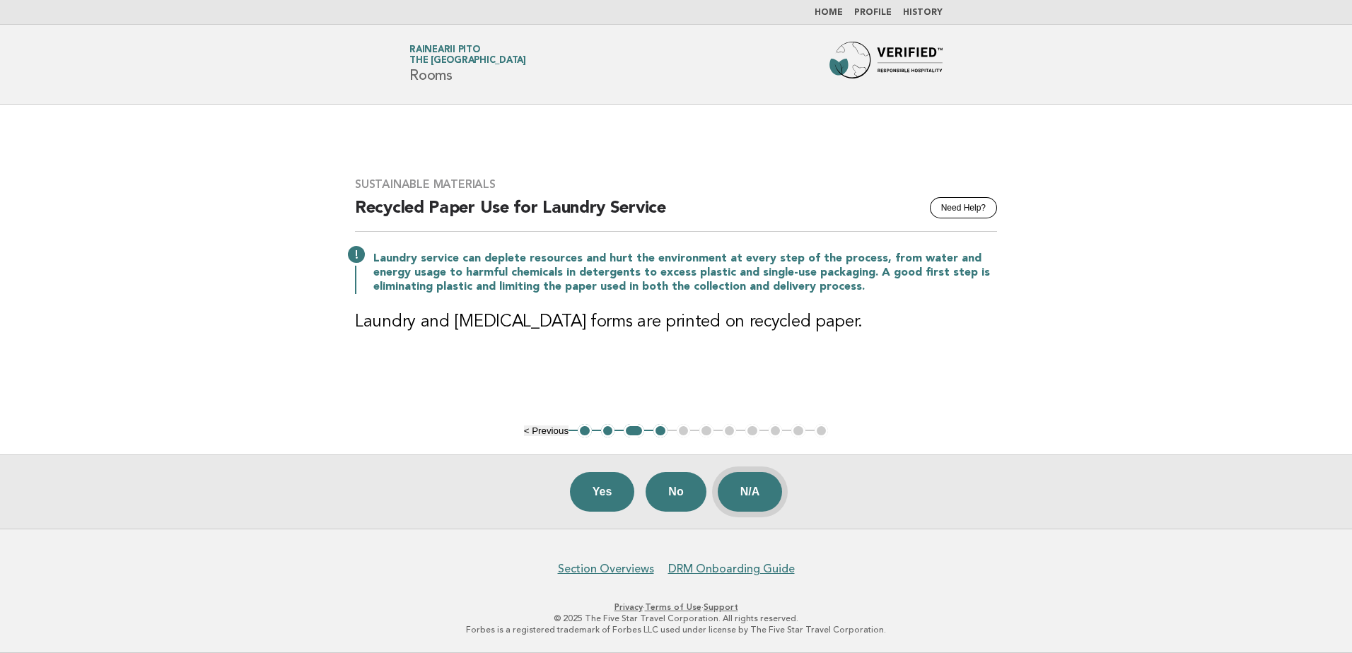
click at [738, 503] on button "N/A" at bounding box center [750, 492] width 65 height 40
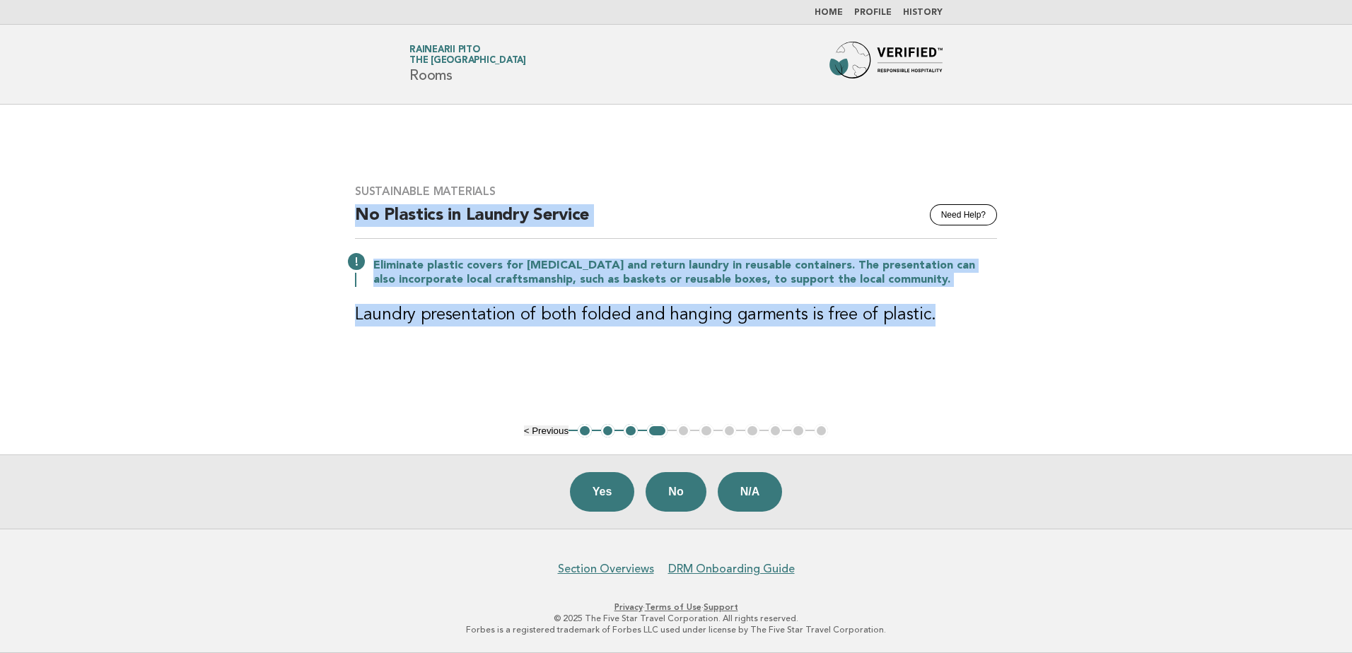
drag, startPoint x: 356, startPoint y: 213, endPoint x: 919, endPoint y: 302, distance: 570.5
click at [919, 302] on div "Sustainable Materials Need Help? No Plastics in Laundry Service Eliminate plast…" at bounding box center [676, 264] width 676 height 193
copy div "No Plastics in Laundry Service Eliminate plastic covers for [MEDICAL_DATA] and …"
click at [619, 501] on button "Yes" at bounding box center [602, 492] width 65 height 40
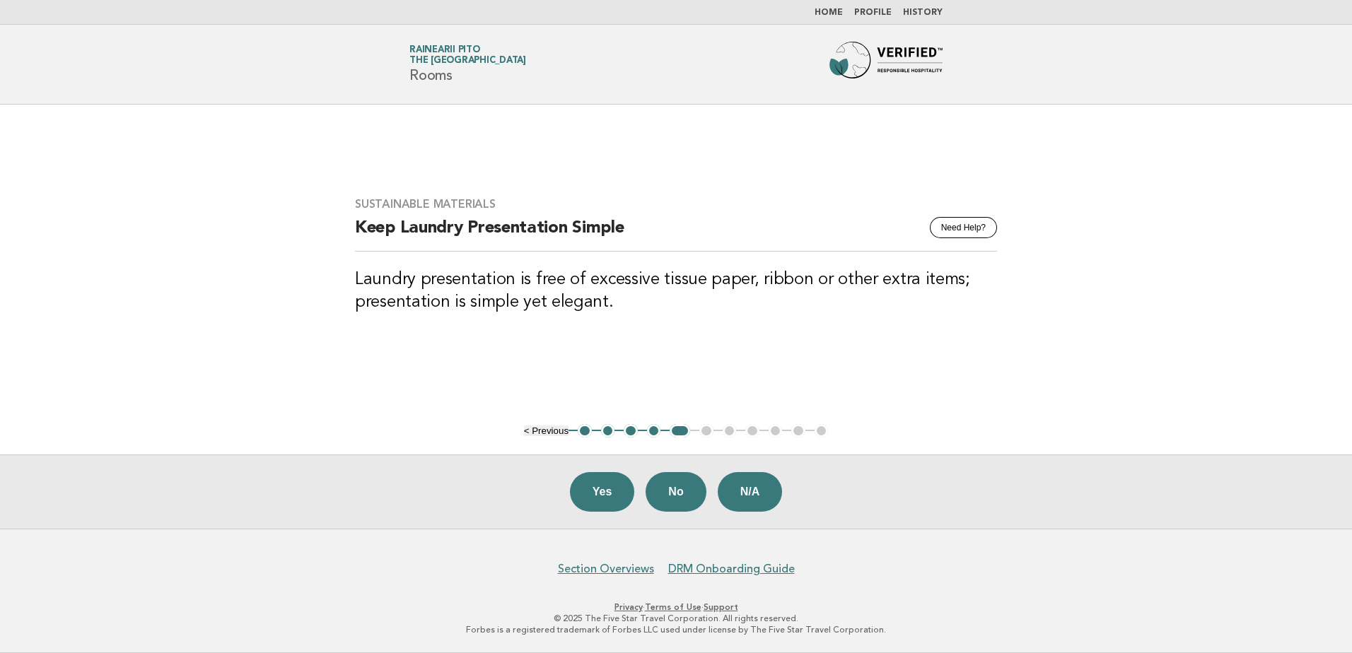
click at [559, 286] on h3 "Laundry presentation is free of excessive tissue paper, ribbon or other extra i…" at bounding box center [676, 291] width 642 height 45
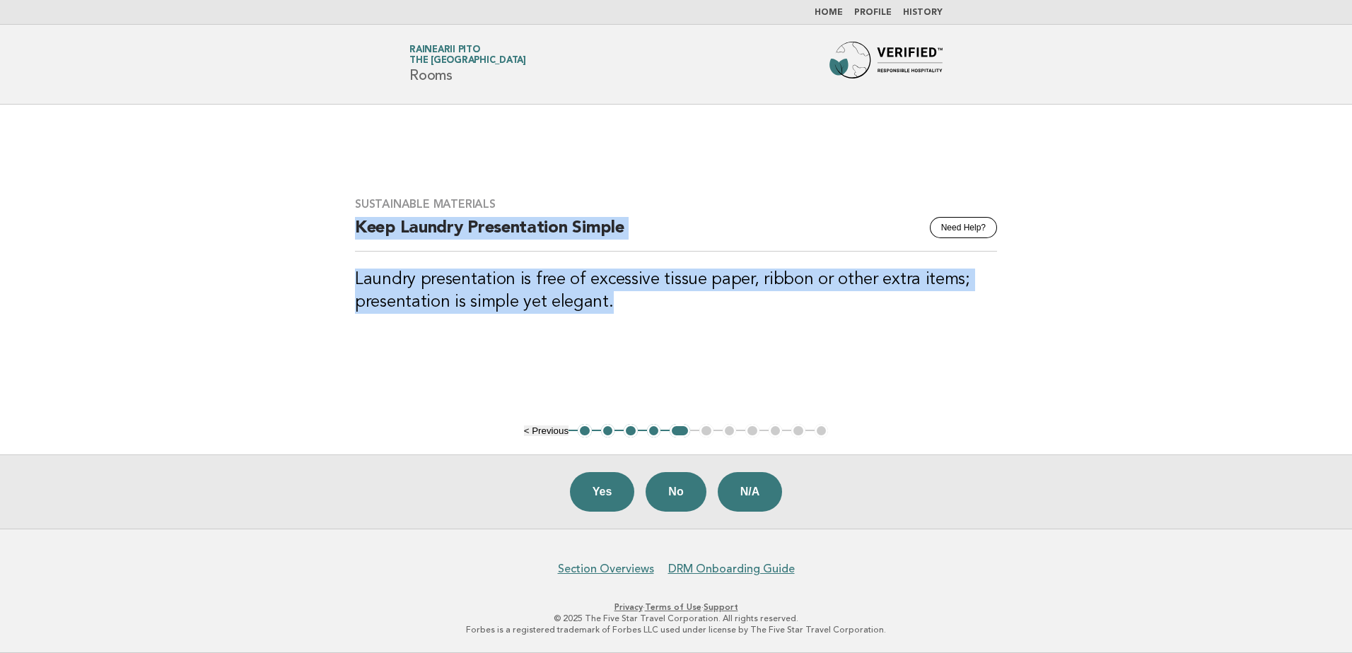
drag, startPoint x: 352, startPoint y: 228, endPoint x: 651, endPoint y: 334, distance: 317.3
click at [651, 334] on div "Sustainable Materials Need Help? Keep Laundry Presentation Simple Laundry prese…" at bounding box center [676, 264] width 676 height 168
copy div "Keep Laundry Presentation Simple Laundry presentation is free of excessive tiss…"
click at [612, 498] on button "Yes" at bounding box center [602, 492] width 65 height 40
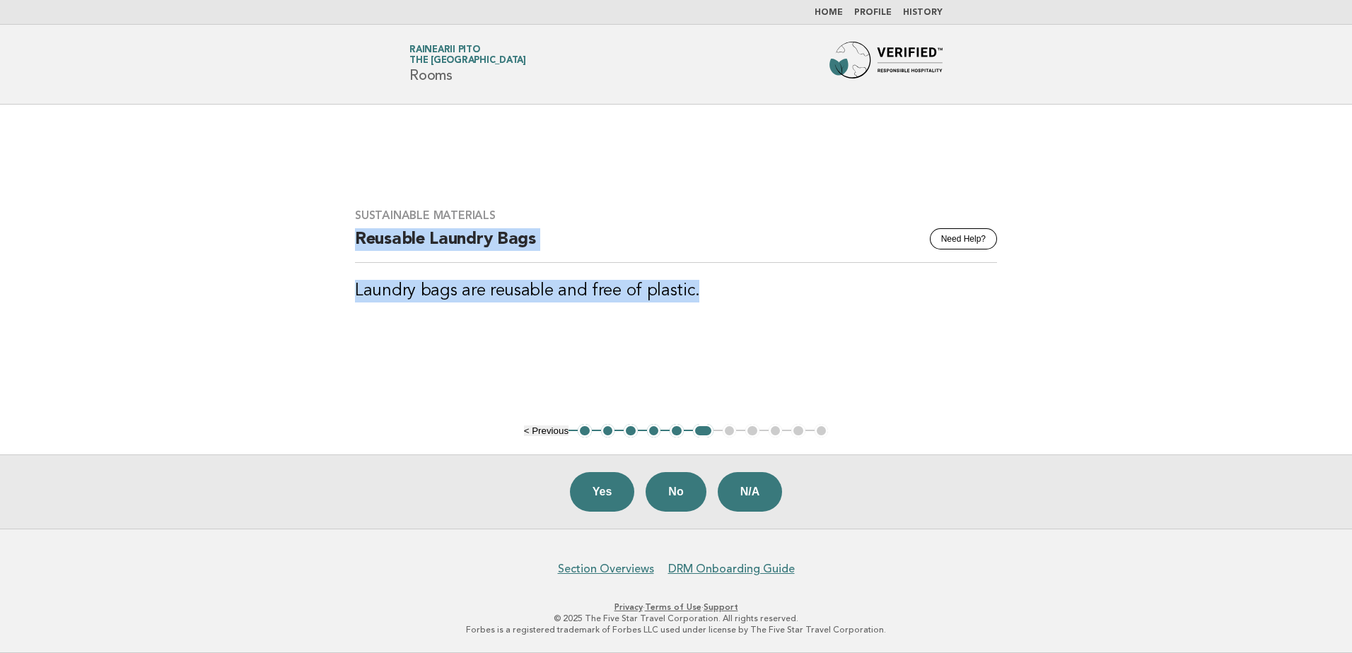
drag, startPoint x: 358, startPoint y: 238, endPoint x: 738, endPoint y: 305, distance: 386.2
click at [738, 305] on div "Sustainable Materials Need Help? Reusable Laundry Bags Laundry bags are reusabl…" at bounding box center [676, 264] width 676 height 145
copy div "Reusable Laundry Bags Laundry bags are reusable and free of plastic."
click at [622, 486] on button "Yes" at bounding box center [602, 492] width 65 height 40
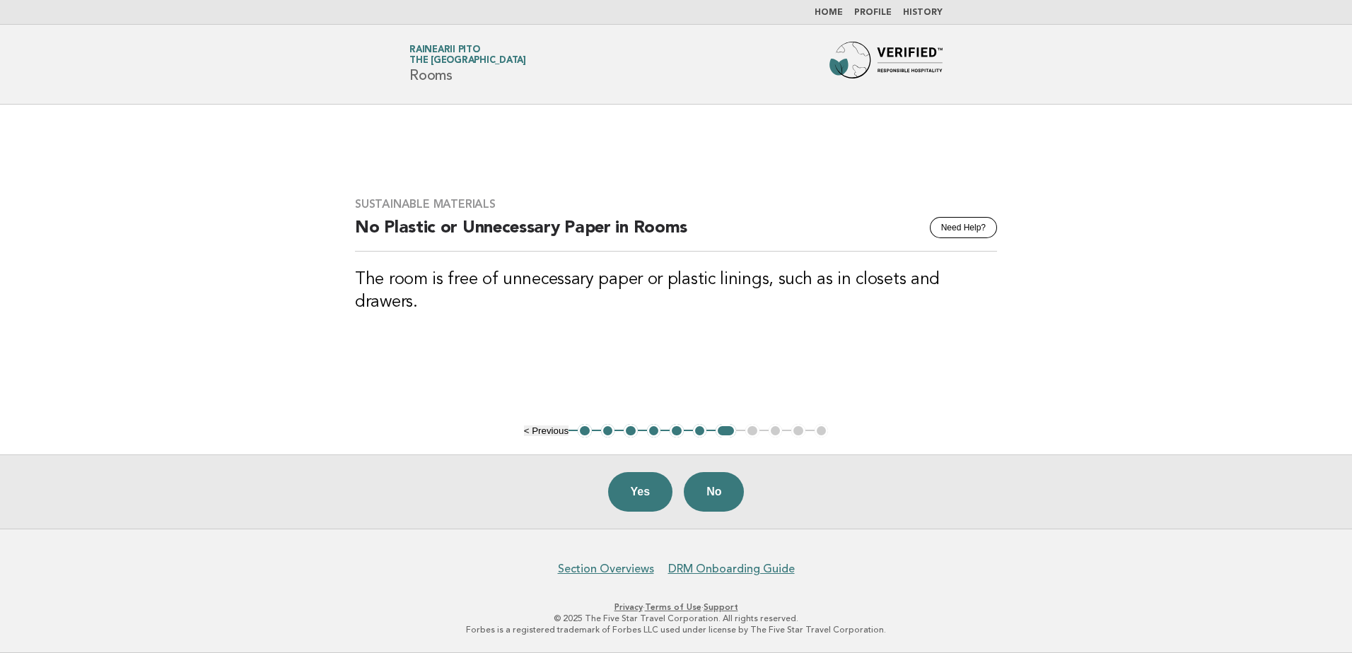
click at [887, 299] on h3 "The room is free of unnecessary paper or plastic linings, such as in closets an…" at bounding box center [676, 291] width 642 height 45
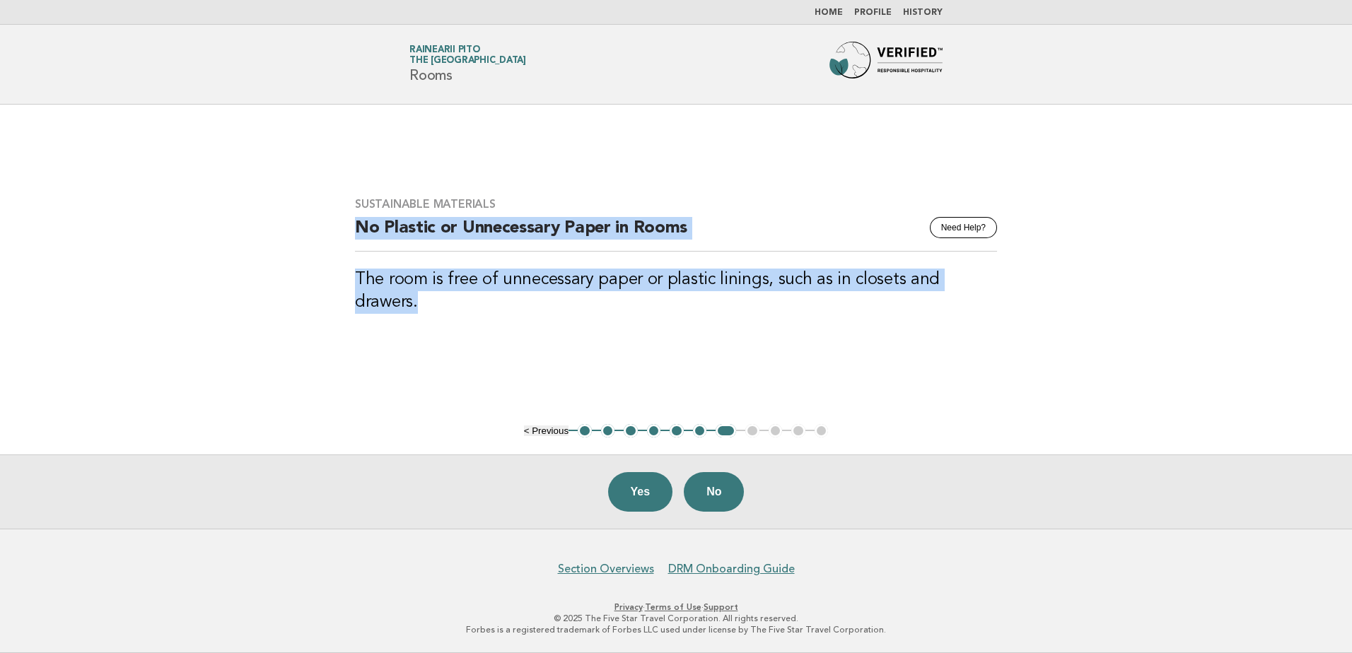
drag, startPoint x: 357, startPoint y: 243, endPoint x: 1013, endPoint y: 318, distance: 660.4
click at [1013, 318] on div "Sustainable Materials Need Help? No Plastic or Unnecessary Paper in Rooms The r…" at bounding box center [676, 264] width 676 height 168
copy div "No Plastic or Unnecessary Paper in Rooms The room is free of unnecessary paper …"
drag, startPoint x: 665, startPoint y: 334, endPoint x: 665, endPoint y: 256, distance: 77.8
click at [665, 334] on div "Sustainable Materials Need Help? No Plastic or Unnecessary Paper in Rooms The r…" at bounding box center [676, 264] width 676 height 168
